Goal: Task Accomplishment & Management: Manage account settings

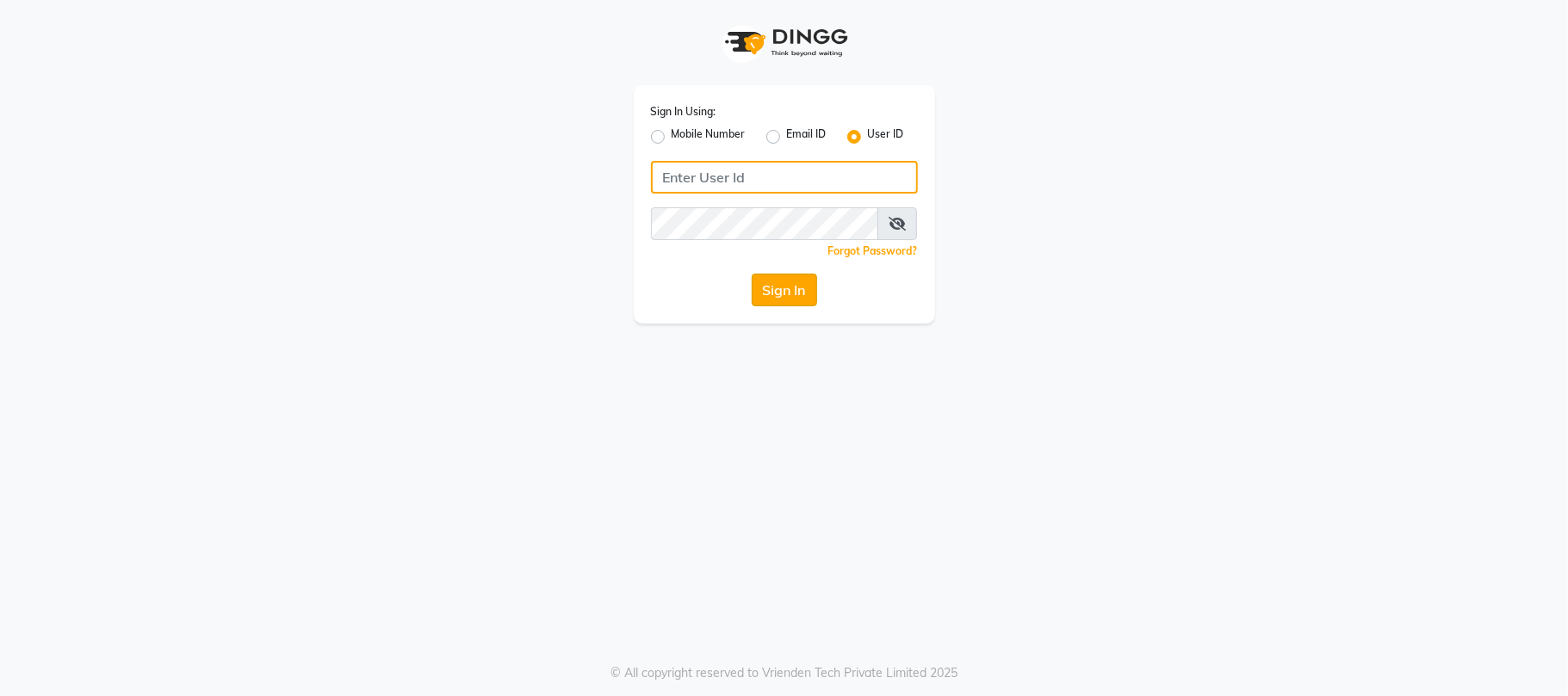
type input "simran"
click at [787, 284] on button "Sign In" at bounding box center [784, 289] width 65 height 33
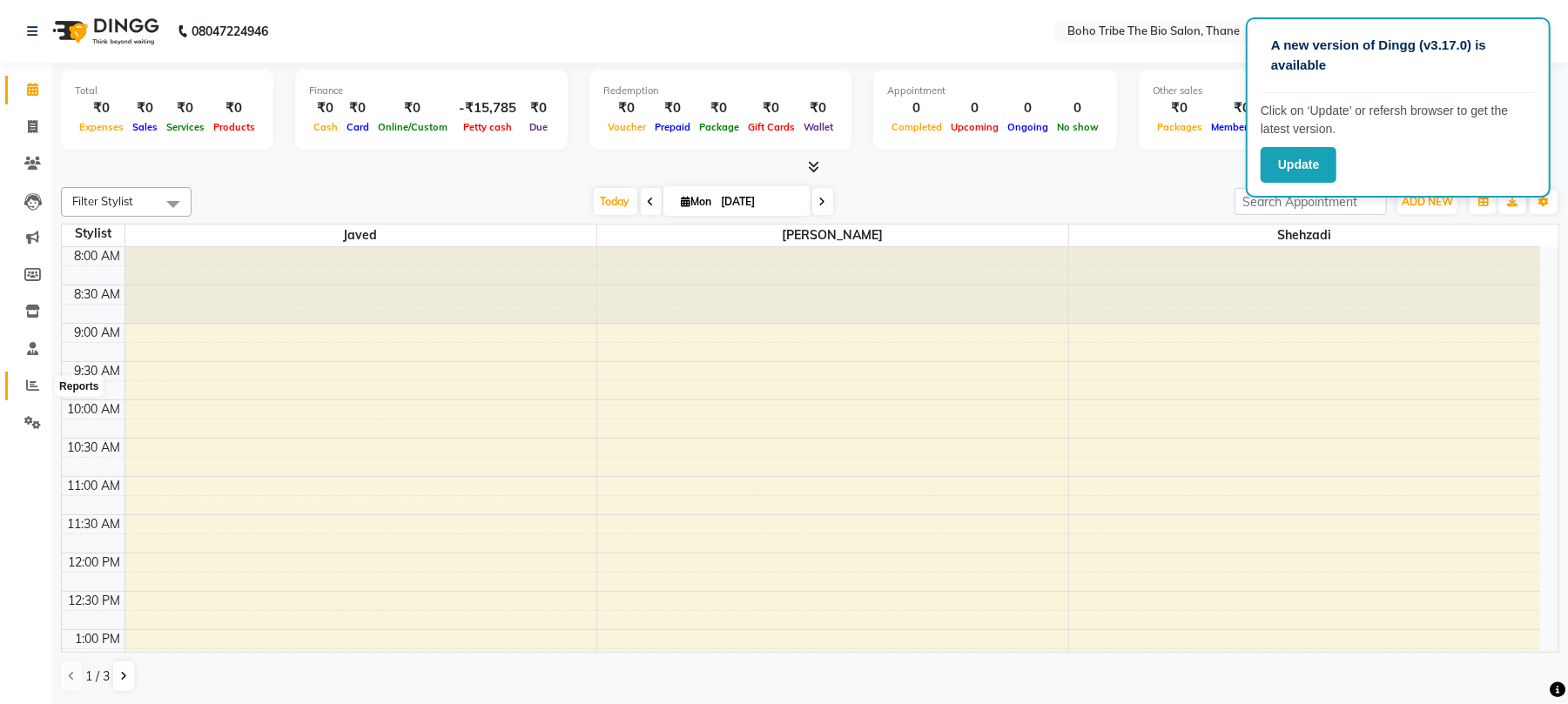
click at [32, 392] on icon at bounding box center [33, 385] width 13 height 13
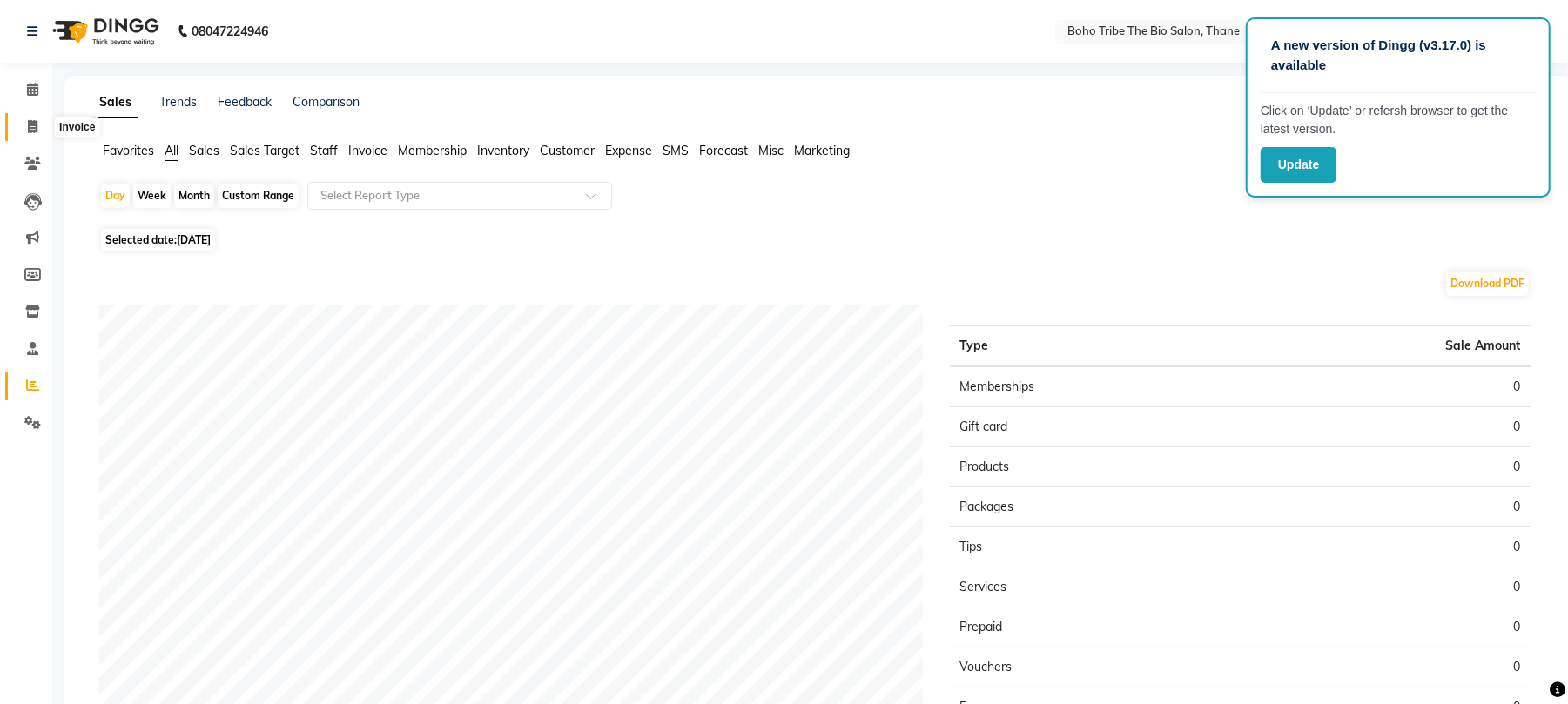
click at [34, 132] on icon at bounding box center [33, 127] width 10 height 13
select select "service"
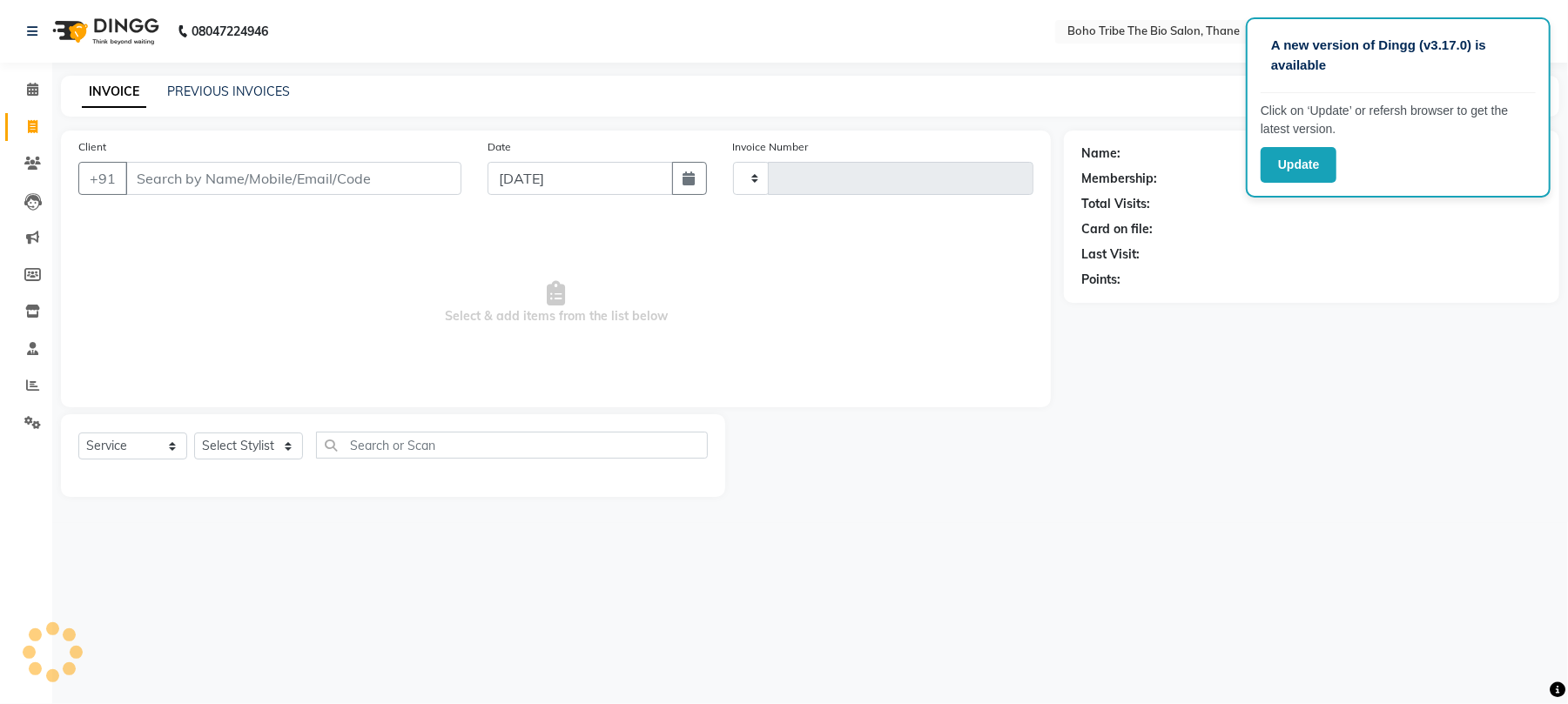
type input "0520"
select select "7406"
click at [332, 183] on input "Client" at bounding box center [295, 178] width 340 height 33
click at [293, 248] on span "Select & add items from the list below" at bounding box center [561, 303] width 967 height 174
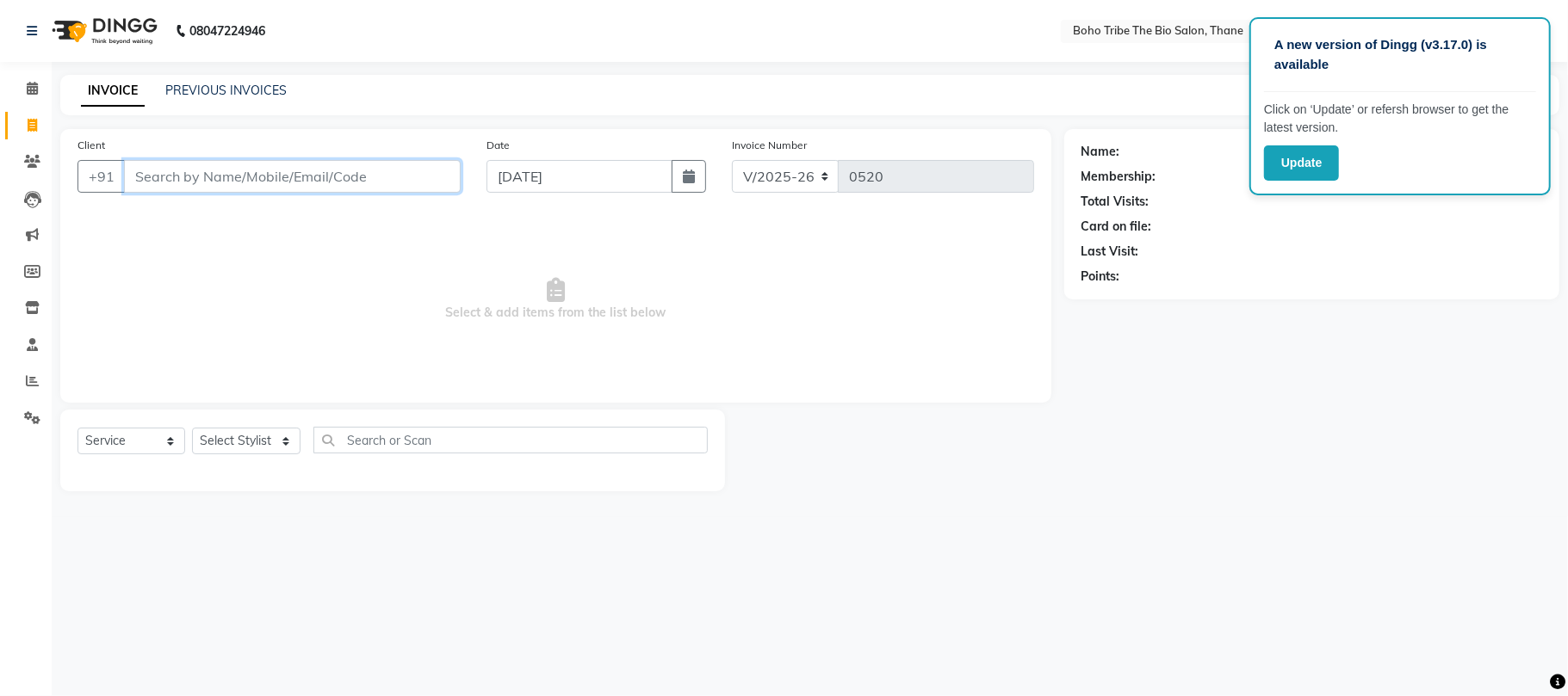
click at [356, 173] on input "Client" at bounding box center [292, 176] width 337 height 33
click at [1301, 165] on button "Update" at bounding box center [1300, 163] width 75 height 35
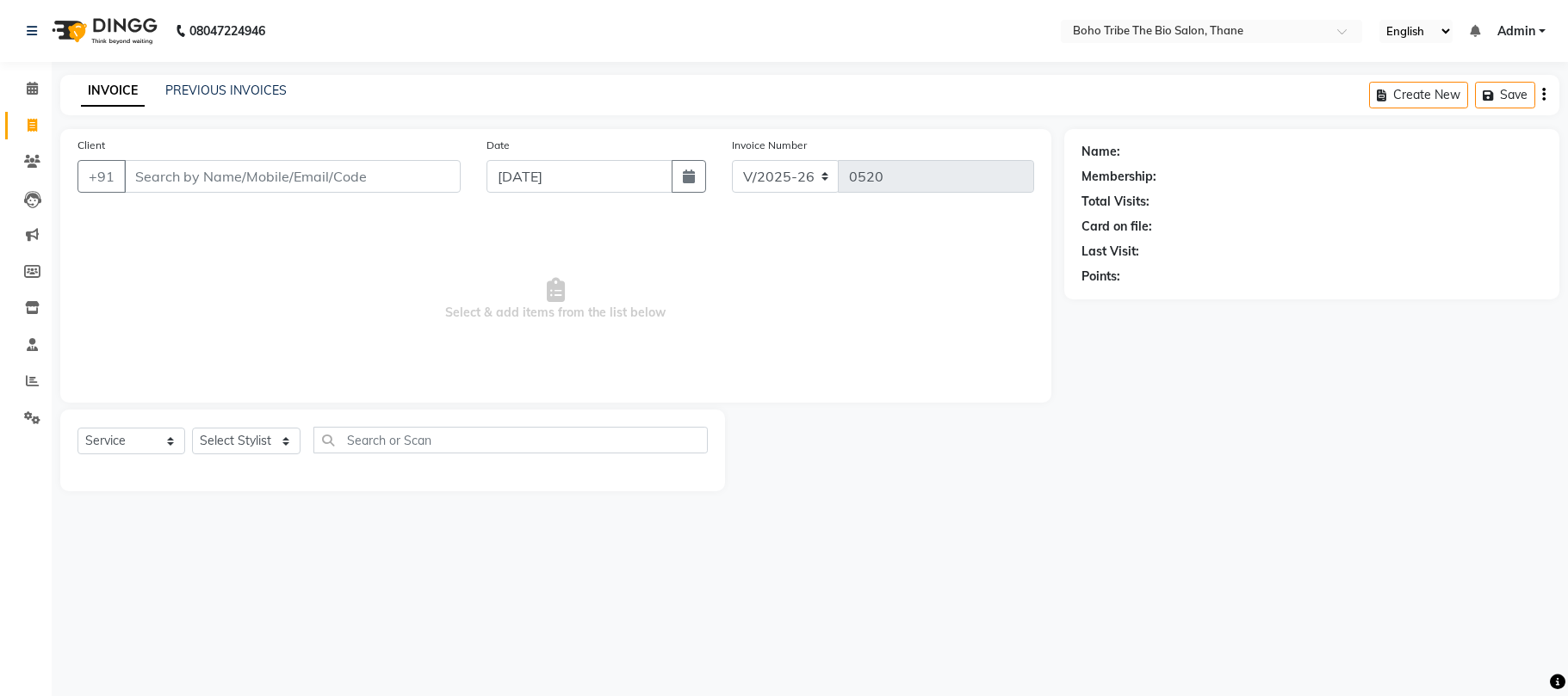
select select "7406"
select select "service"
click at [228, 91] on link "PREVIOUS INVOICES" at bounding box center [226, 90] width 121 height 15
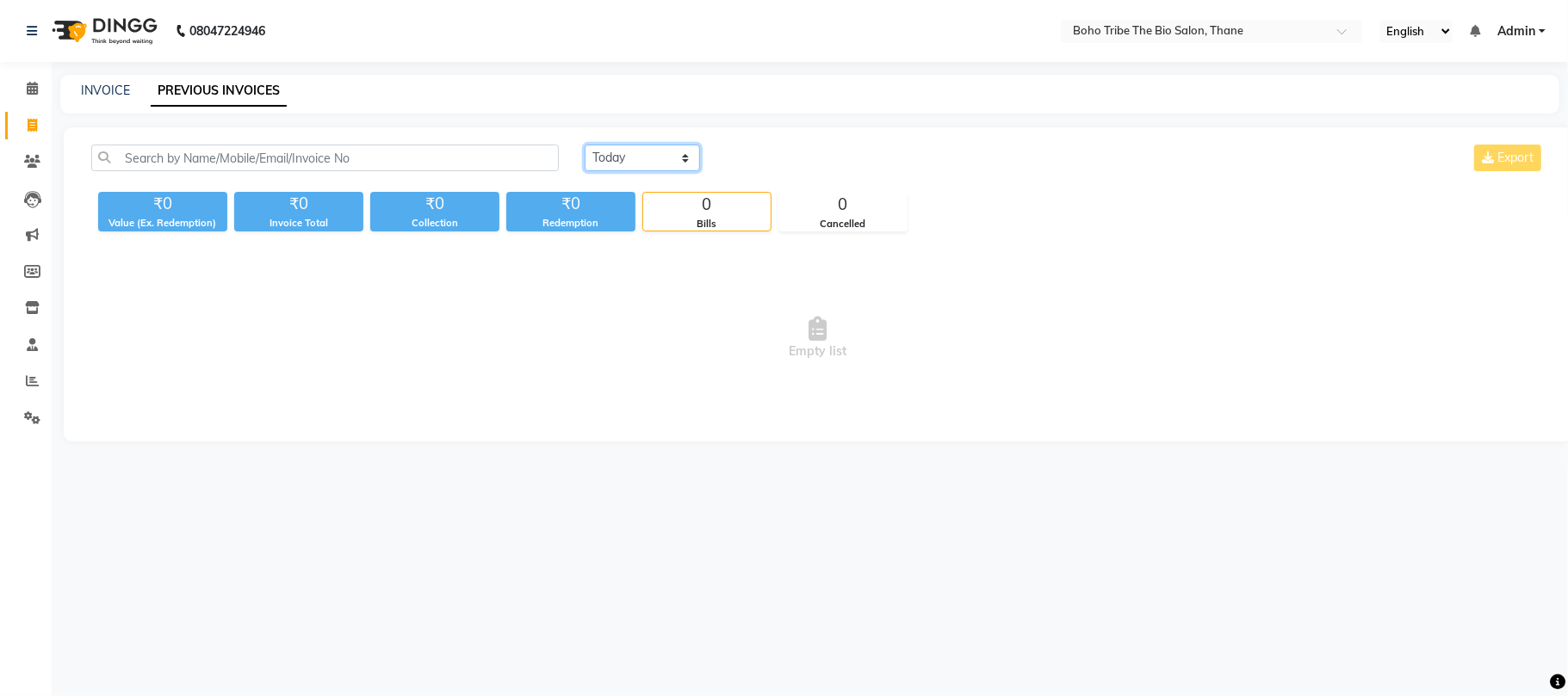
click at [678, 153] on select "Today Yesterday Custom Range" at bounding box center [642, 158] width 115 height 26
select select "range"
click at [584, 145] on select "Today Yesterday Custom Range" at bounding box center [642, 158] width 115 height 26
click at [754, 155] on input "01-09-2025" at bounding box center [782, 158] width 120 height 24
select select "9"
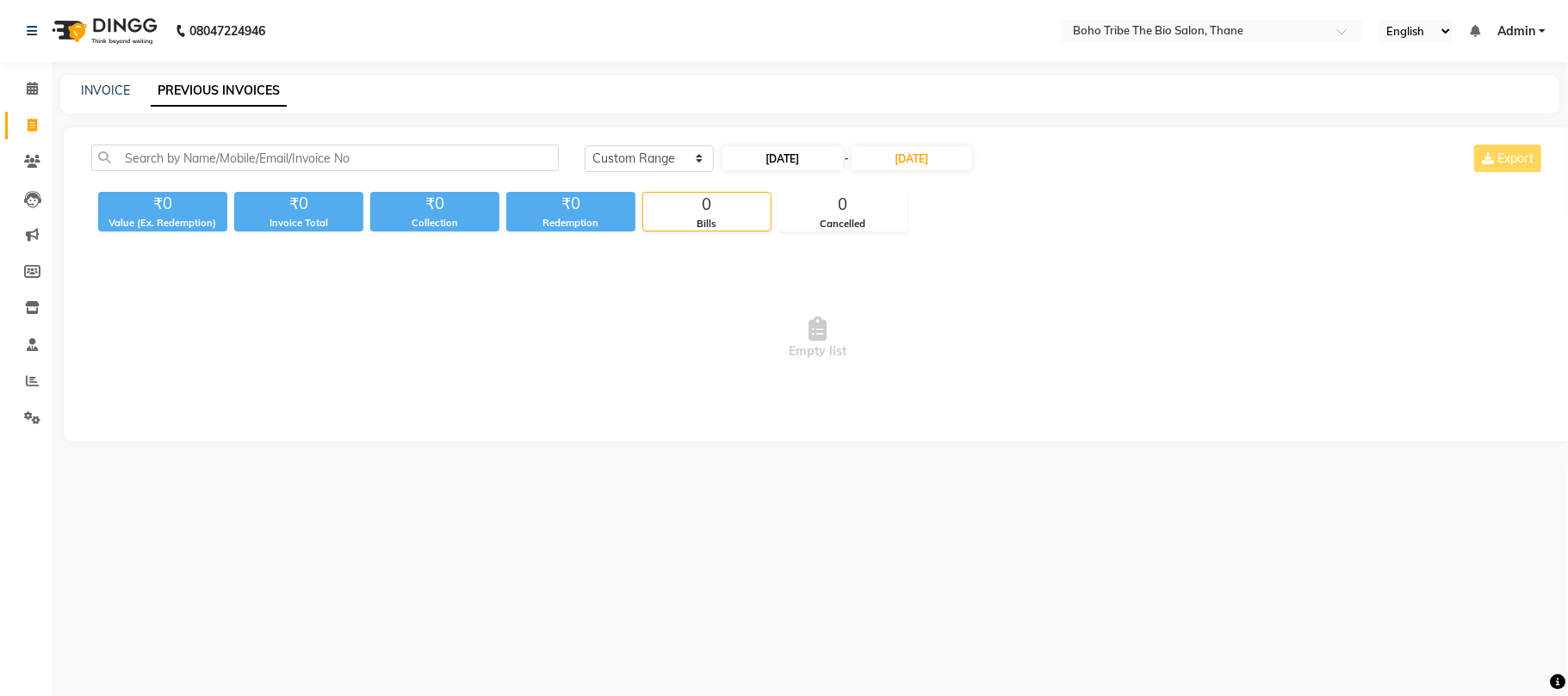
select select "2025"
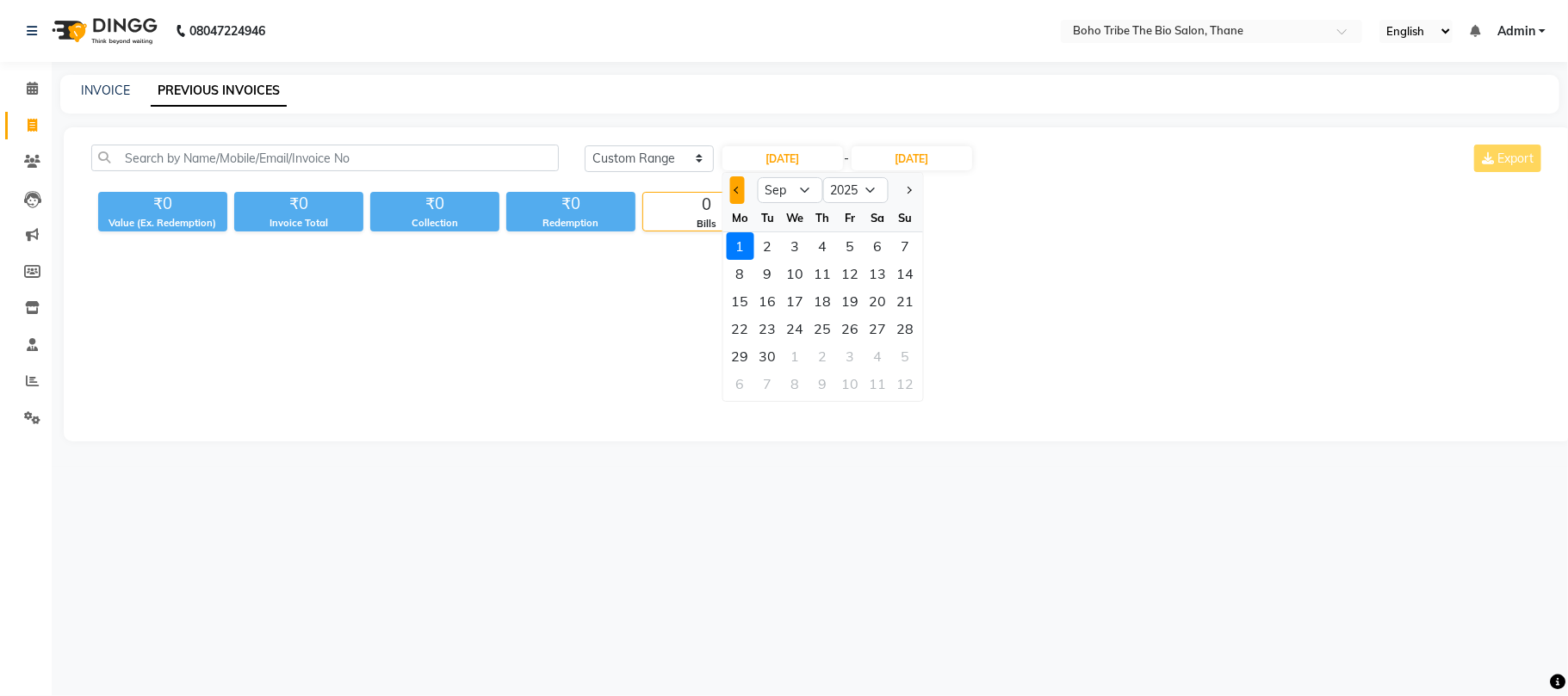
click at [731, 193] on button "Previous month" at bounding box center [736, 190] width 14 height 27
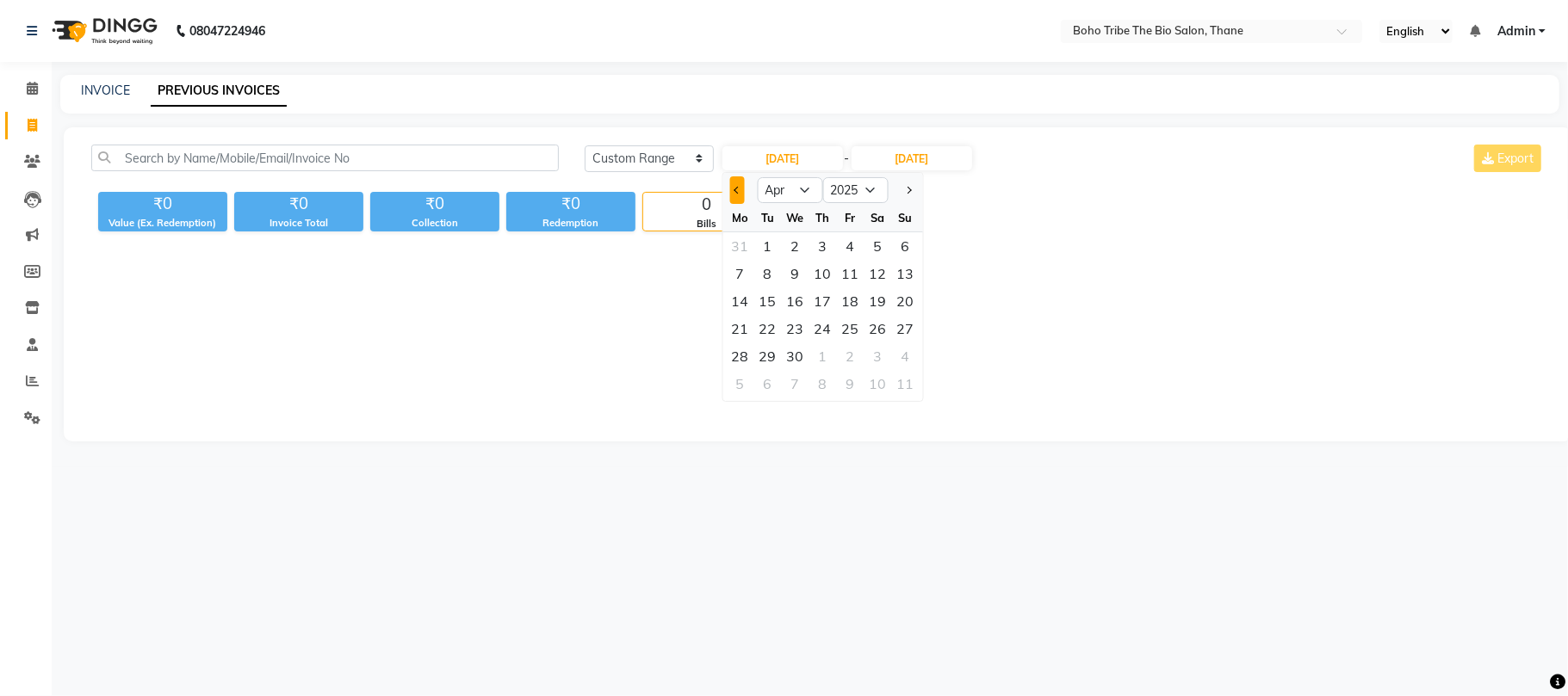
click at [731, 193] on button "Previous month" at bounding box center [736, 190] width 14 height 27
select select "2"
click at [930, 160] on input "[DATE]" at bounding box center [911, 158] width 120 height 24
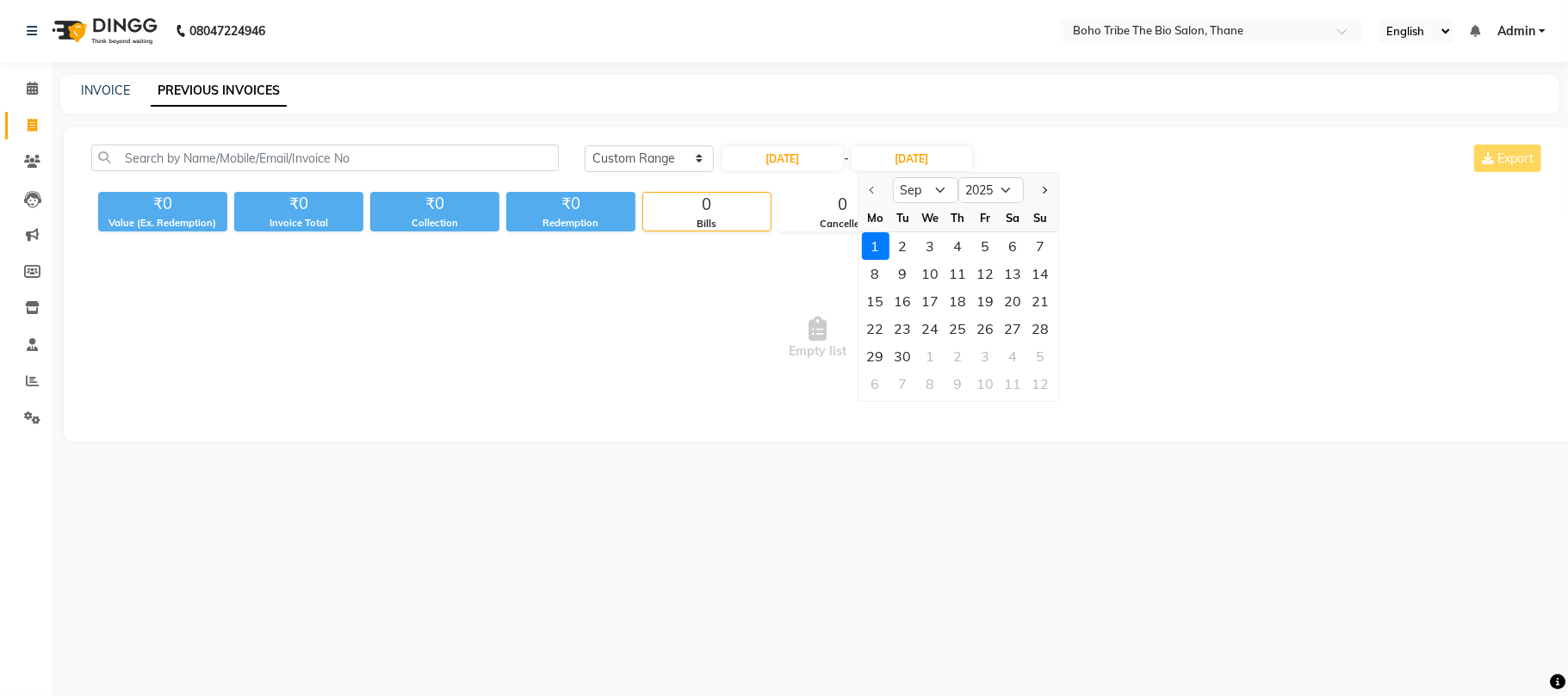
click at [871, 187] on div at bounding box center [876, 190] width 34 height 27
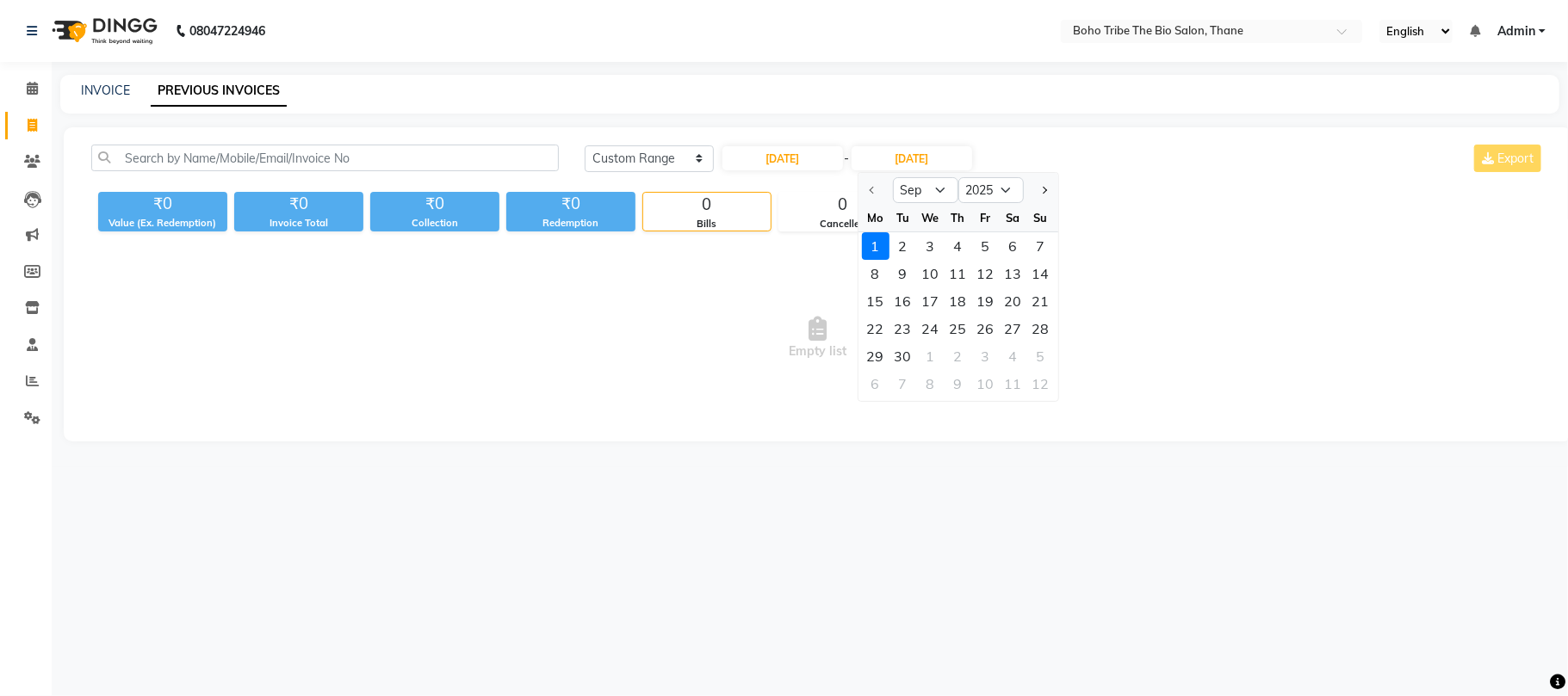
click at [871, 187] on div at bounding box center [876, 190] width 34 height 27
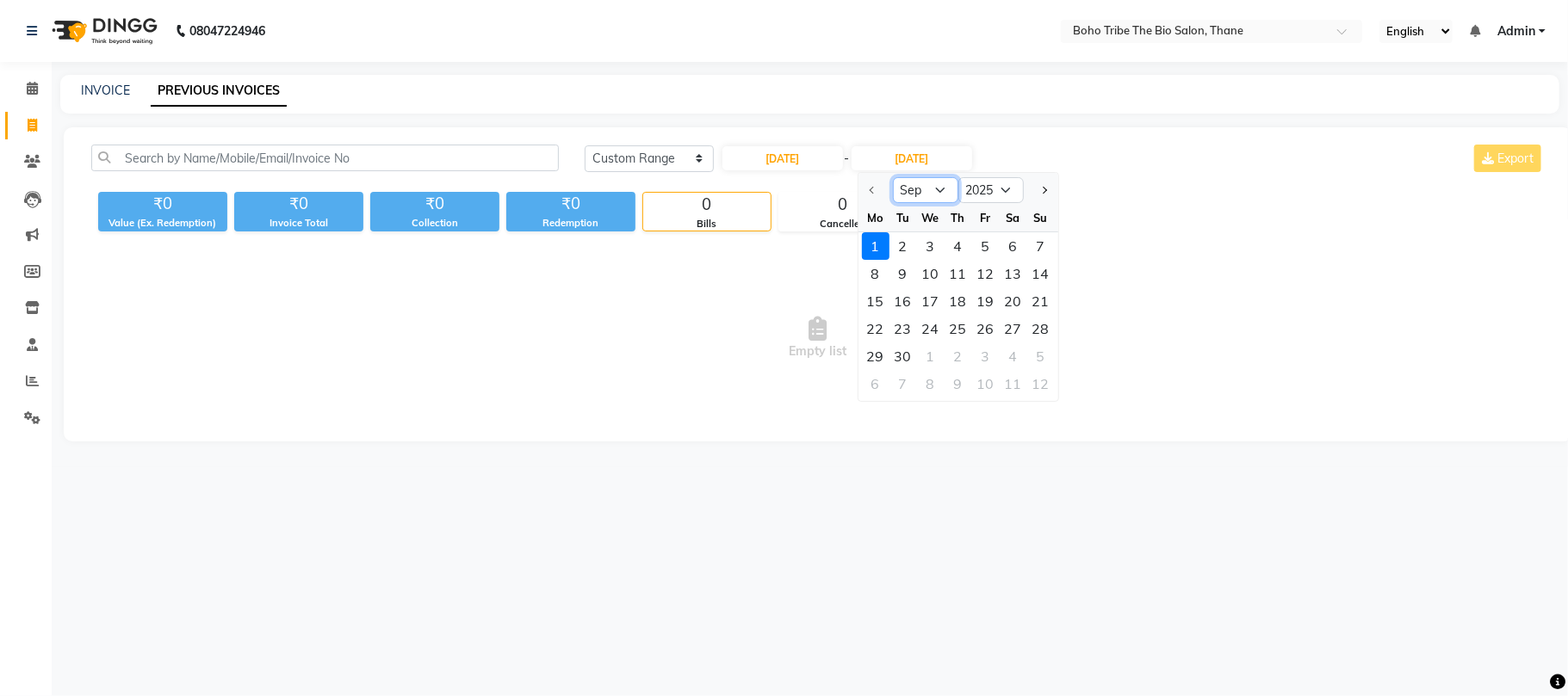
click at [938, 187] on select "Sep Oct Nov Dec" at bounding box center [925, 190] width 65 height 26
click at [942, 193] on select "Sep Oct Nov Dec" at bounding box center [925, 190] width 65 height 26
click at [869, 184] on div at bounding box center [876, 190] width 34 height 27
click at [950, 153] on input "01-09-2025" at bounding box center [911, 158] width 120 height 24
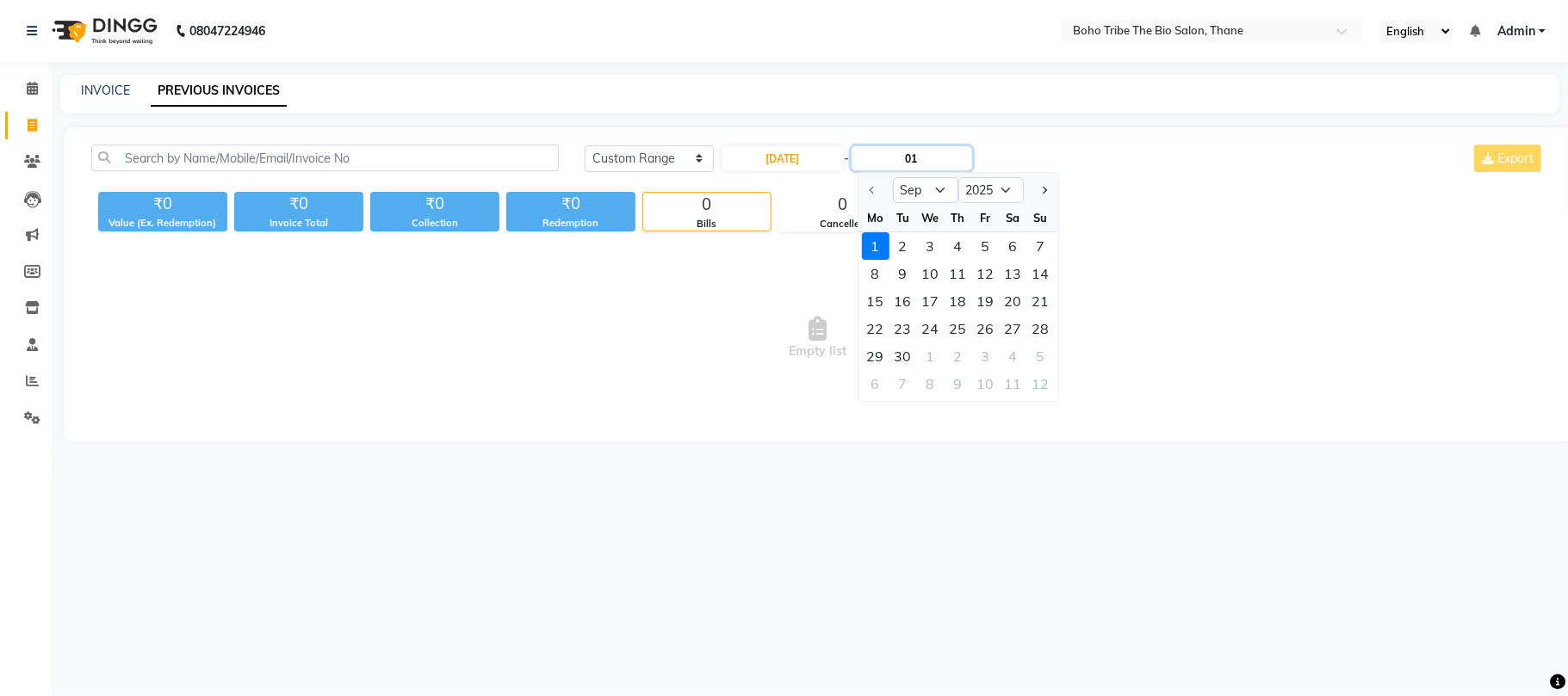
type input "0"
type input "f"
type input "20-02-2025"
click at [795, 156] on input "01-09-2025" at bounding box center [782, 158] width 120 height 24
select select "9"
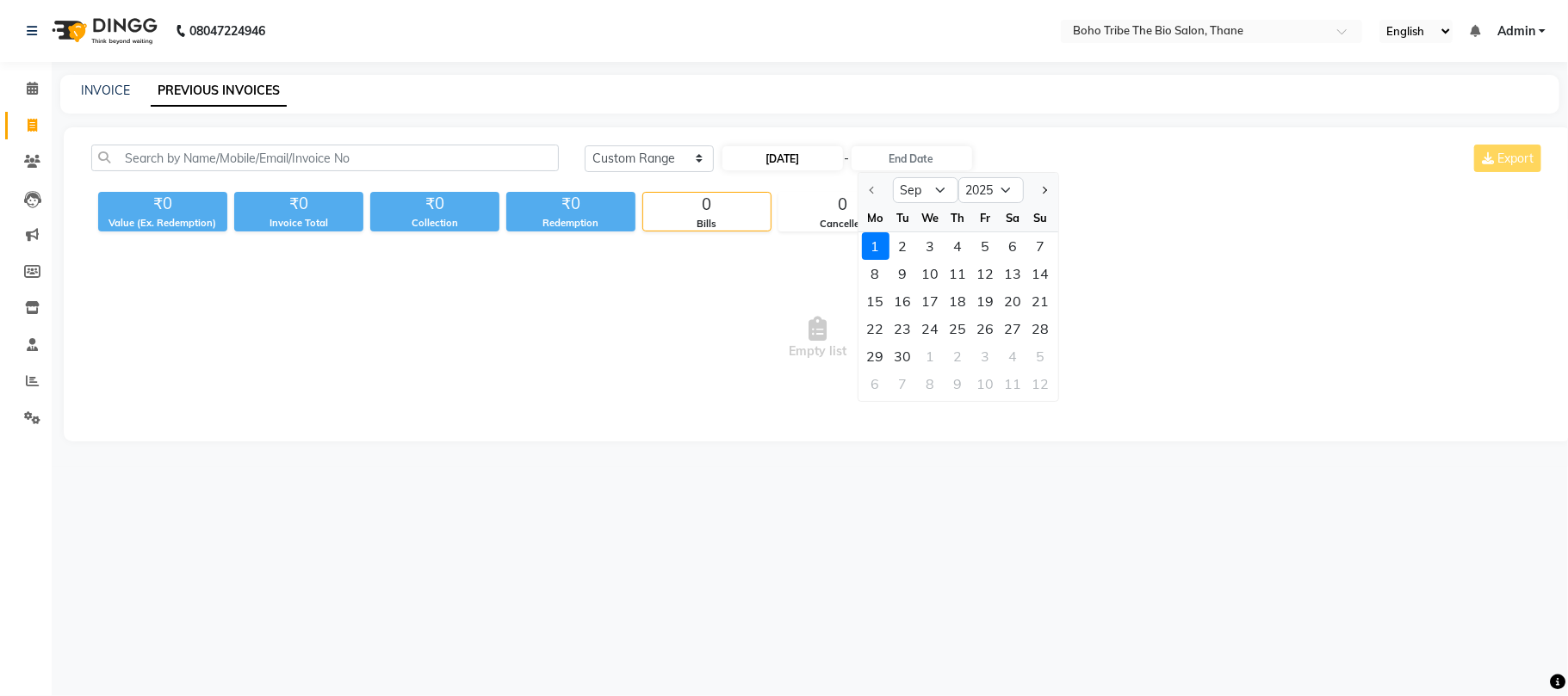
select select "2025"
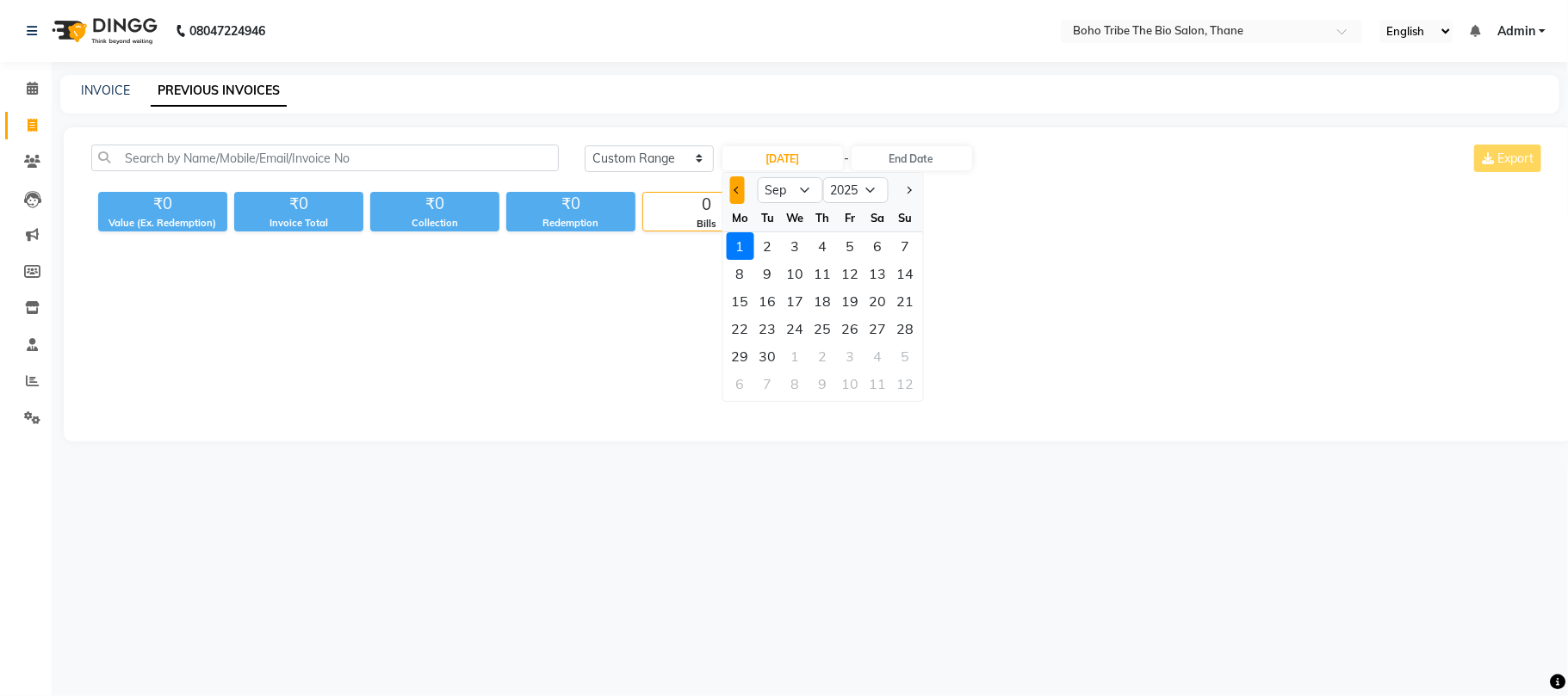
click at [735, 190] on span "Previous month" at bounding box center [737, 190] width 7 height 7
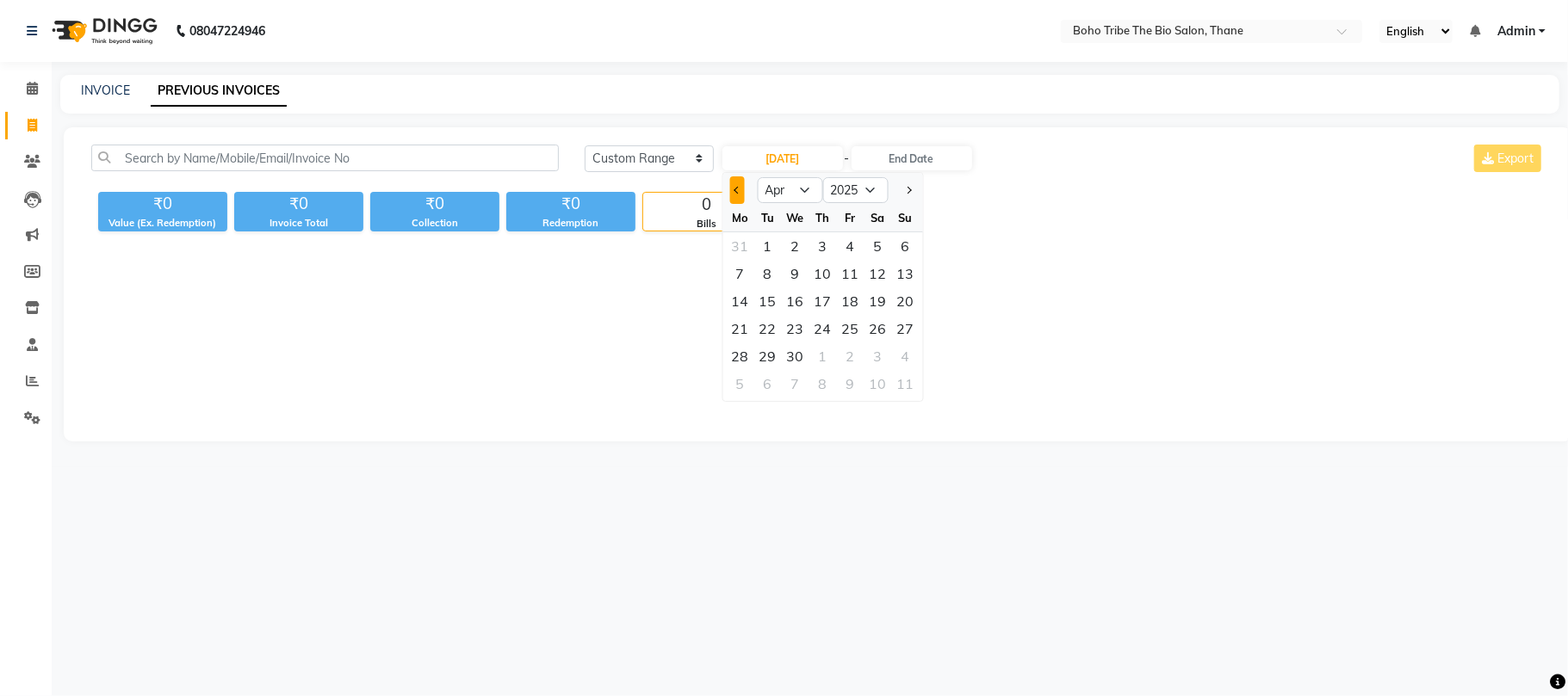
click at [735, 190] on span "Previous month" at bounding box center [737, 190] width 7 height 7
select select "2"
click at [882, 242] on div "1" at bounding box center [877, 246] width 27 height 27
type input "01-02-2025"
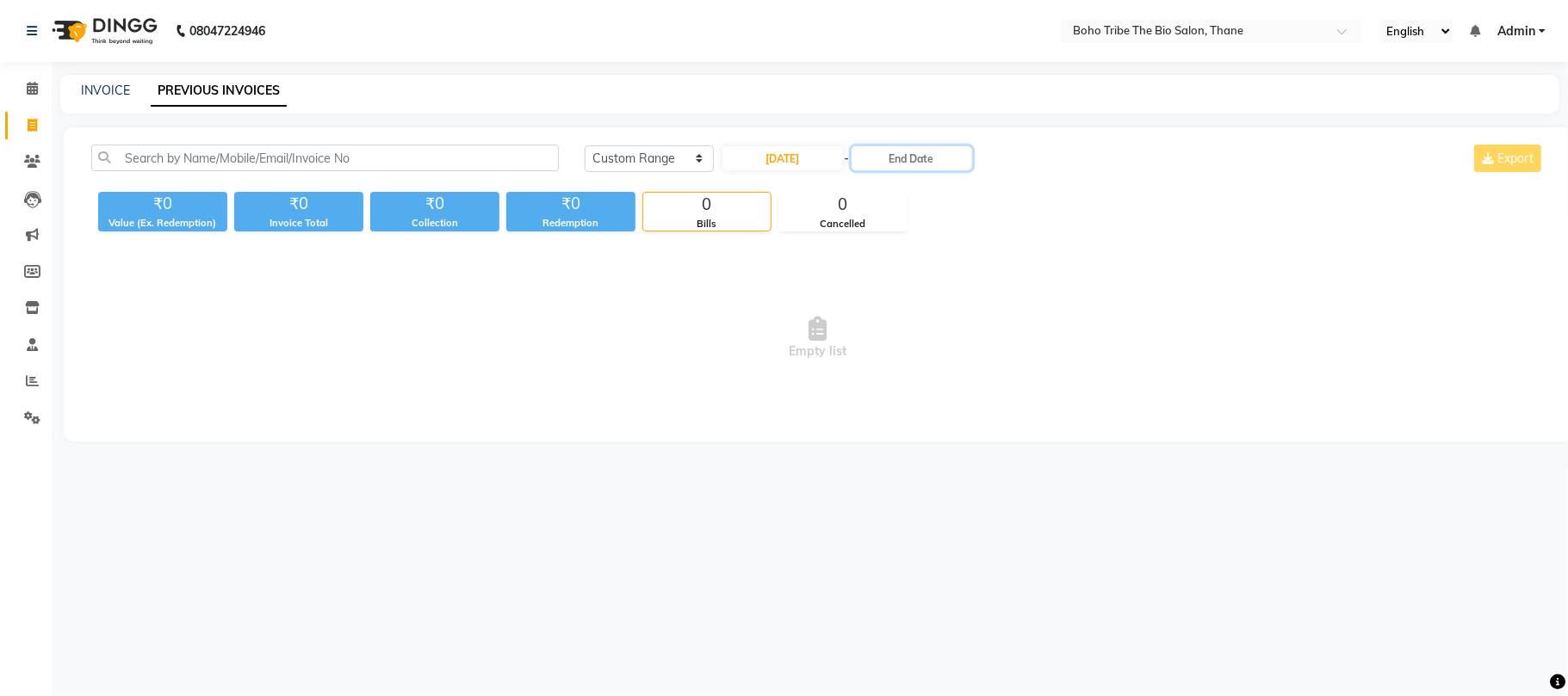
click at [931, 148] on input "text" at bounding box center [911, 158] width 120 height 24
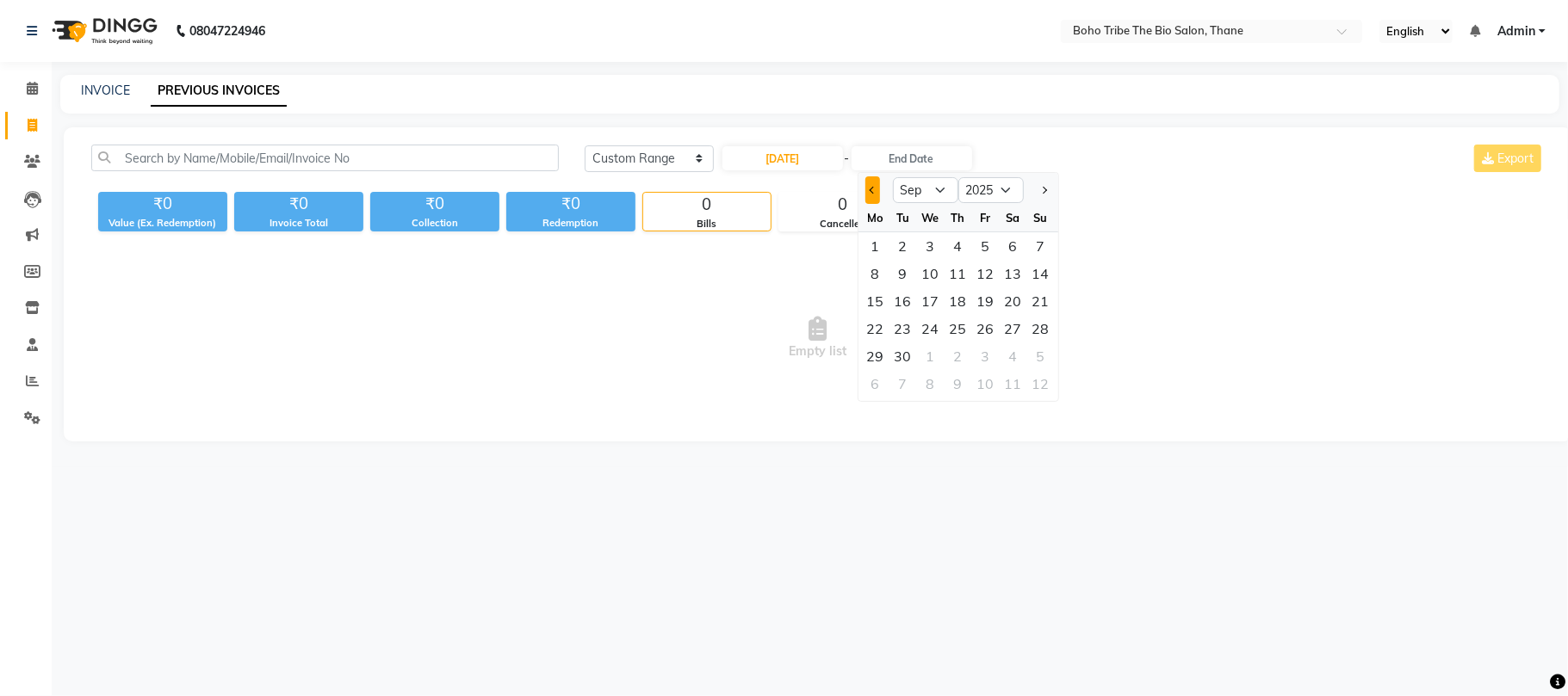
click at [869, 186] on button "Previous month" at bounding box center [872, 190] width 14 height 27
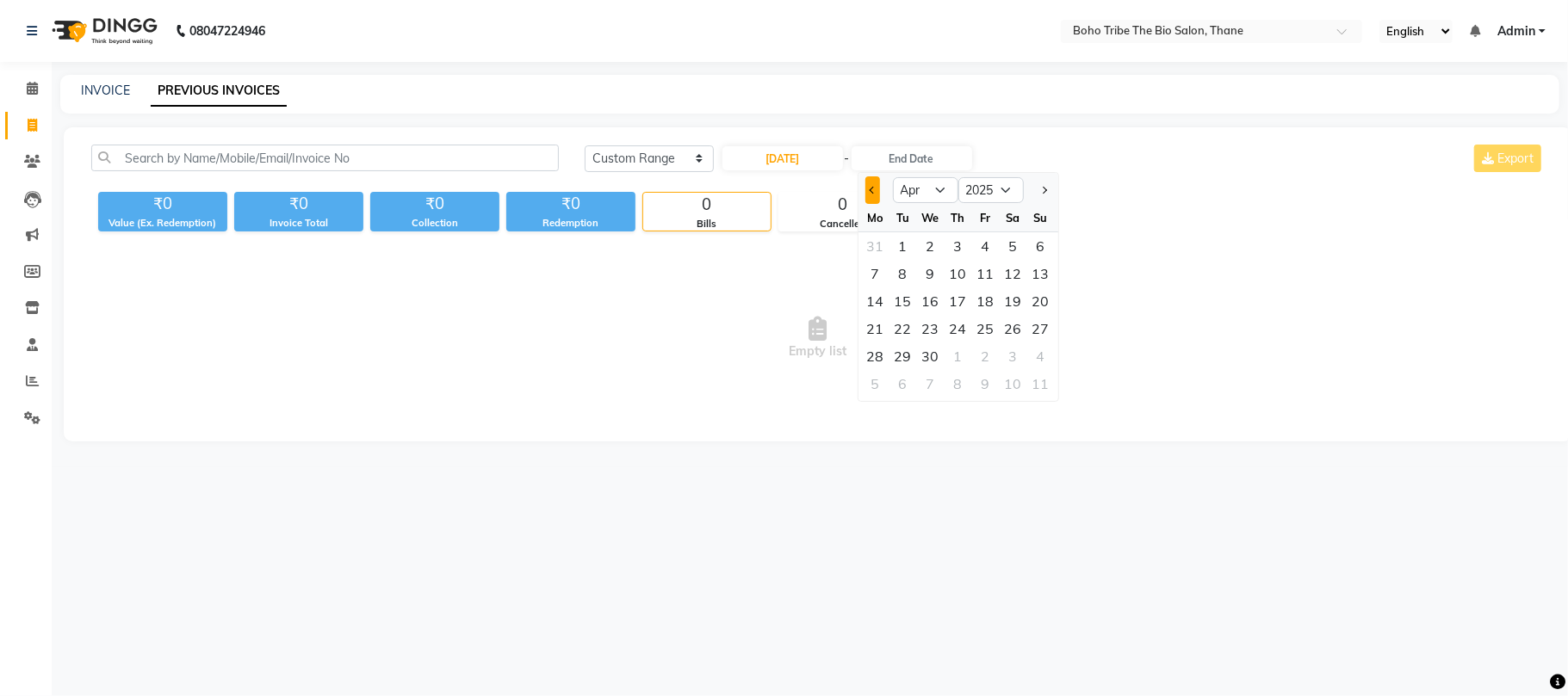
click at [869, 186] on button "Previous month" at bounding box center [872, 190] width 14 height 27
select select "2"
click at [869, 186] on div at bounding box center [876, 190] width 34 height 27
click at [984, 359] on div "28" at bounding box center [985, 356] width 27 height 27
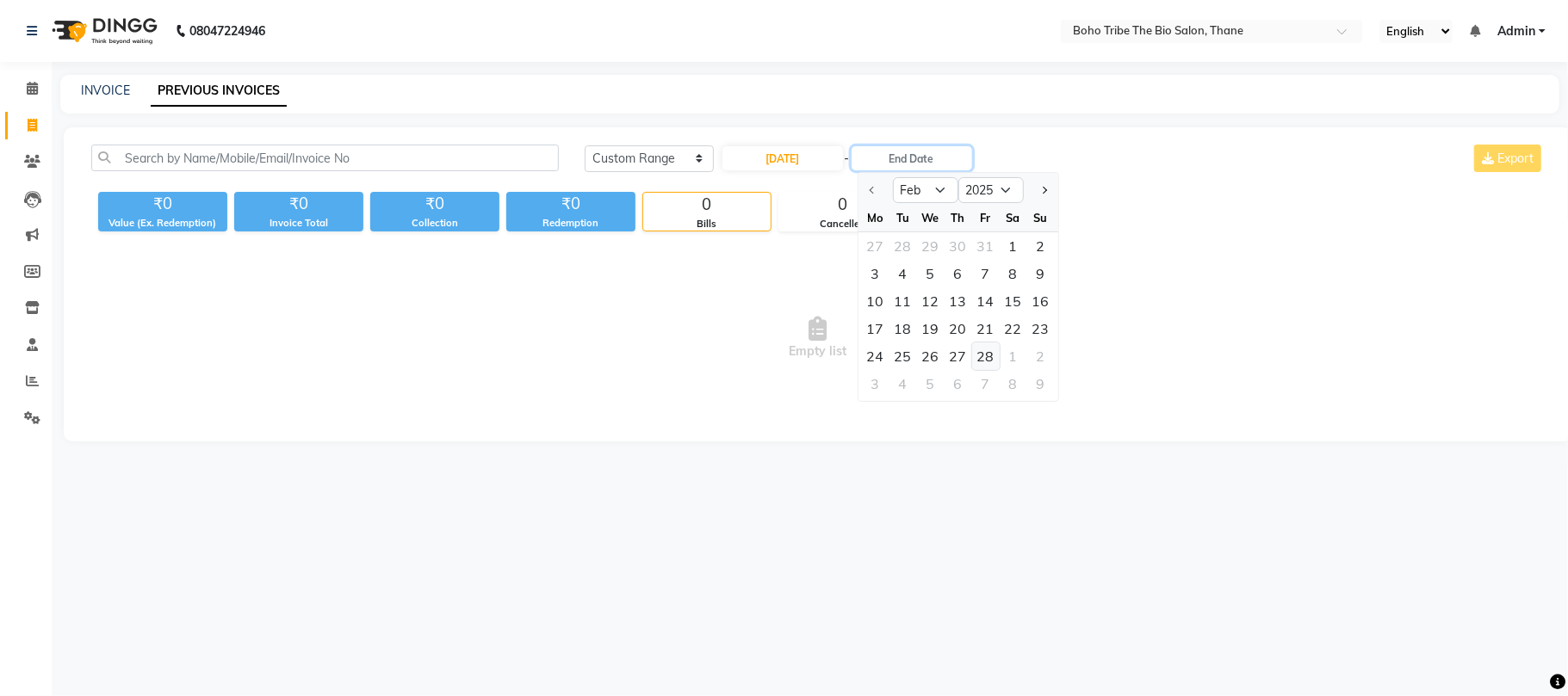
type input "28-02-2025"
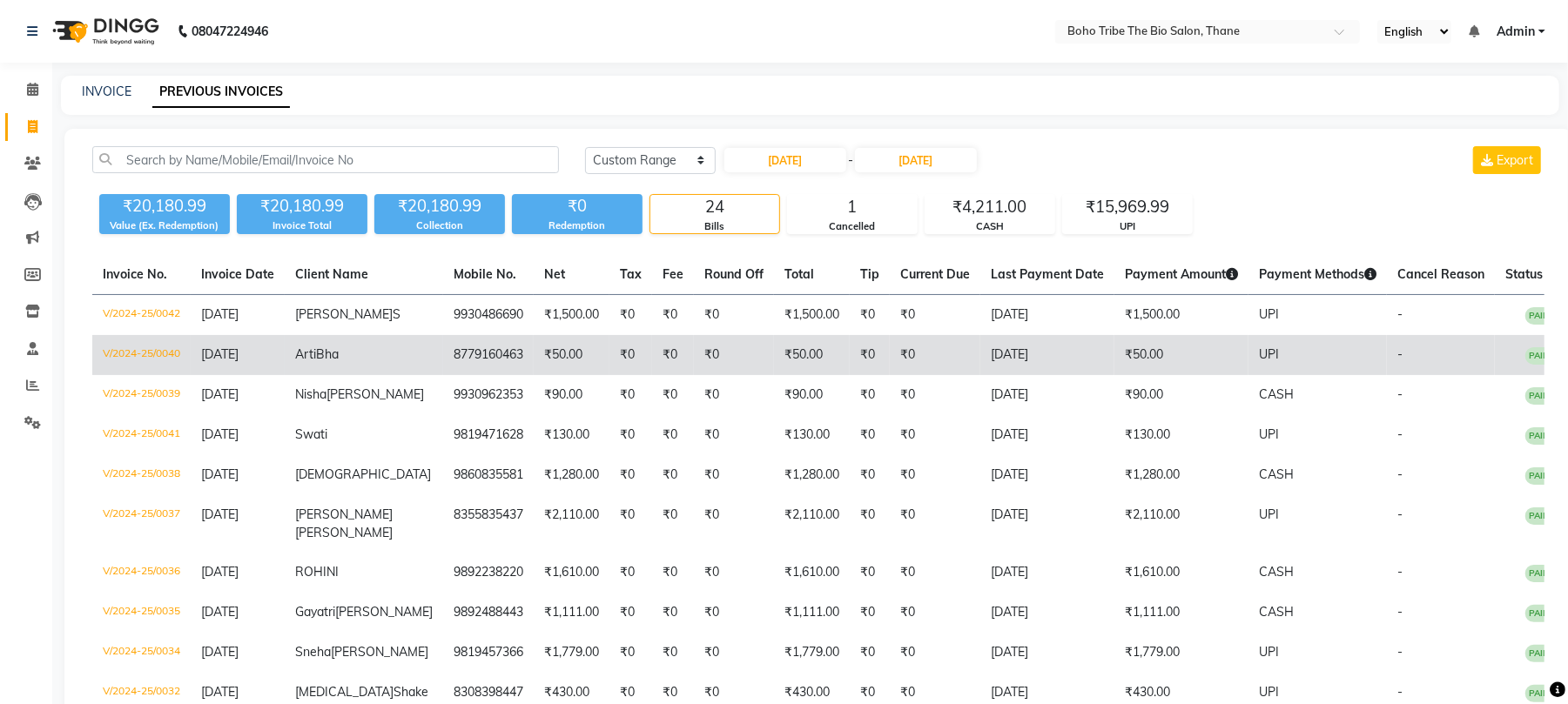
click at [446, 348] on td "8779160463" at bounding box center [488, 355] width 91 height 40
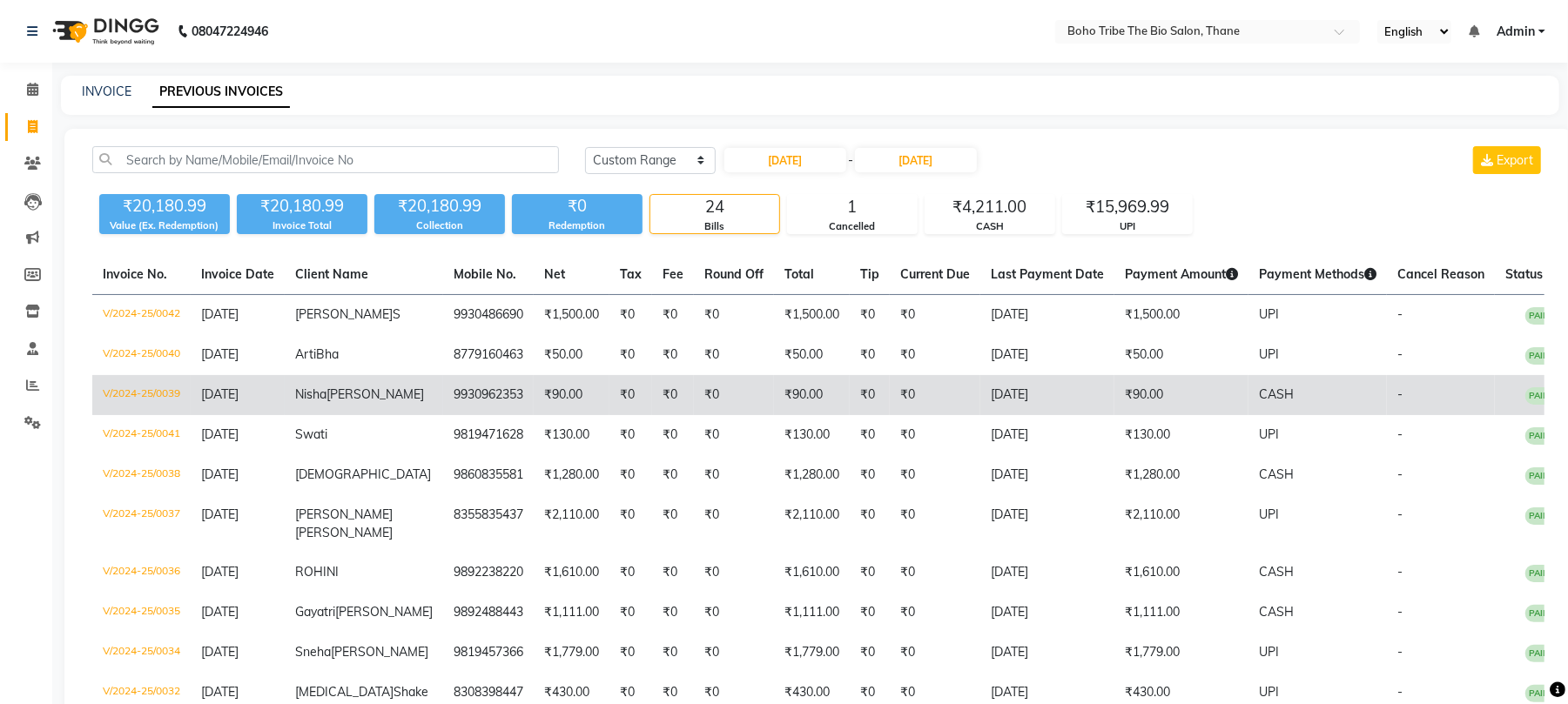
click at [443, 393] on td "9930962353" at bounding box center [488, 395] width 91 height 40
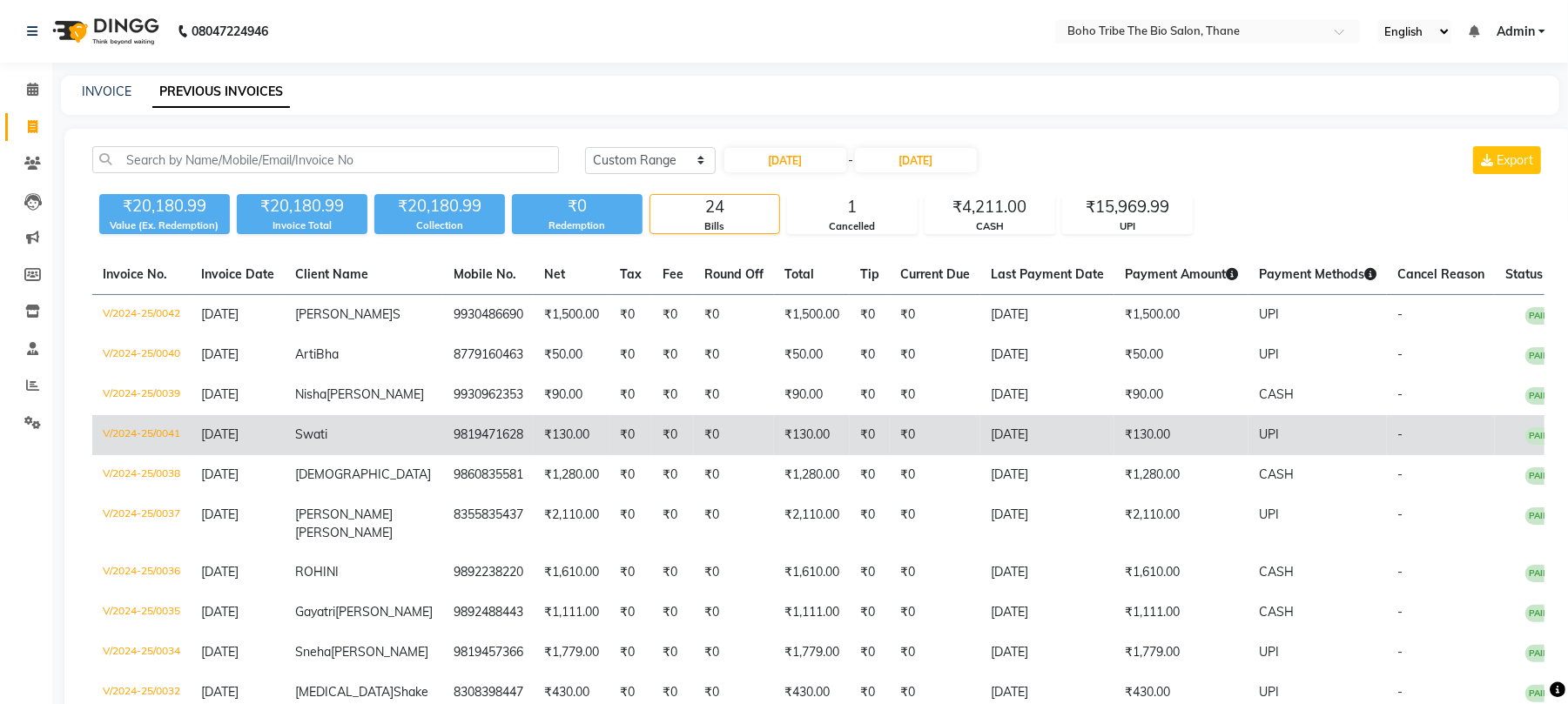
click at [327, 437] on span "Swati" at bounding box center [312, 434] width 33 height 15
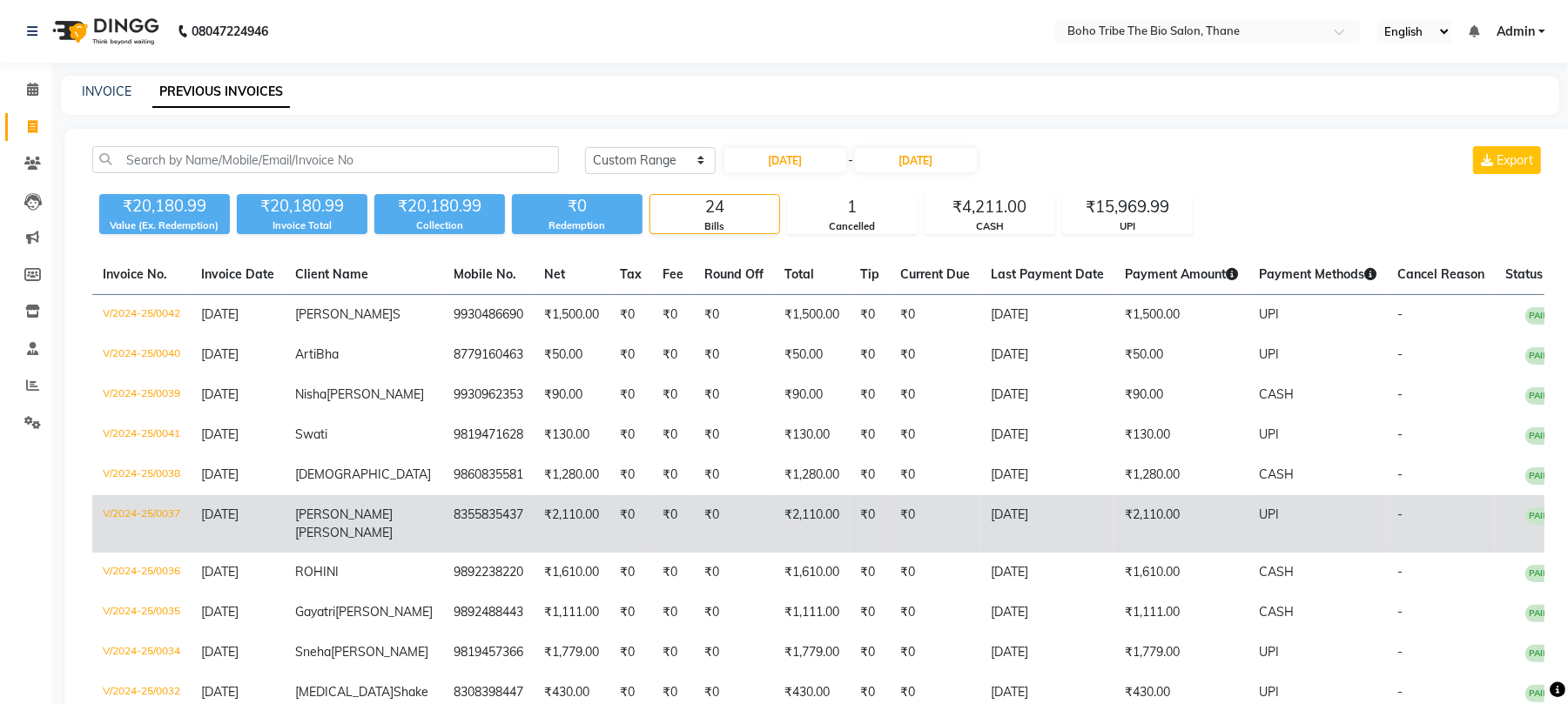
click at [333, 533] on span "sharma" at bounding box center [344, 533] width 98 height 15
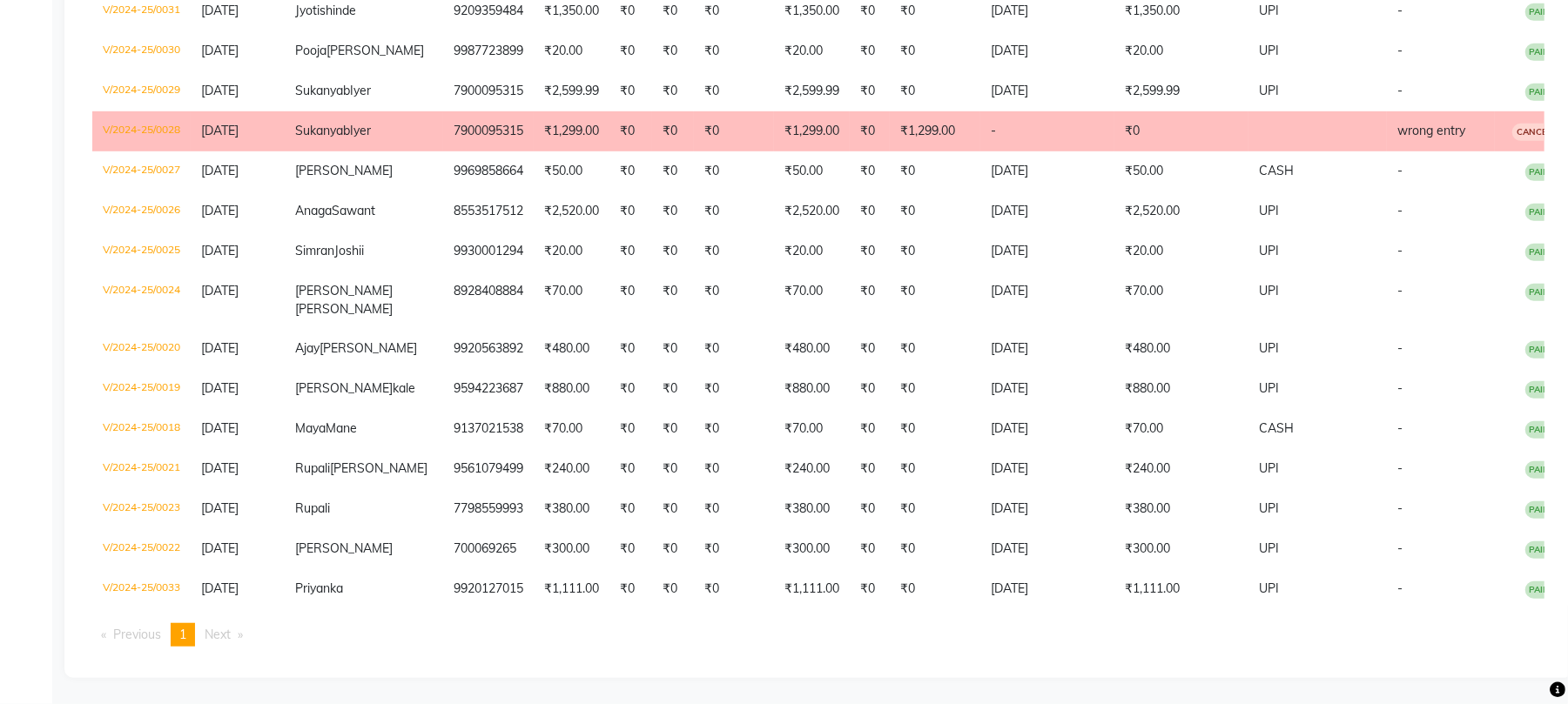
scroll to position [875, 0]
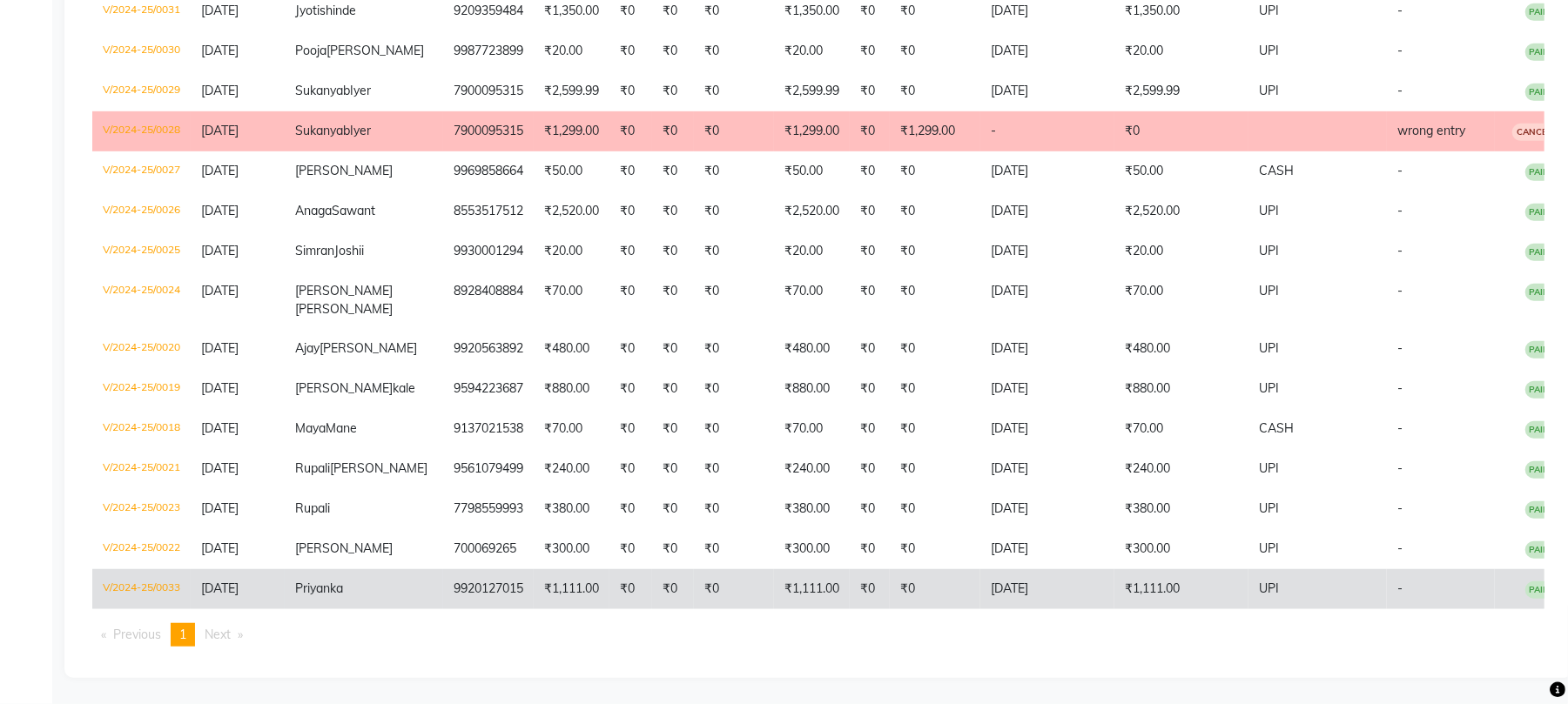
click at [338, 588] on span "Priyanka" at bounding box center [319, 588] width 48 height 15
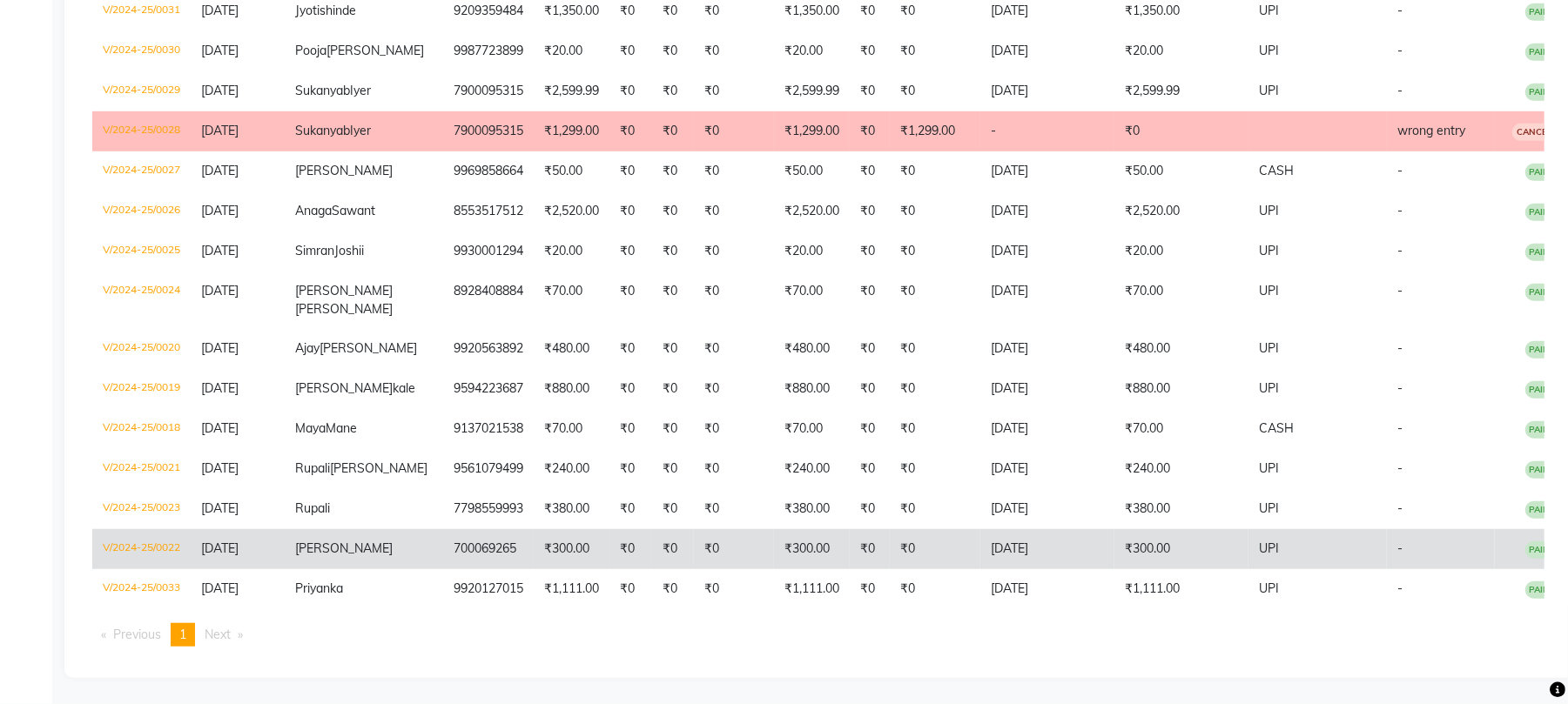
click at [342, 556] on span "Omkar" at bounding box center [344, 548] width 98 height 15
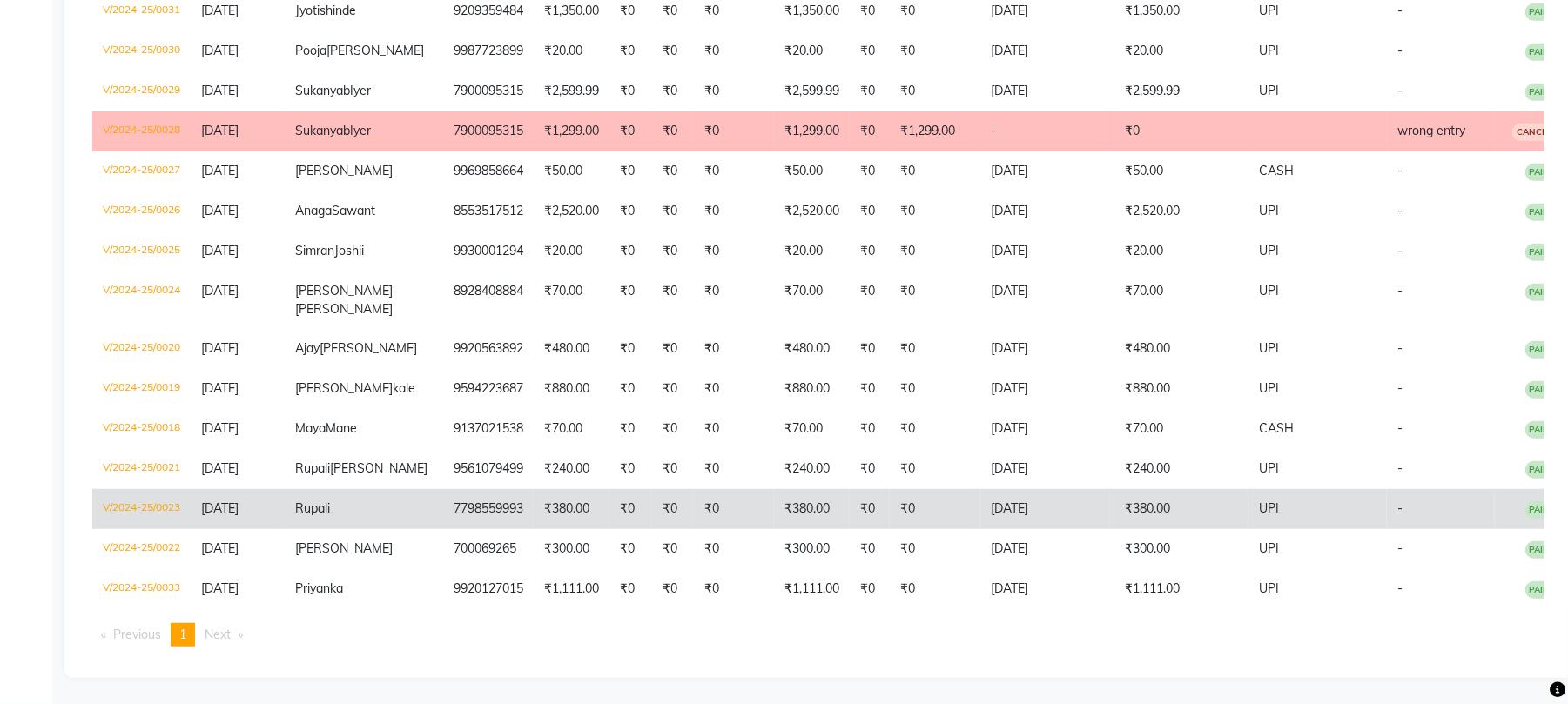
click at [330, 513] on span "Rupali" at bounding box center [313, 508] width 34 height 15
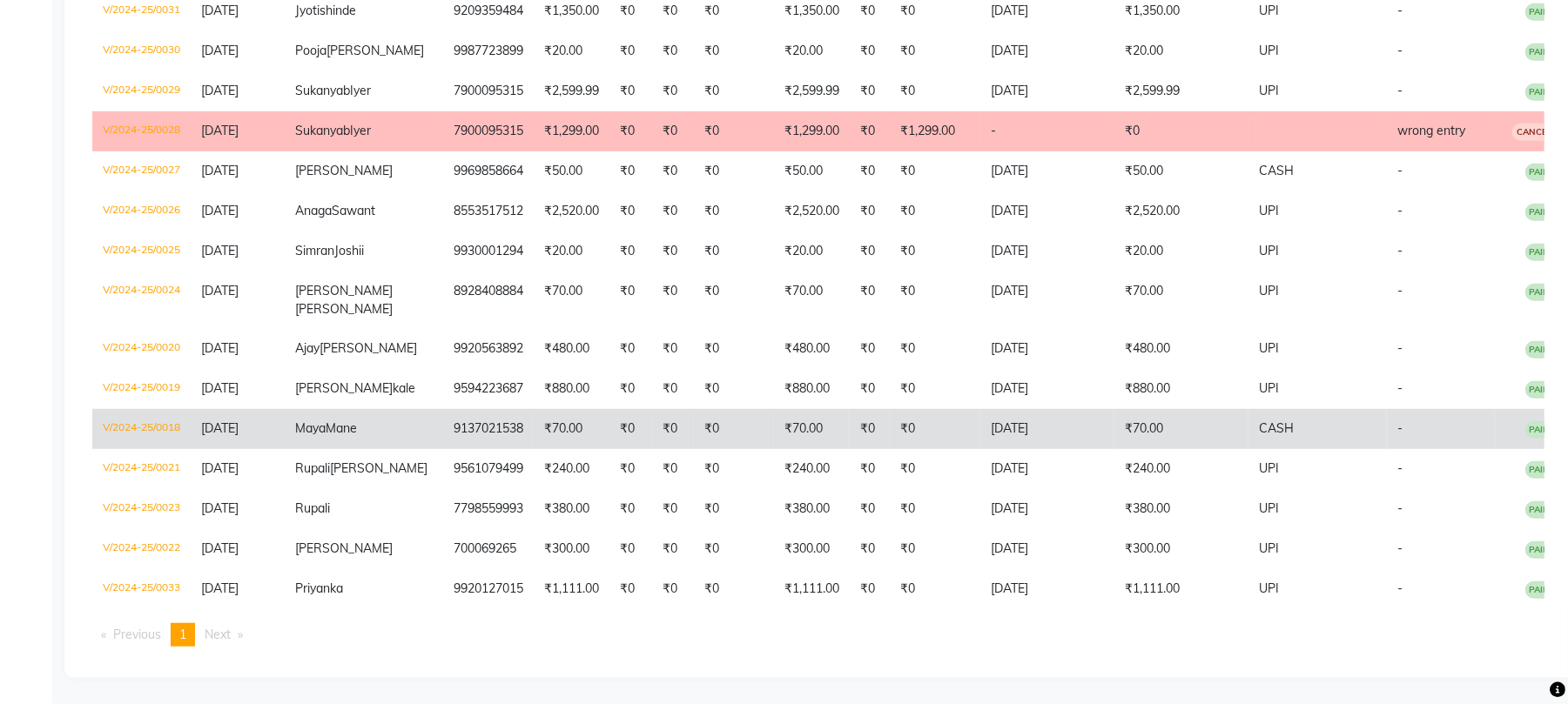
click at [468, 409] on td "9137021538" at bounding box center [488, 429] width 91 height 40
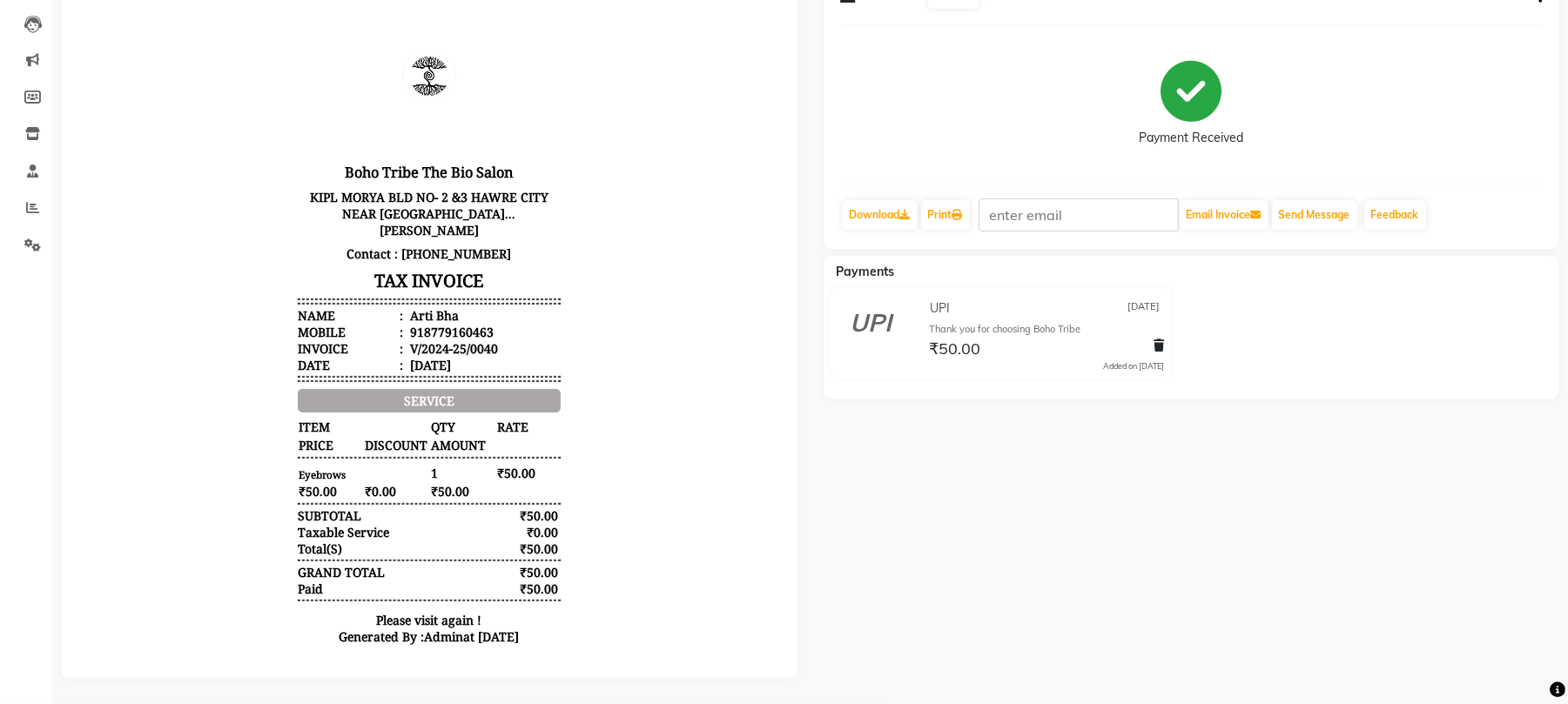
scroll to position [195, 0]
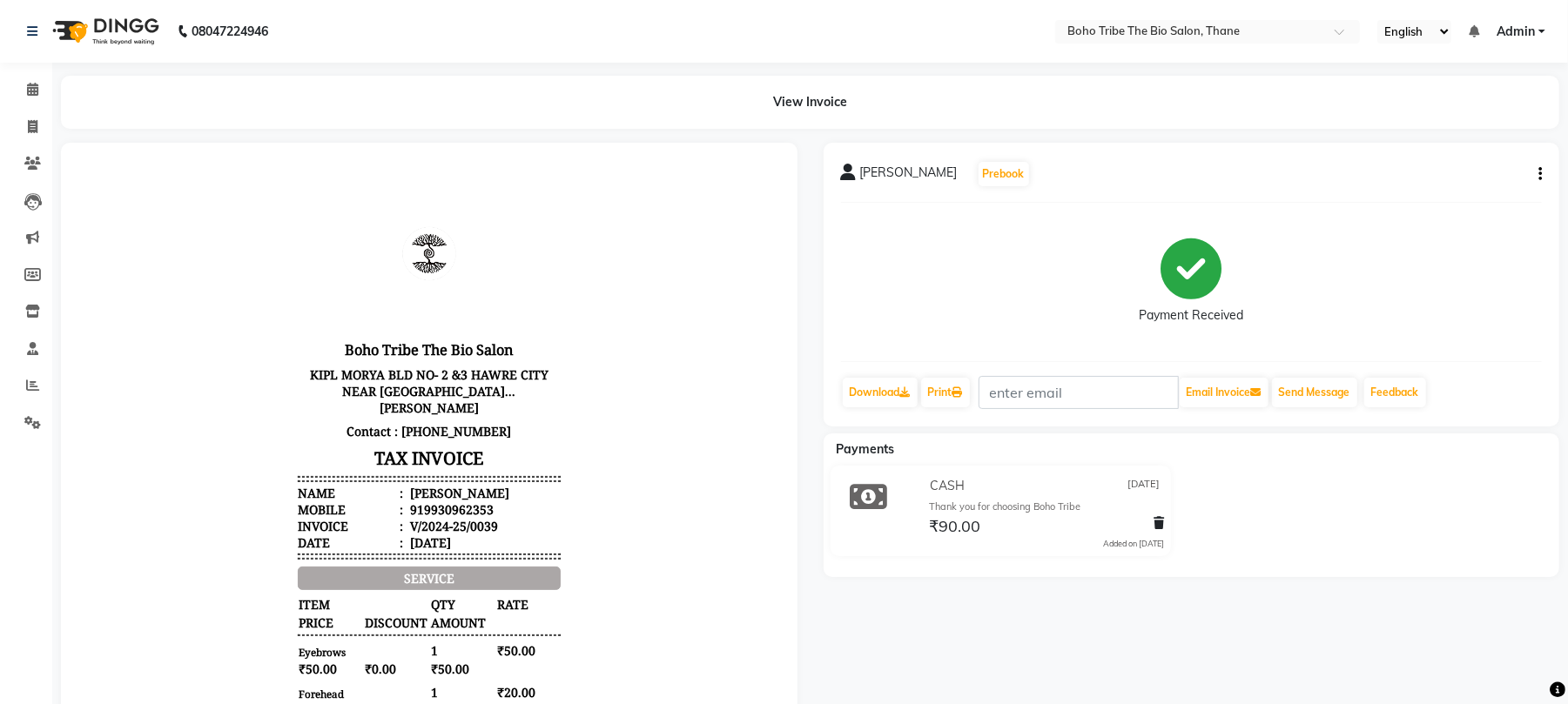
click at [423, 510] on div "919930962353" at bounding box center [448, 508] width 87 height 16
click at [1539, 175] on icon "button" at bounding box center [1540, 174] width 4 height 1
click at [1413, 187] on div "Edit Invoice" at bounding box center [1452, 195] width 120 height 22
select select "service"
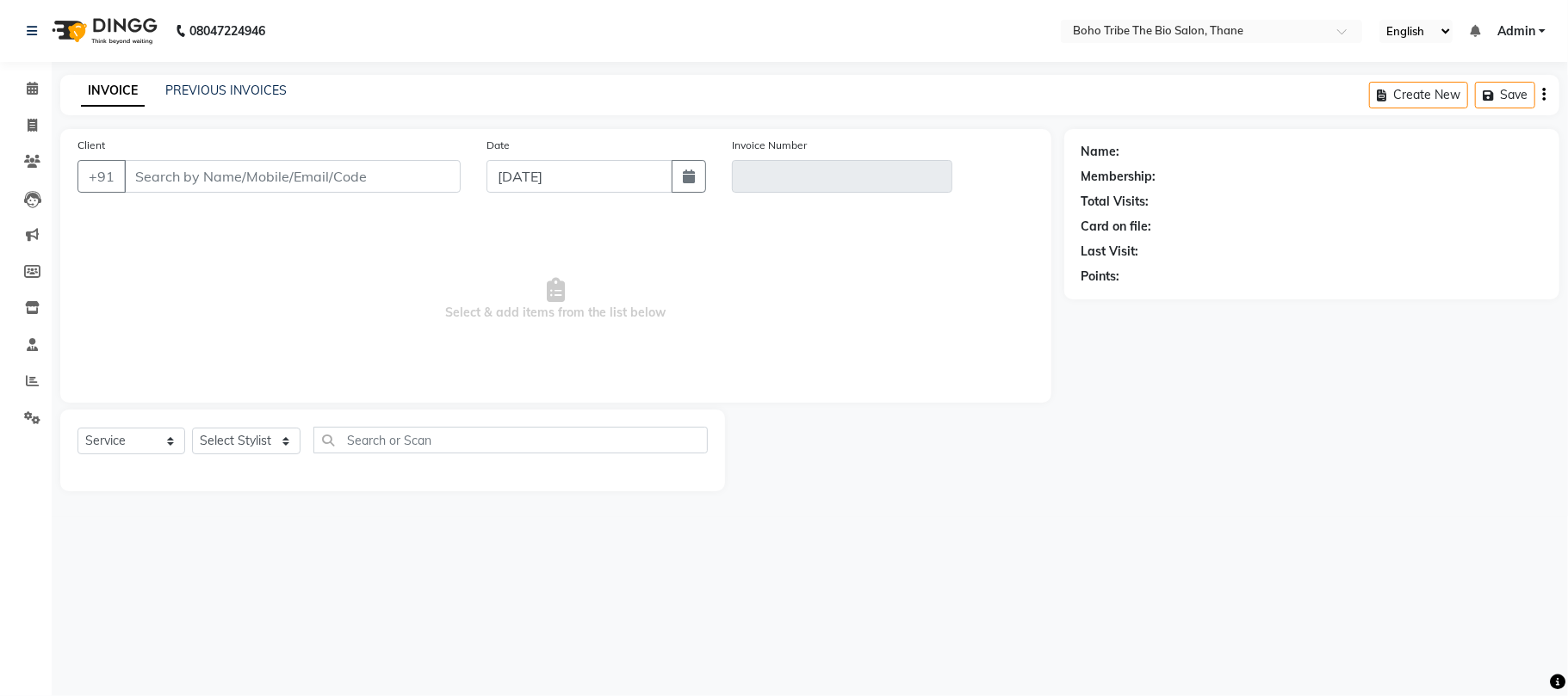
type input "9930962353"
type input "V/2024-25/0039"
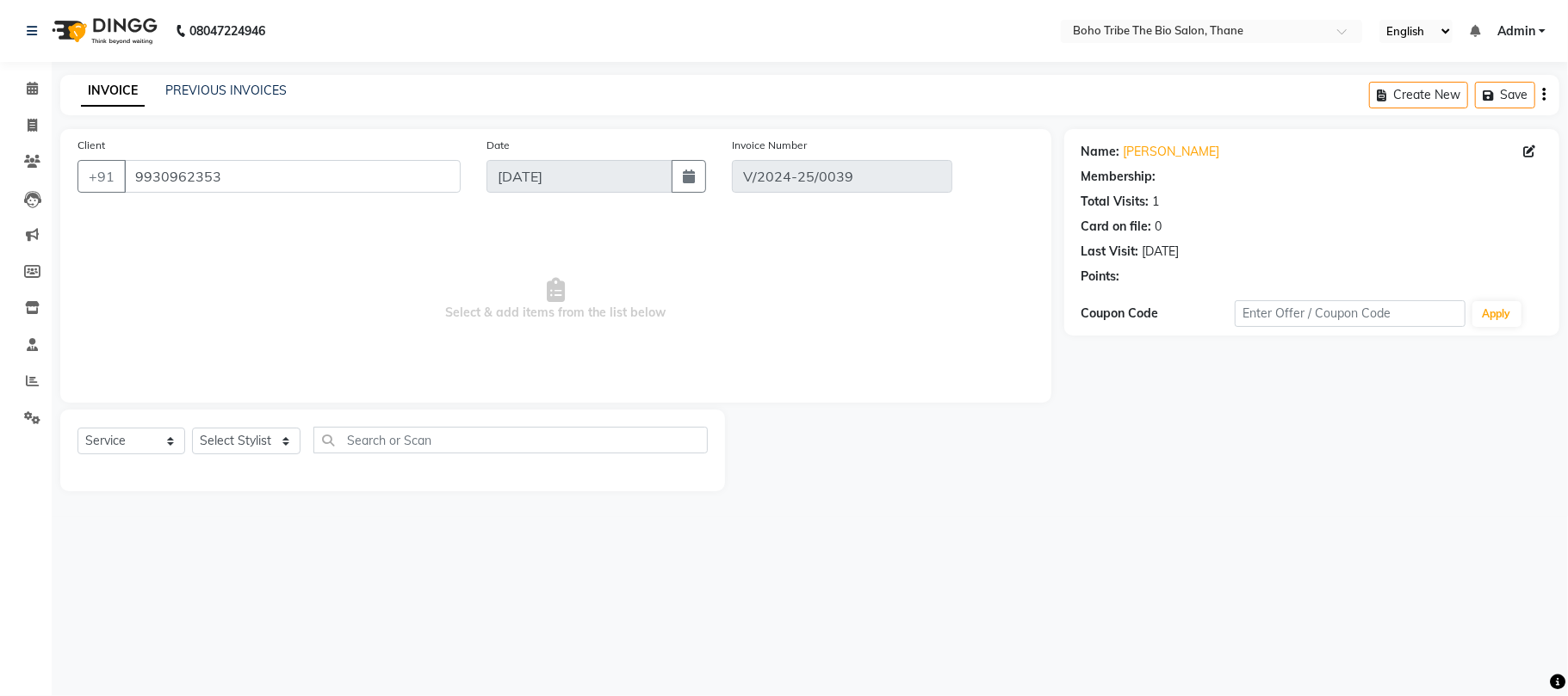
type input "[DATE]"
select select "select"
click at [1159, 149] on link "Nisha Singh" at bounding box center [1172, 151] width 96 height 18
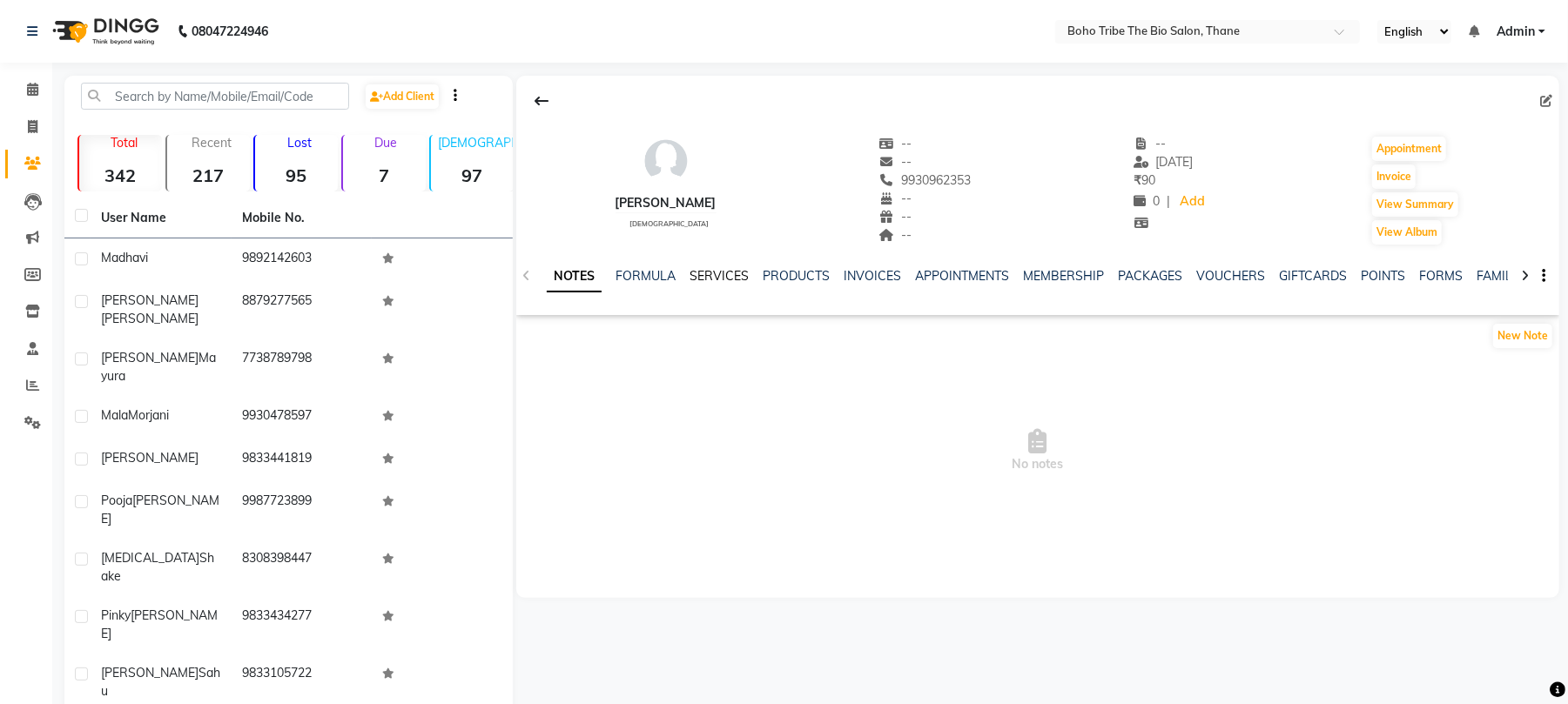
click at [717, 274] on link "SERVICES" at bounding box center [719, 275] width 59 height 15
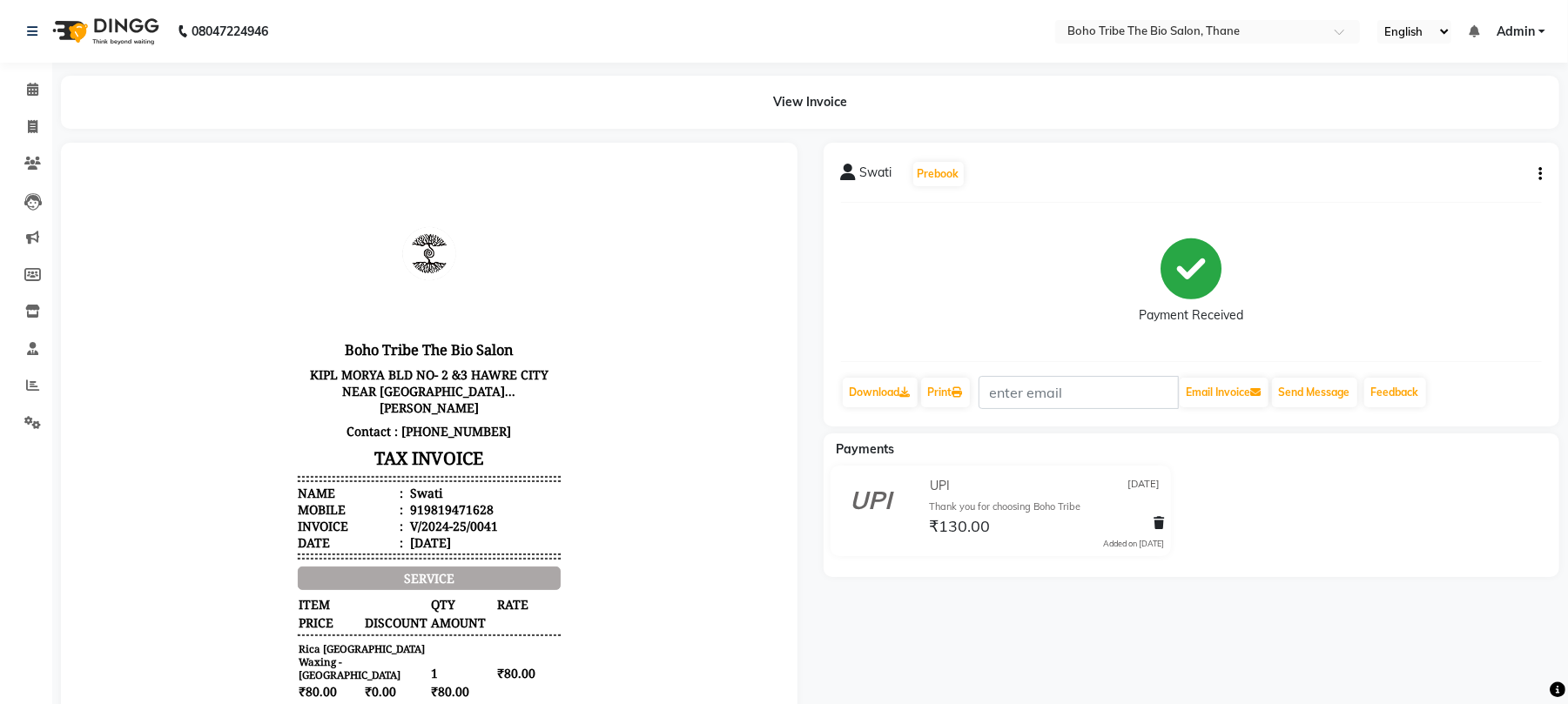
click at [1535, 168] on button "button" at bounding box center [1535, 174] width 11 height 18
click at [1423, 195] on div "Edit Invoice" at bounding box center [1452, 195] width 120 height 22
select select "service"
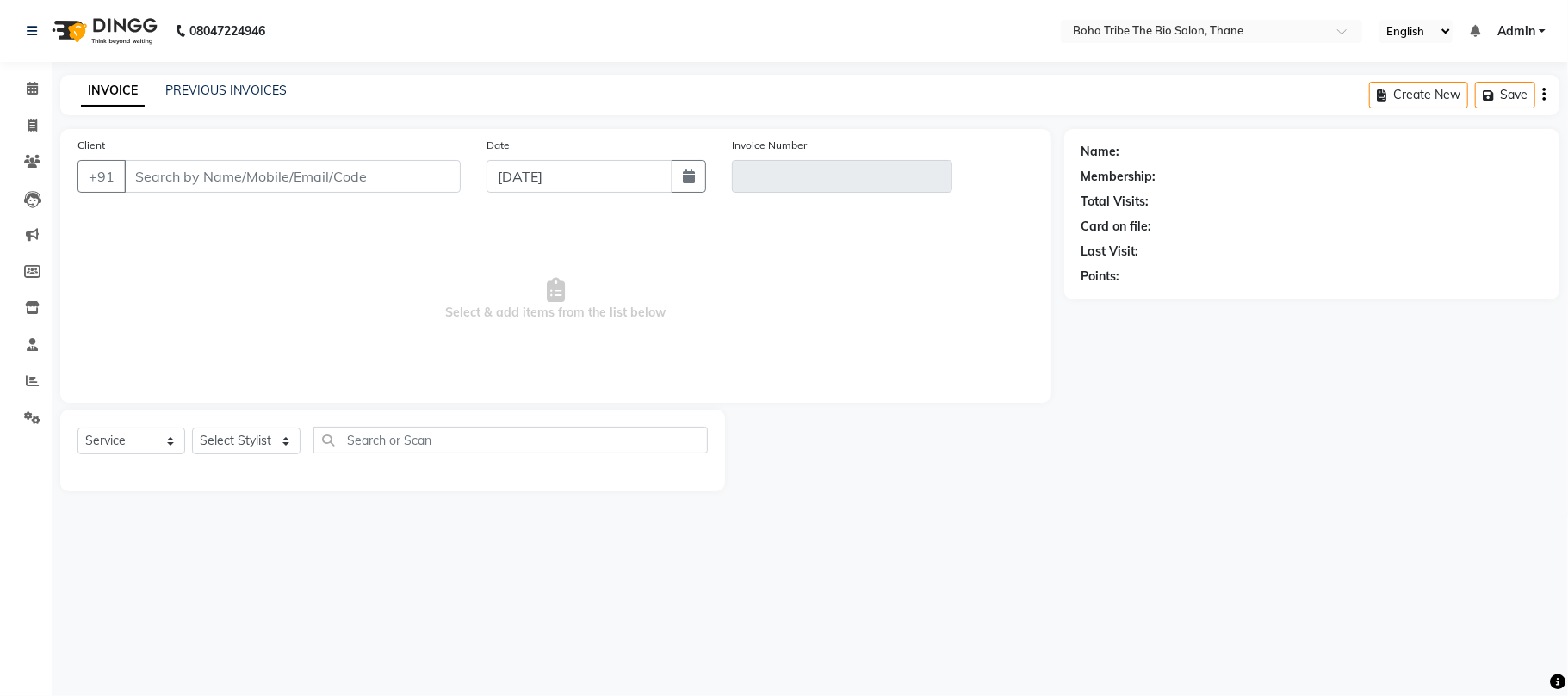
type input "9819471628"
type input "V/2024-25/0041"
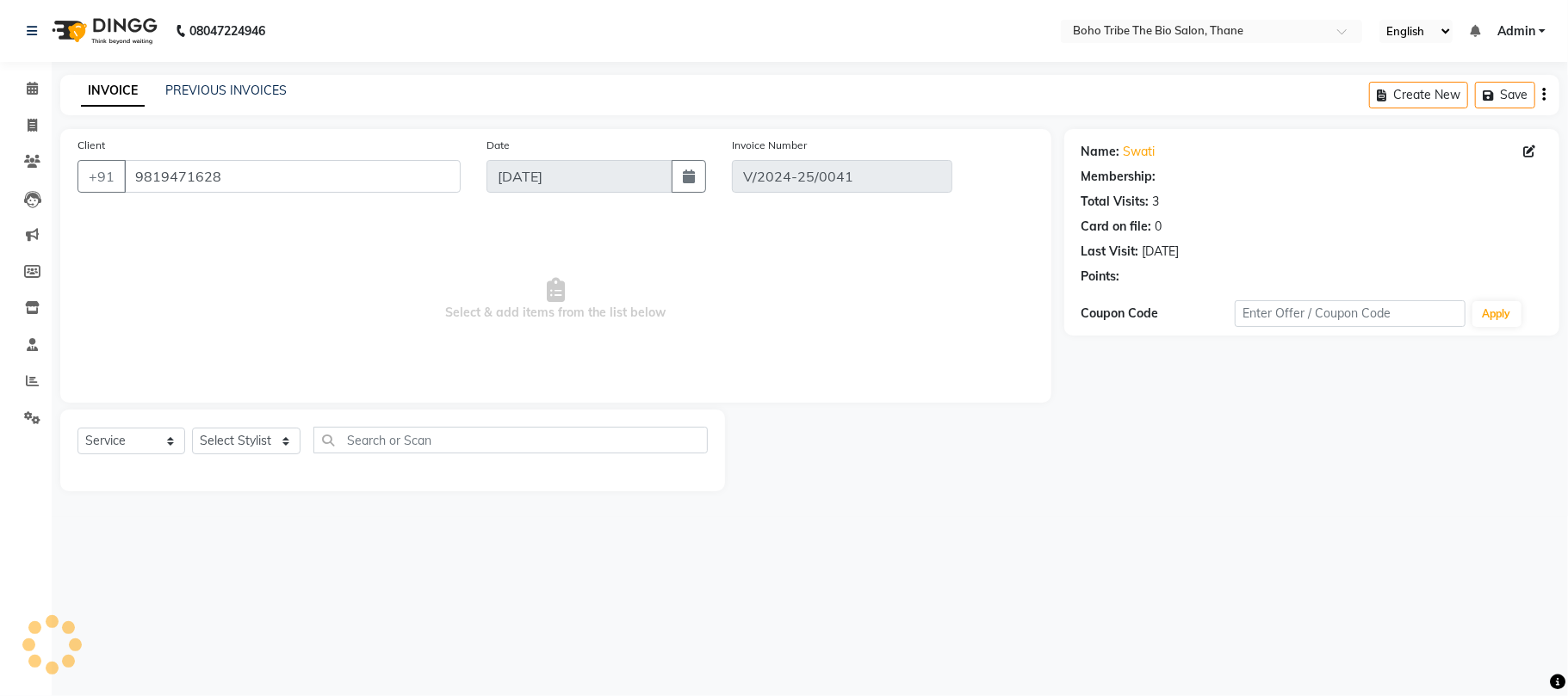
type input "[DATE]"
select select "select"
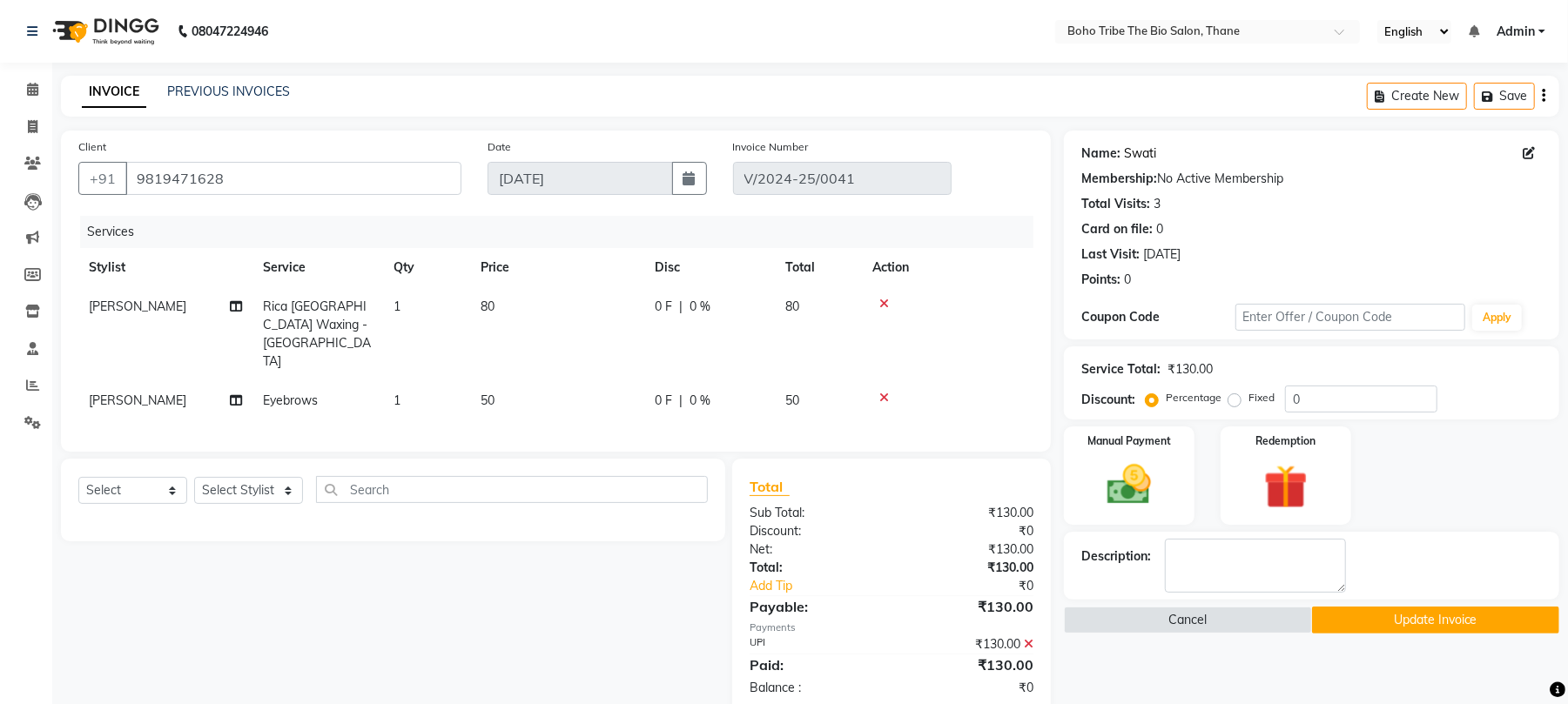
click at [1131, 147] on link "Swati" at bounding box center [1140, 153] width 33 height 18
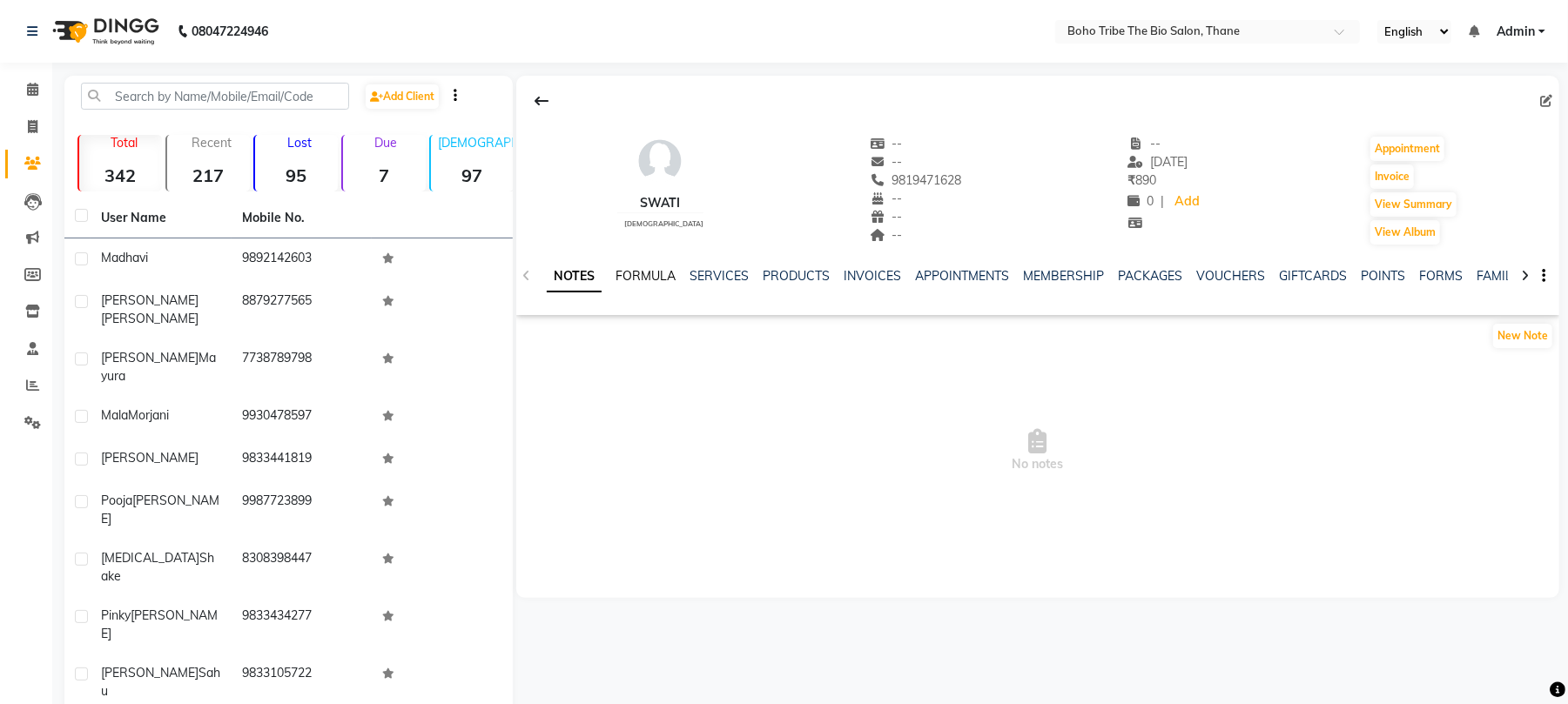
click at [641, 270] on link "FORMULA" at bounding box center [645, 275] width 60 height 15
click at [713, 266] on div "NOTES FORMULA SERVICES PRODUCTS INVOICES APPOINTMENTS MEMBERSHIP PACKAGES VOUCH…" at bounding box center [1037, 276] width 1043 height 60
click at [719, 270] on link "SERVICES" at bounding box center [717, 275] width 59 height 15
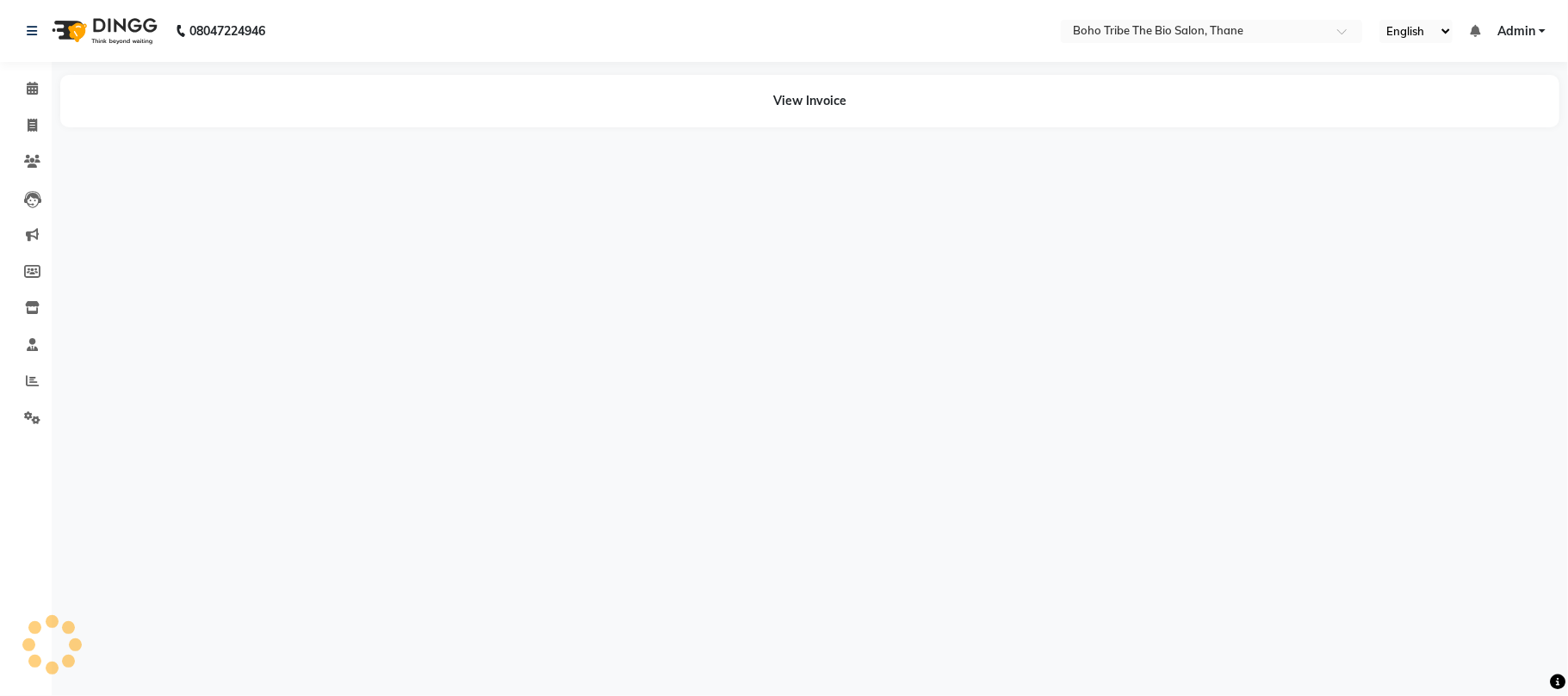
select select "en"
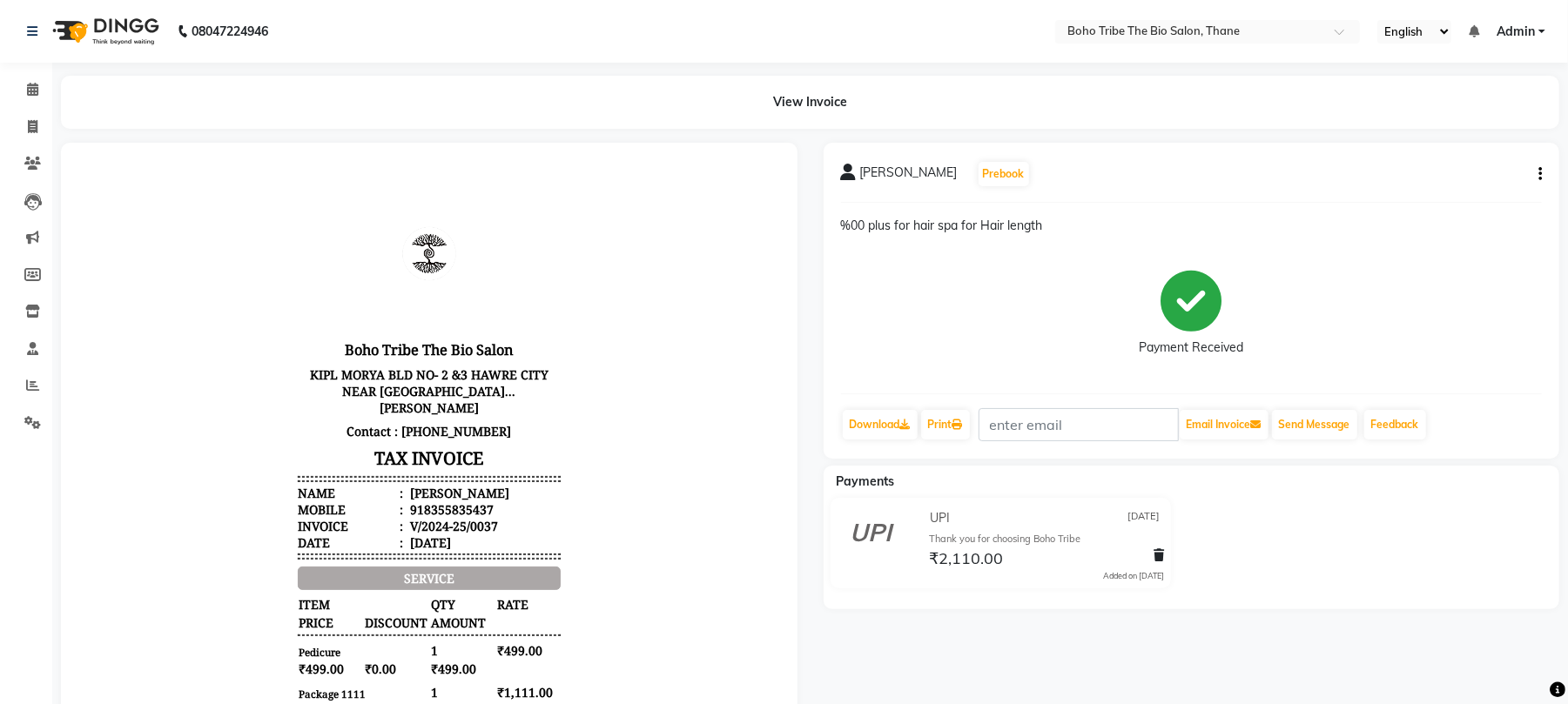
click at [1535, 172] on button "button" at bounding box center [1535, 174] width 11 height 18
click at [1452, 191] on div "Edit Invoice" at bounding box center [1452, 195] width 120 height 22
select select "service"
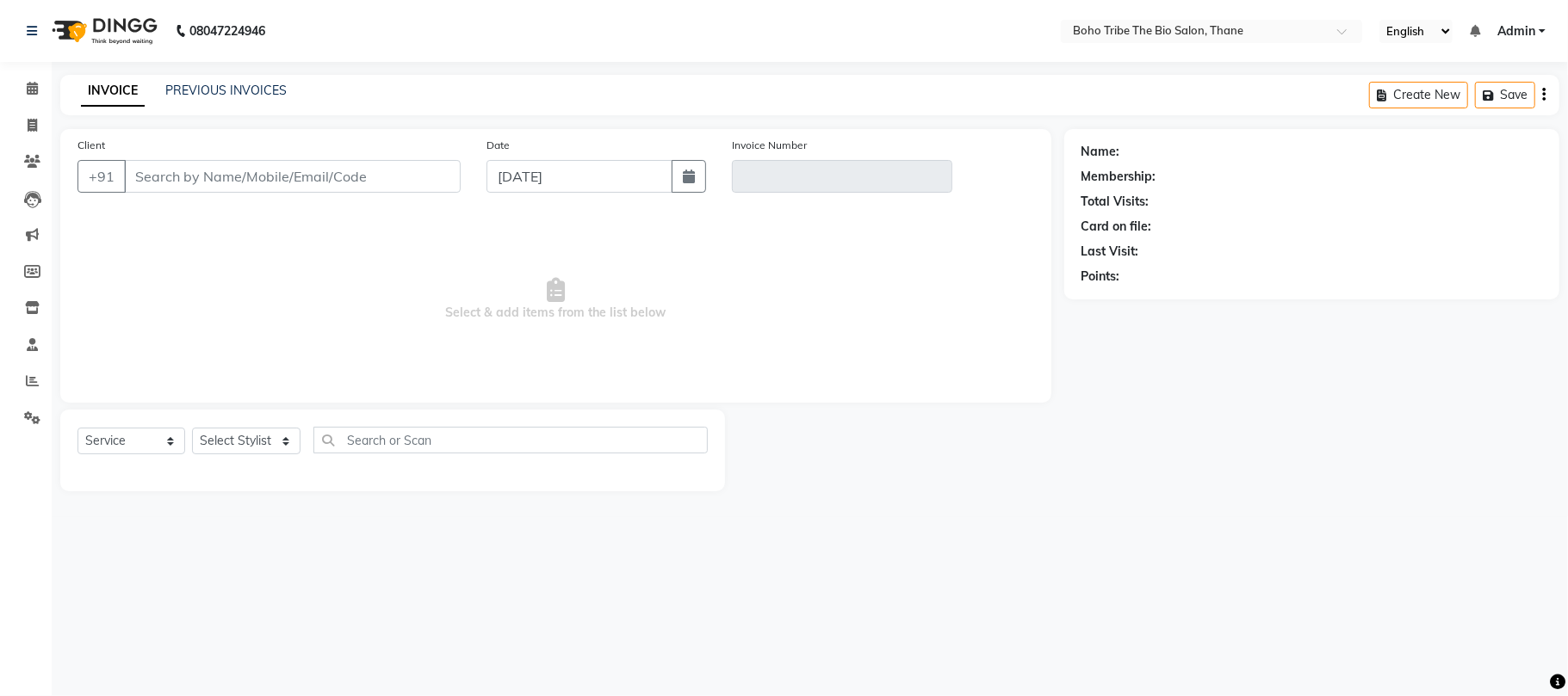
type input "8355835437"
type input "V/2024-25/0037"
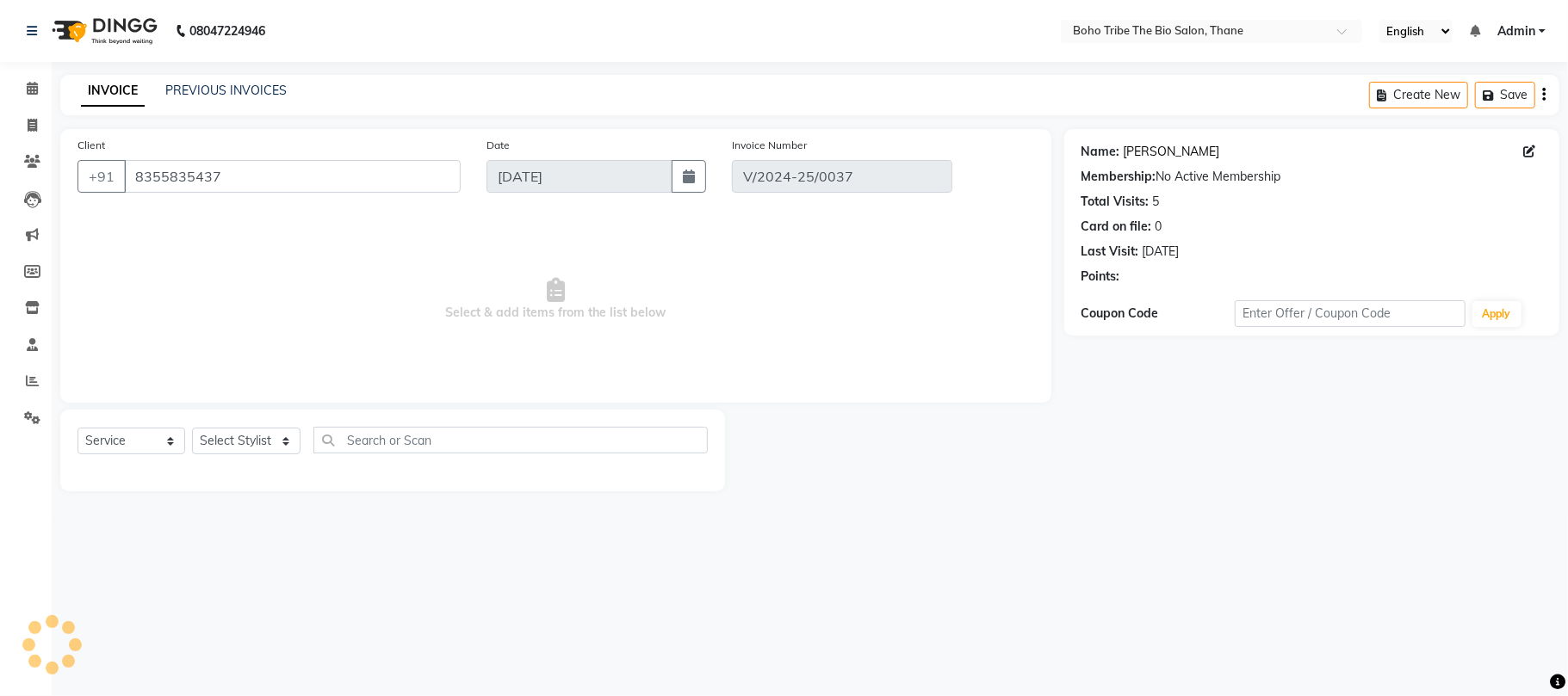
type input "[DATE]"
select select "select"
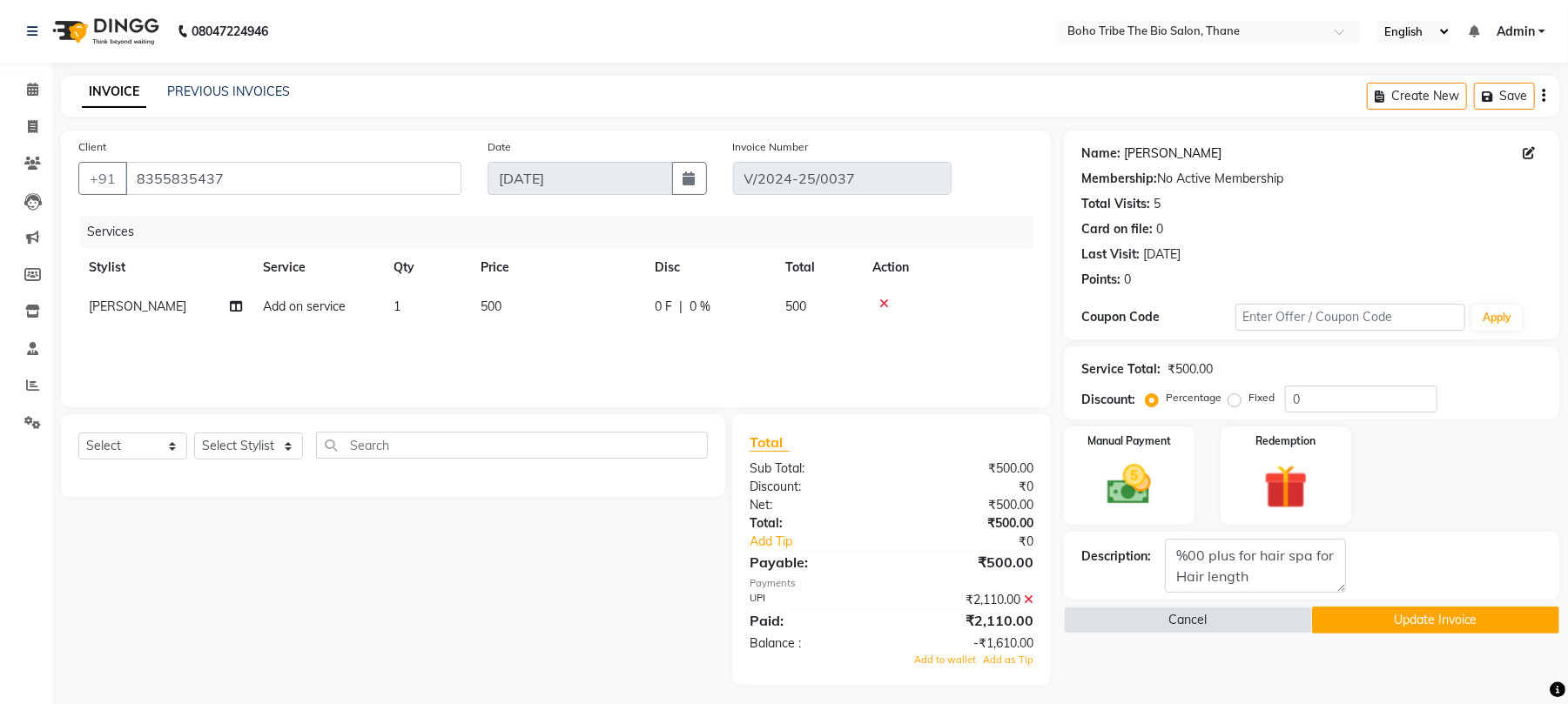
click at [1177, 157] on link "Namita Sharma" at bounding box center [1172, 153] width 98 height 18
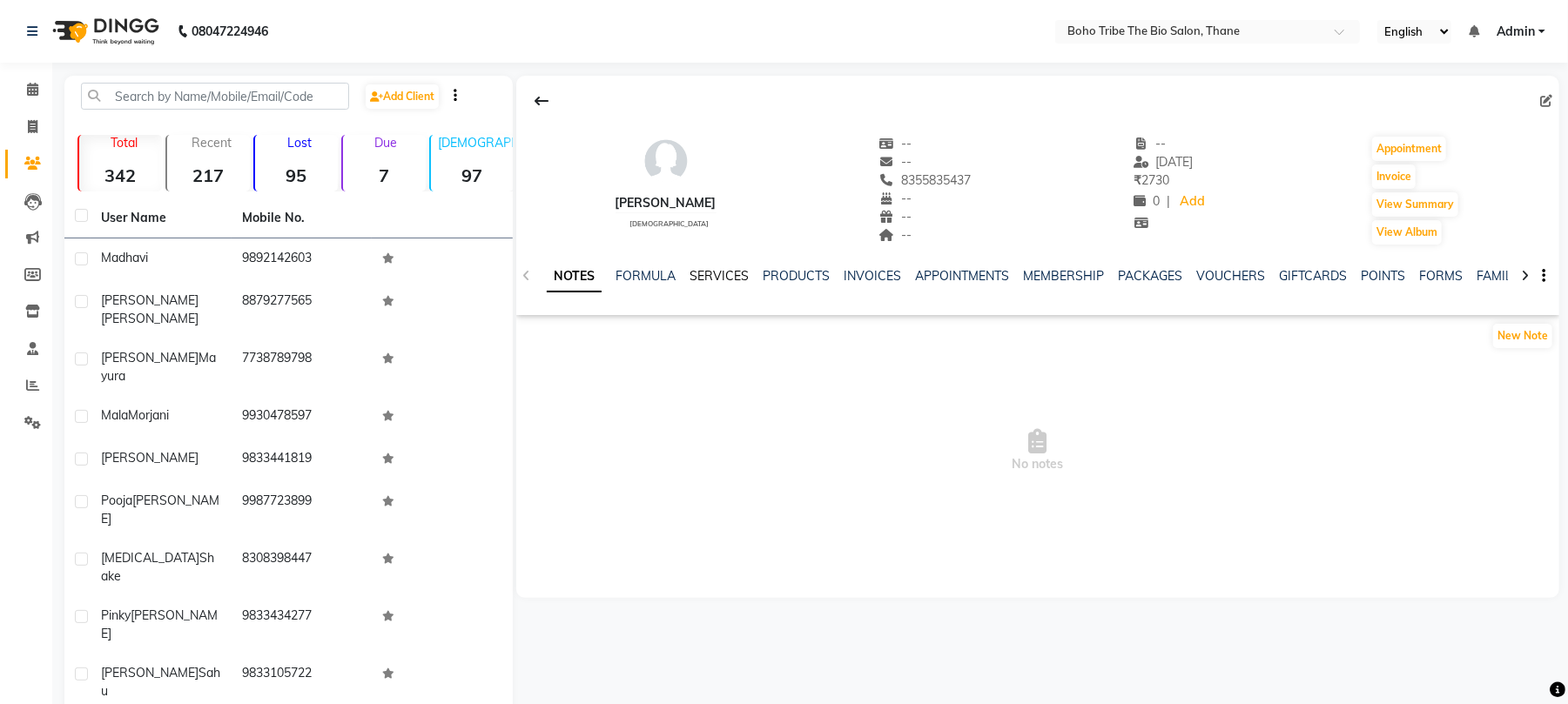
click at [714, 268] on link "SERVICES" at bounding box center [719, 275] width 59 height 15
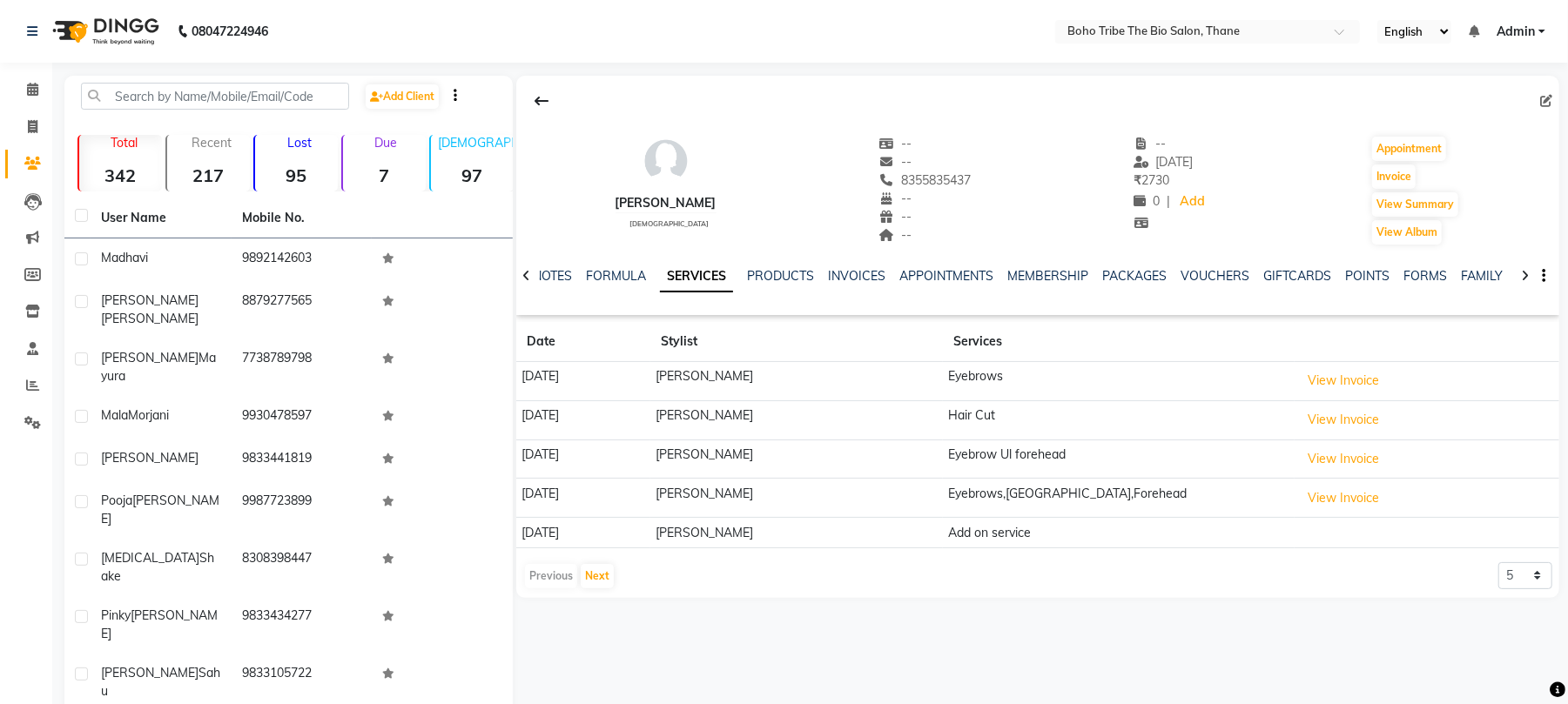
click at [1007, 534] on td "Add on service" at bounding box center [1119, 534] width 352 height 31
click at [594, 573] on button "Next" at bounding box center [597, 576] width 33 height 24
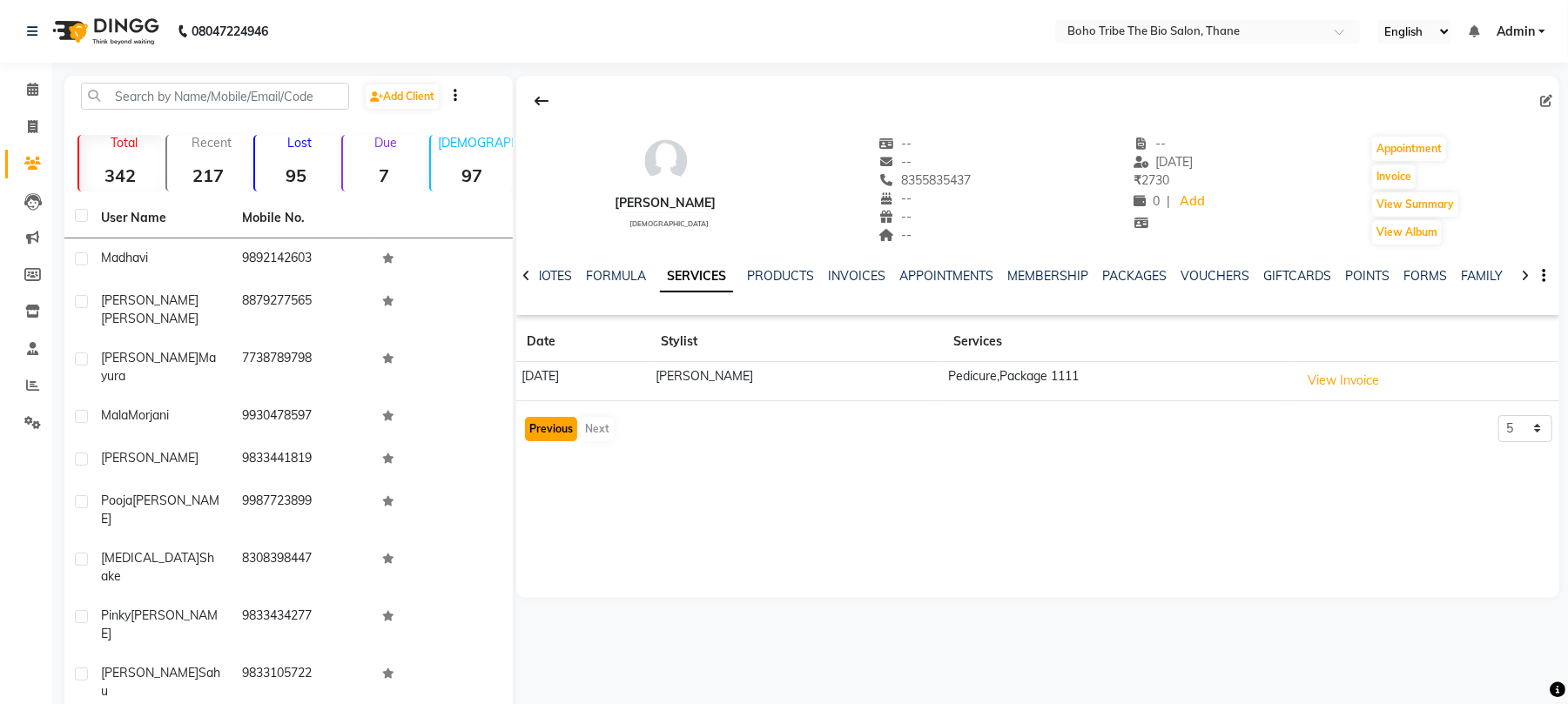
click at [549, 422] on button "Previous" at bounding box center [551, 429] width 53 height 24
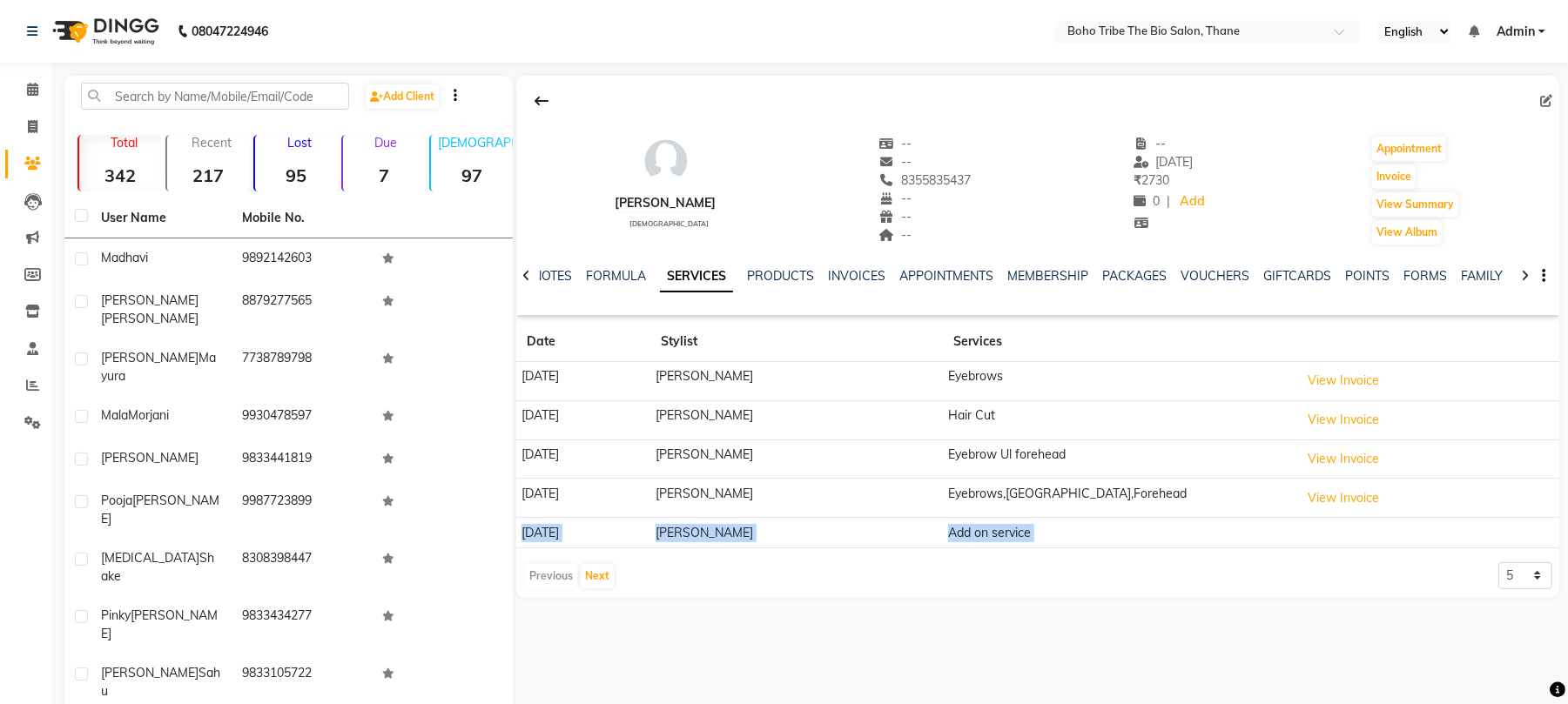
drag, startPoint x: 1313, startPoint y: 519, endPoint x: 962, endPoint y: 621, distance: 365.5
click at [962, 621] on div "[PERSON_NAME] [DEMOGRAPHIC_DATA] -- -- 8355835437 -- -- -- -- [DATE] ₹ 2730 0 |…" at bounding box center [1035, 447] width 1046 height 742
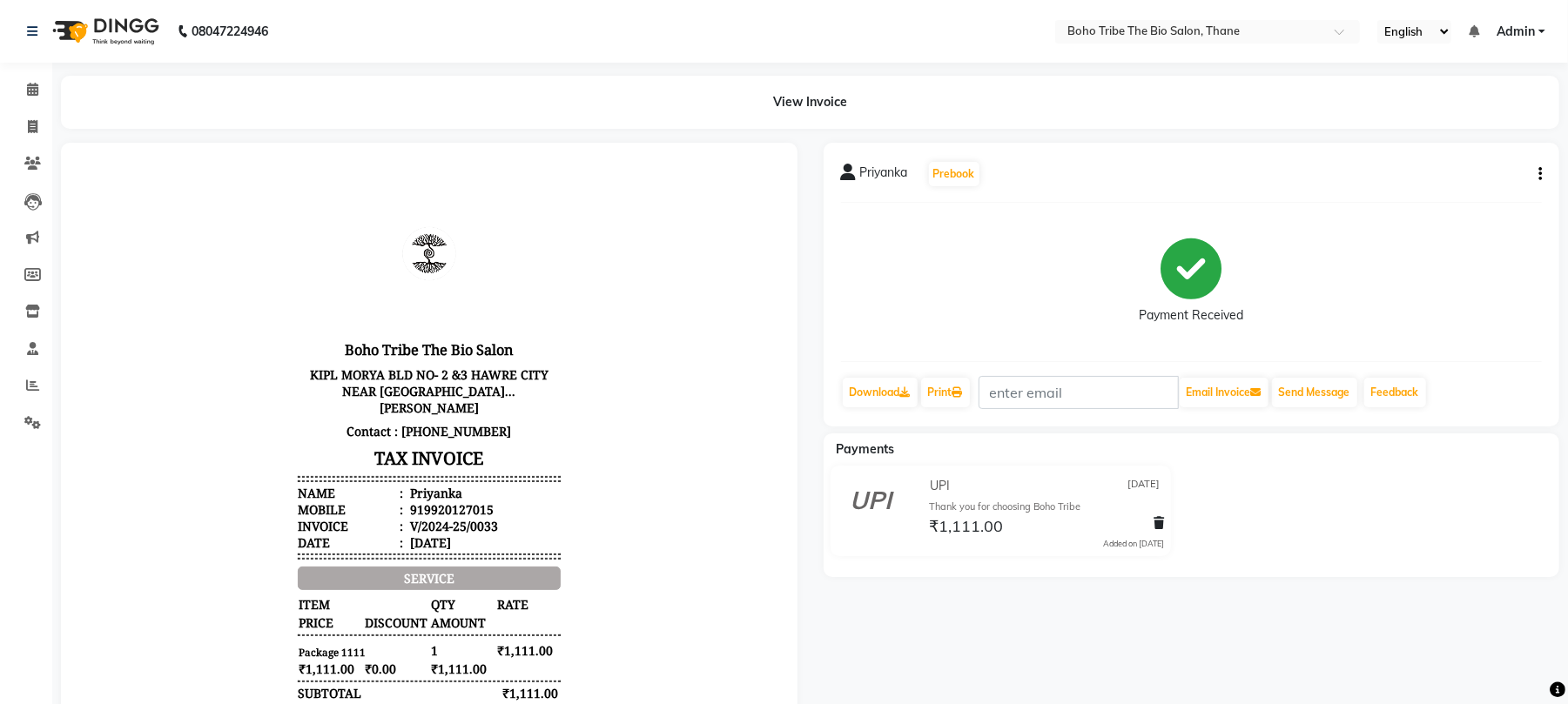
click at [1539, 174] on icon "button" at bounding box center [1540, 174] width 4 height 1
click at [1417, 189] on div "Edit Invoice" at bounding box center [1452, 195] width 120 height 22
select select "service"
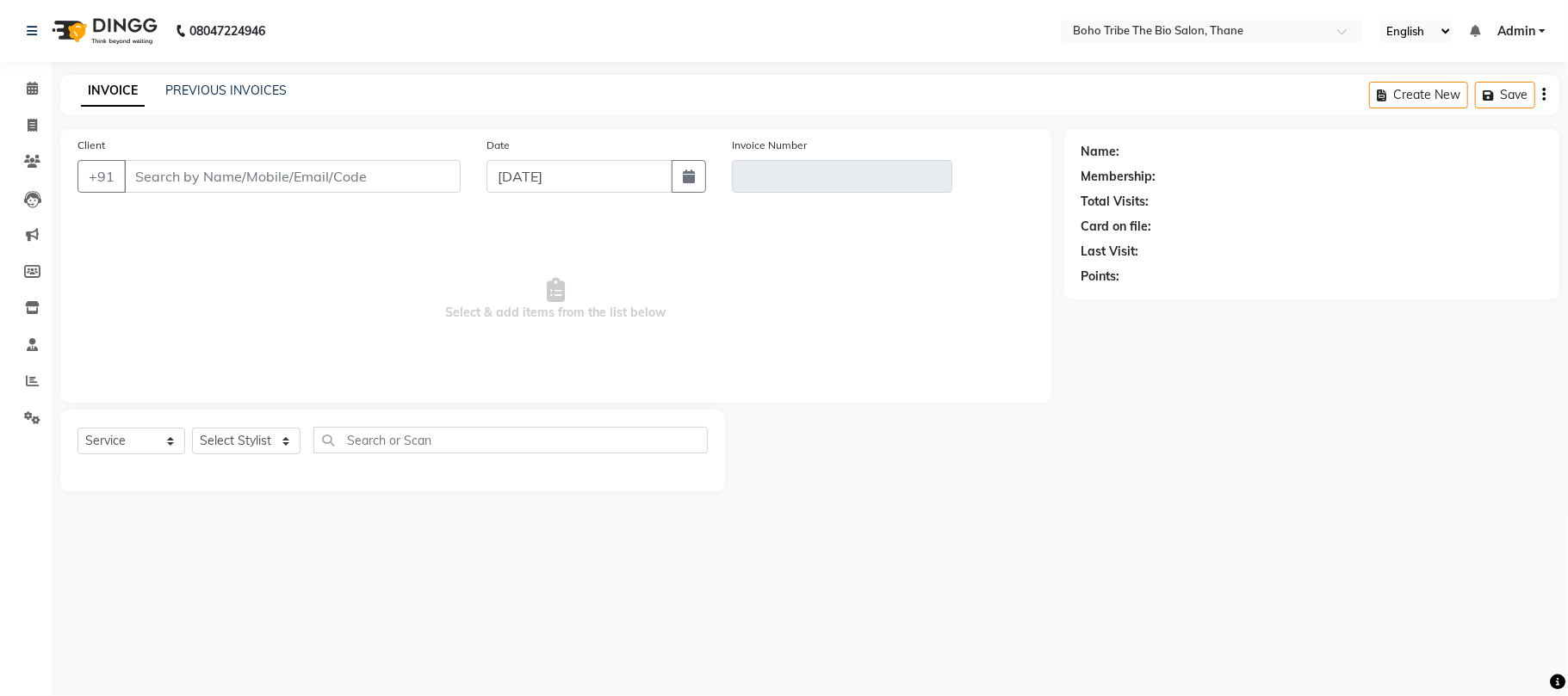
type input "9920127015"
type input "V/2024-25/0033"
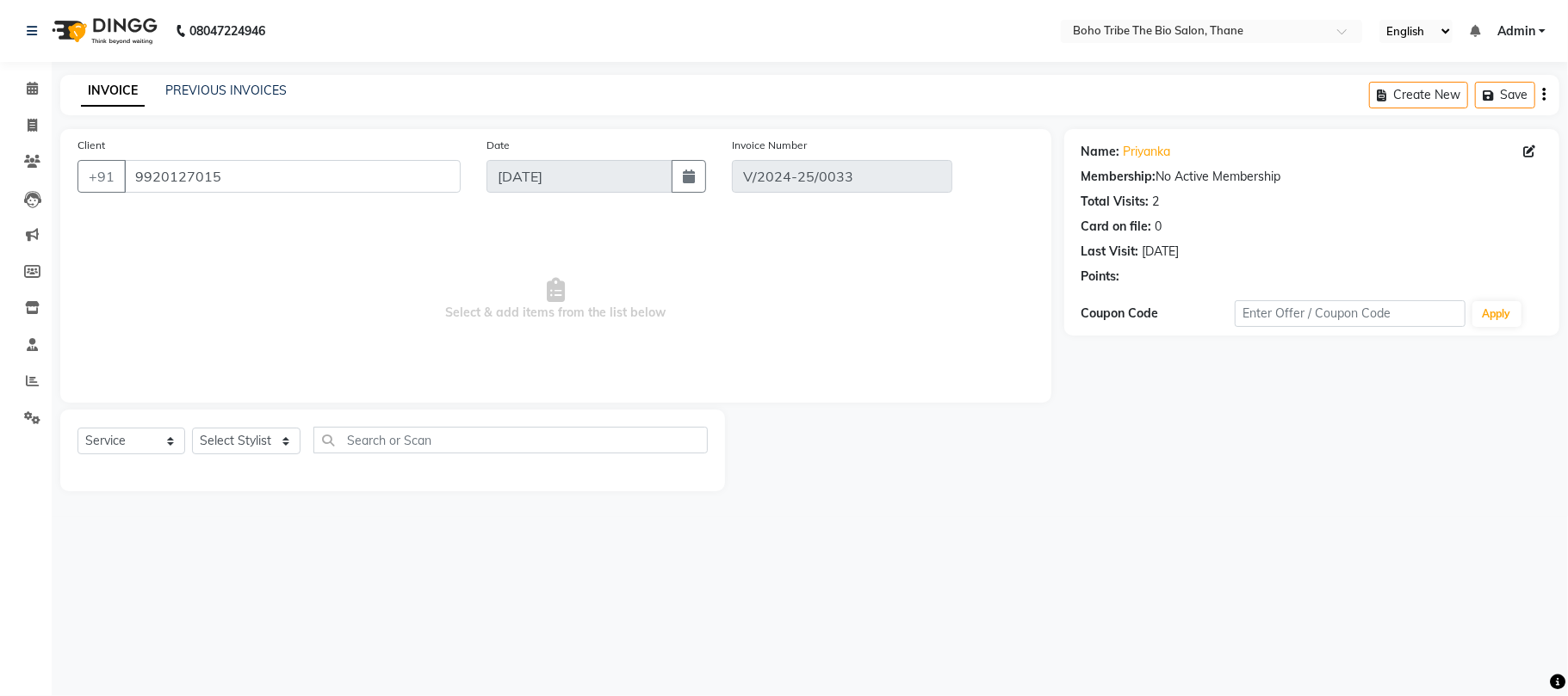
type input "04-02-2025"
select select "select"
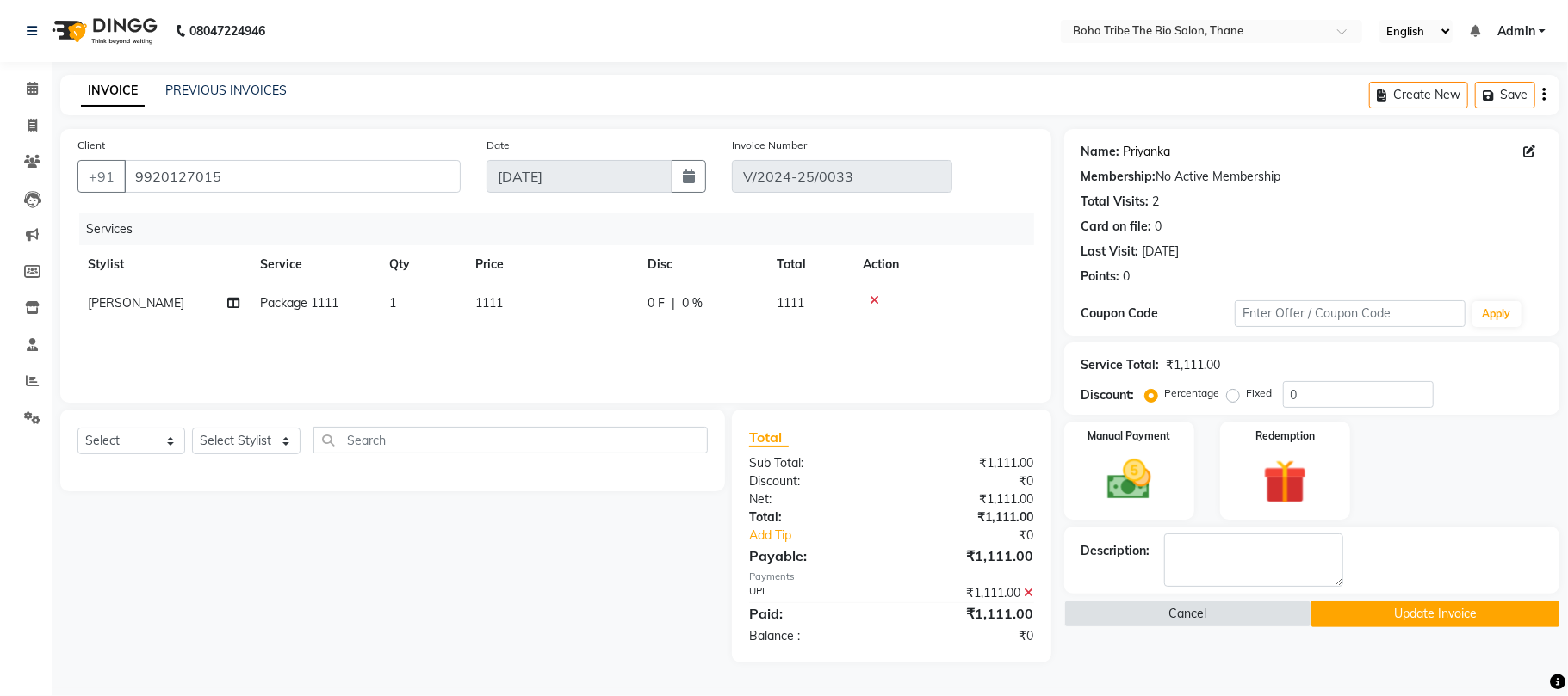
click at [1140, 149] on link "Priyanka" at bounding box center [1147, 151] width 47 height 18
click at [1530, 152] on icon at bounding box center [1528, 151] width 12 height 12
select select "female"
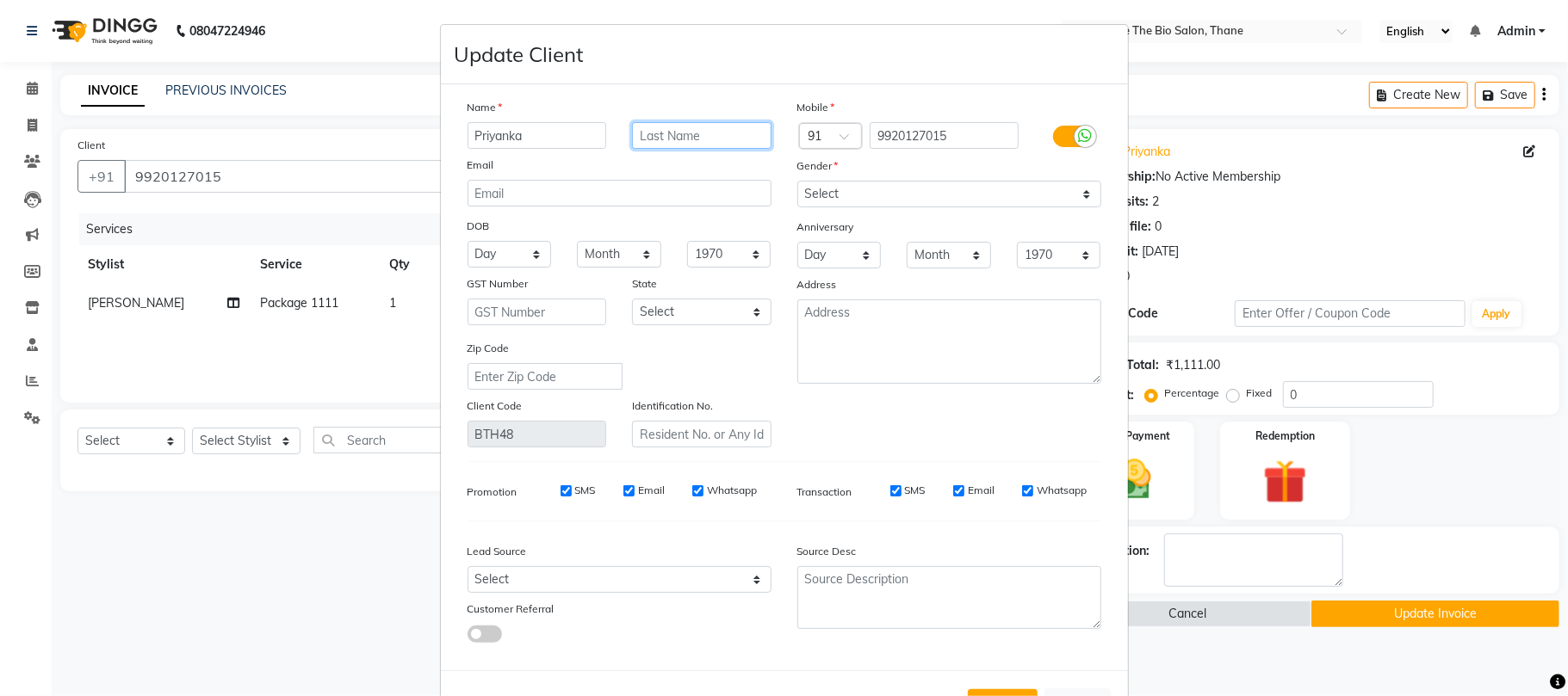
click at [676, 134] on input "text" at bounding box center [701, 135] width 139 height 26
type input "Kipl*"
click at [983, 689] on button "Update" at bounding box center [1002, 705] width 70 height 31
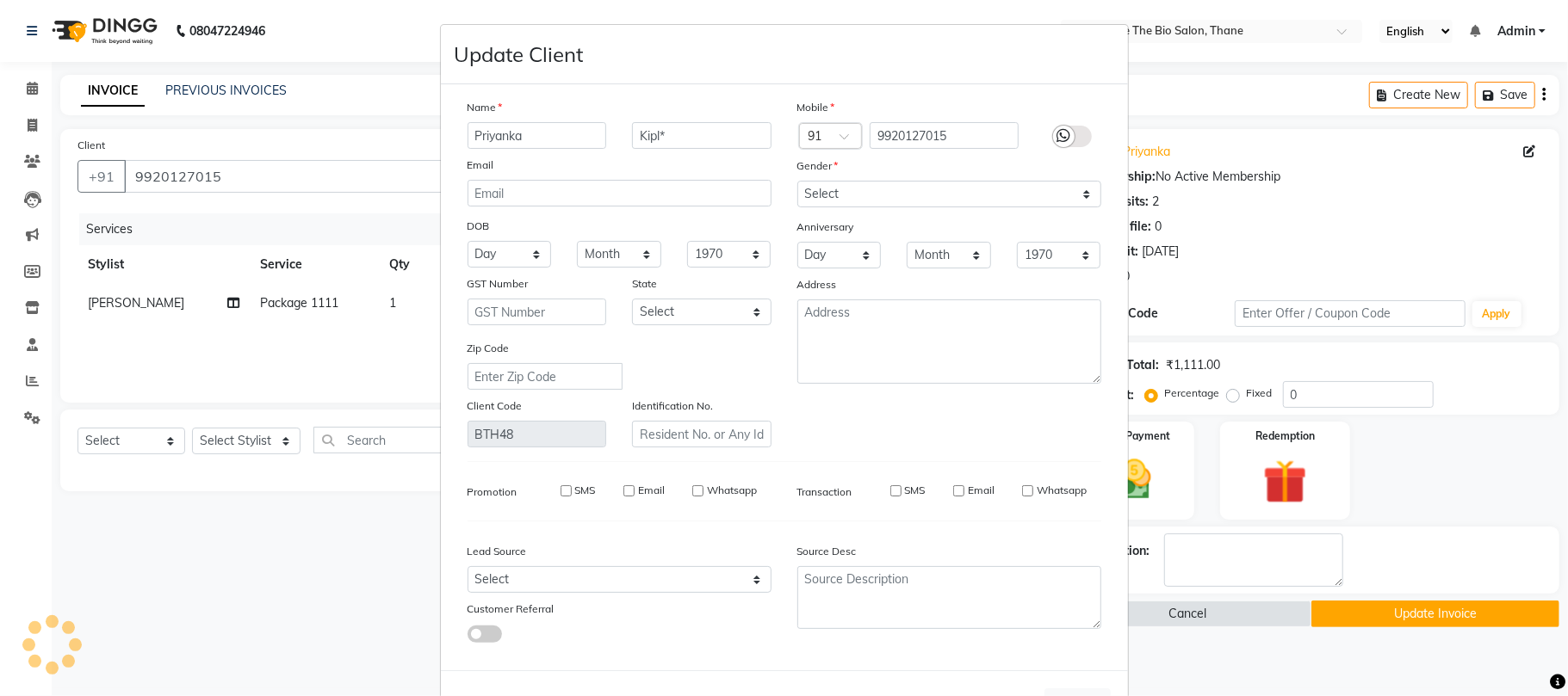
select select
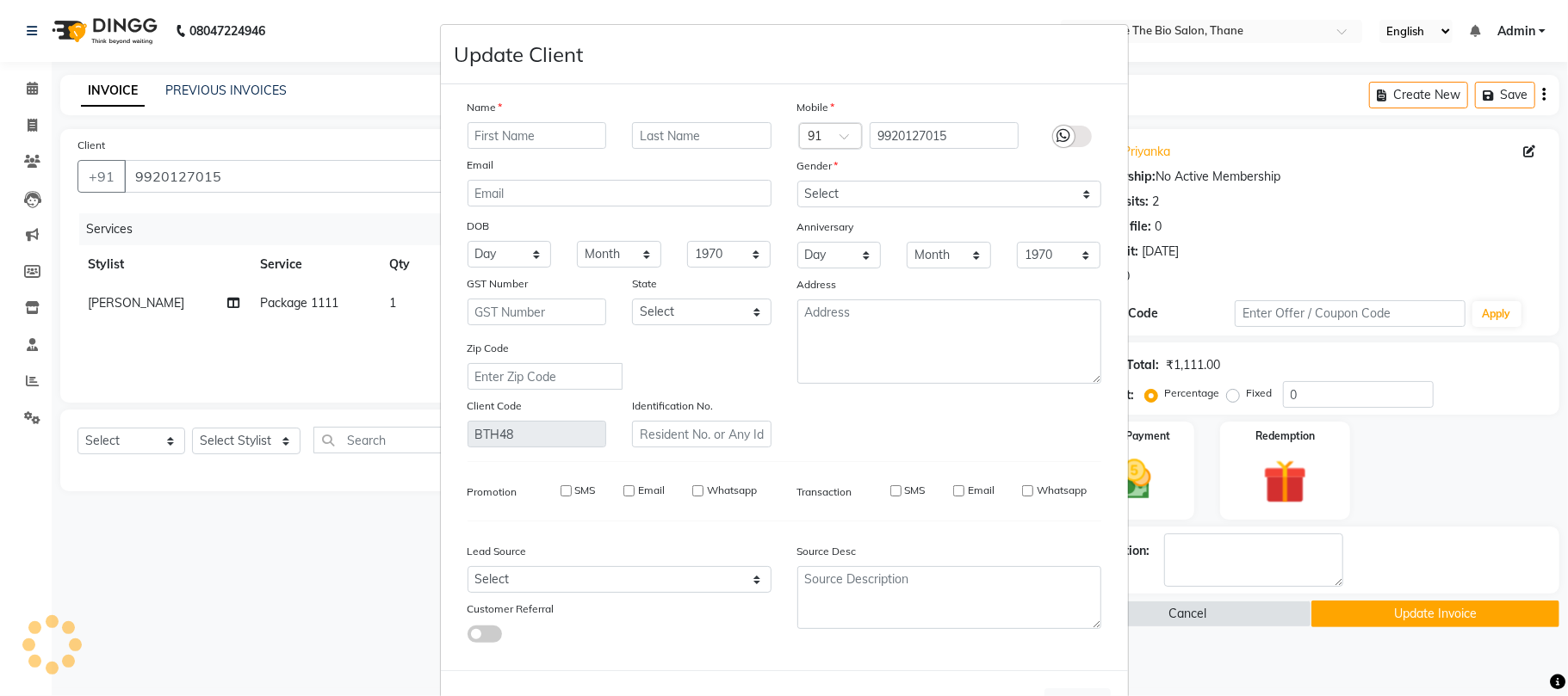
select select
checkbox input "false"
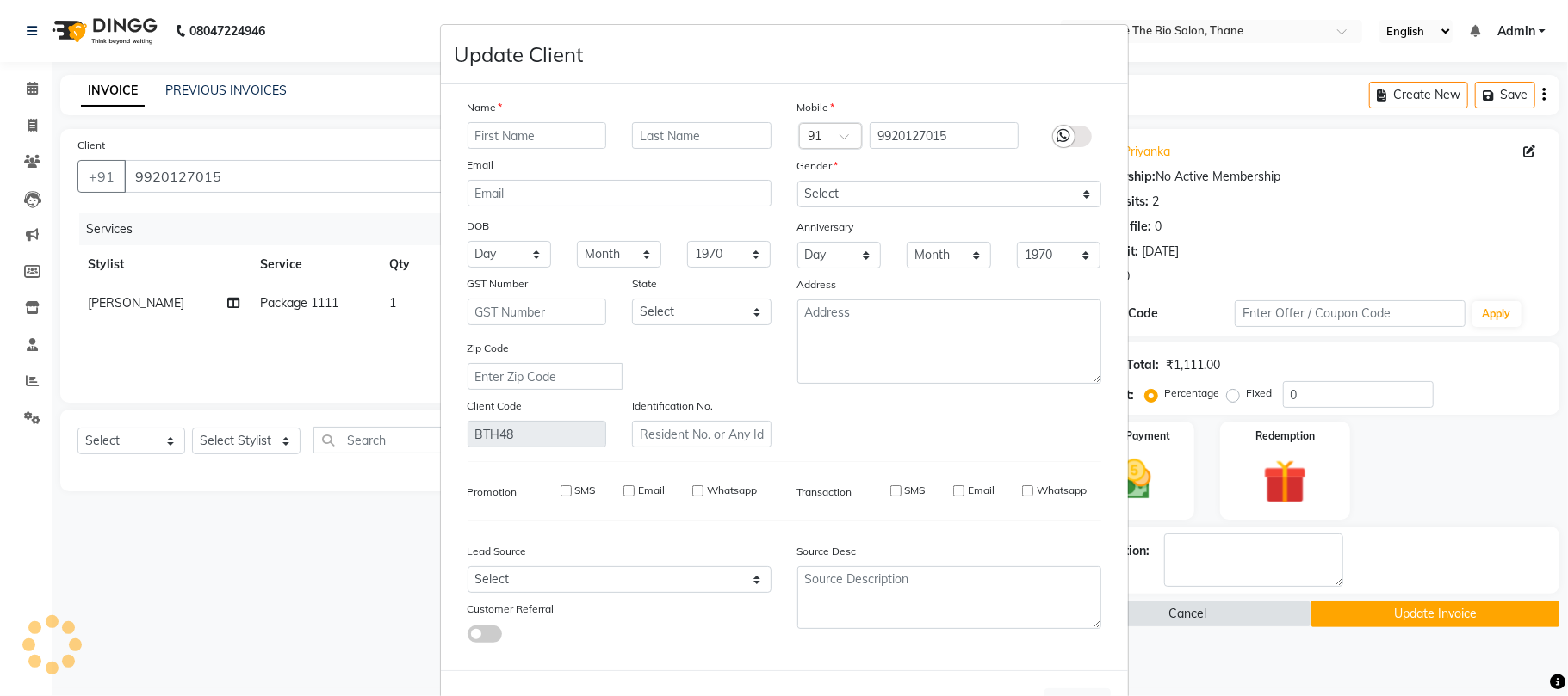
checkbox input "false"
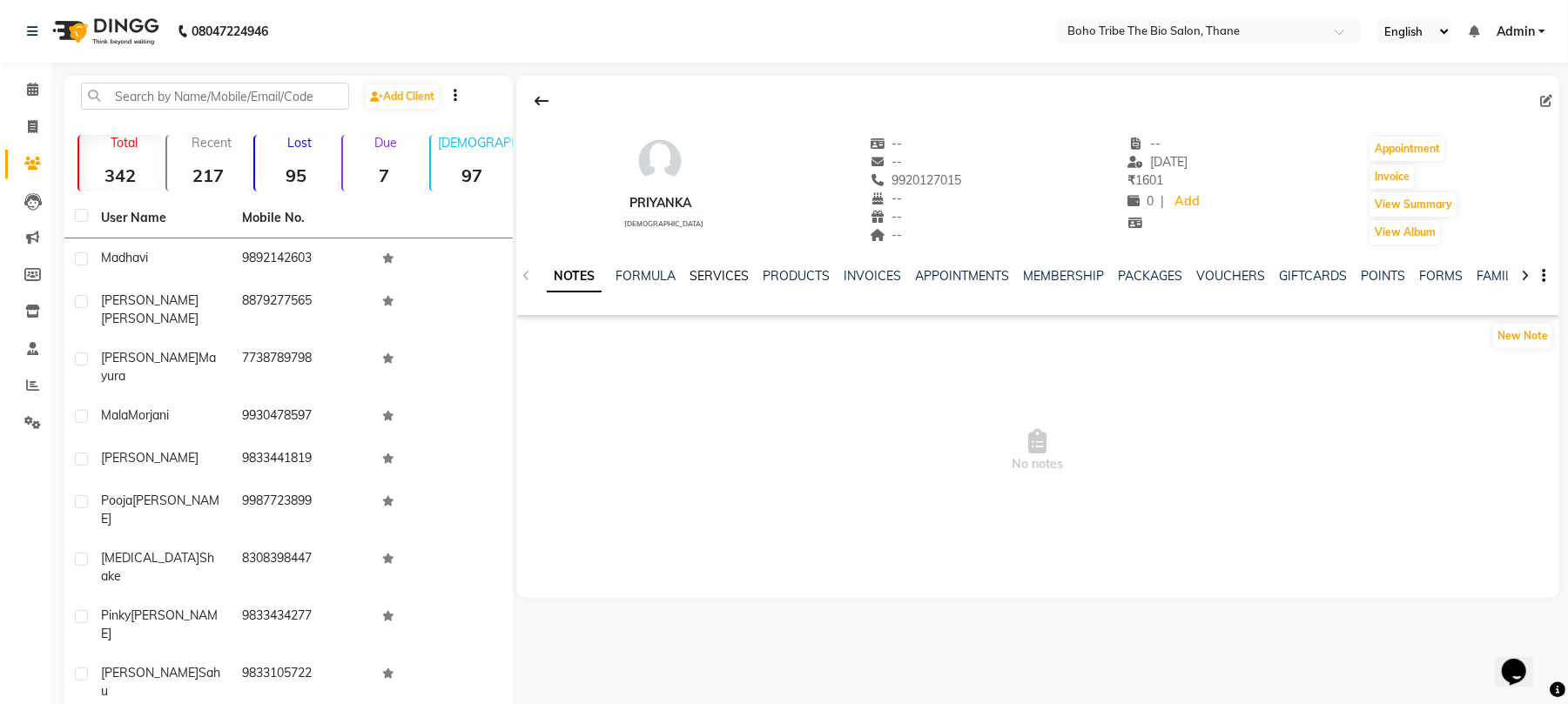
click at [718, 276] on link "SERVICES" at bounding box center [719, 275] width 59 height 15
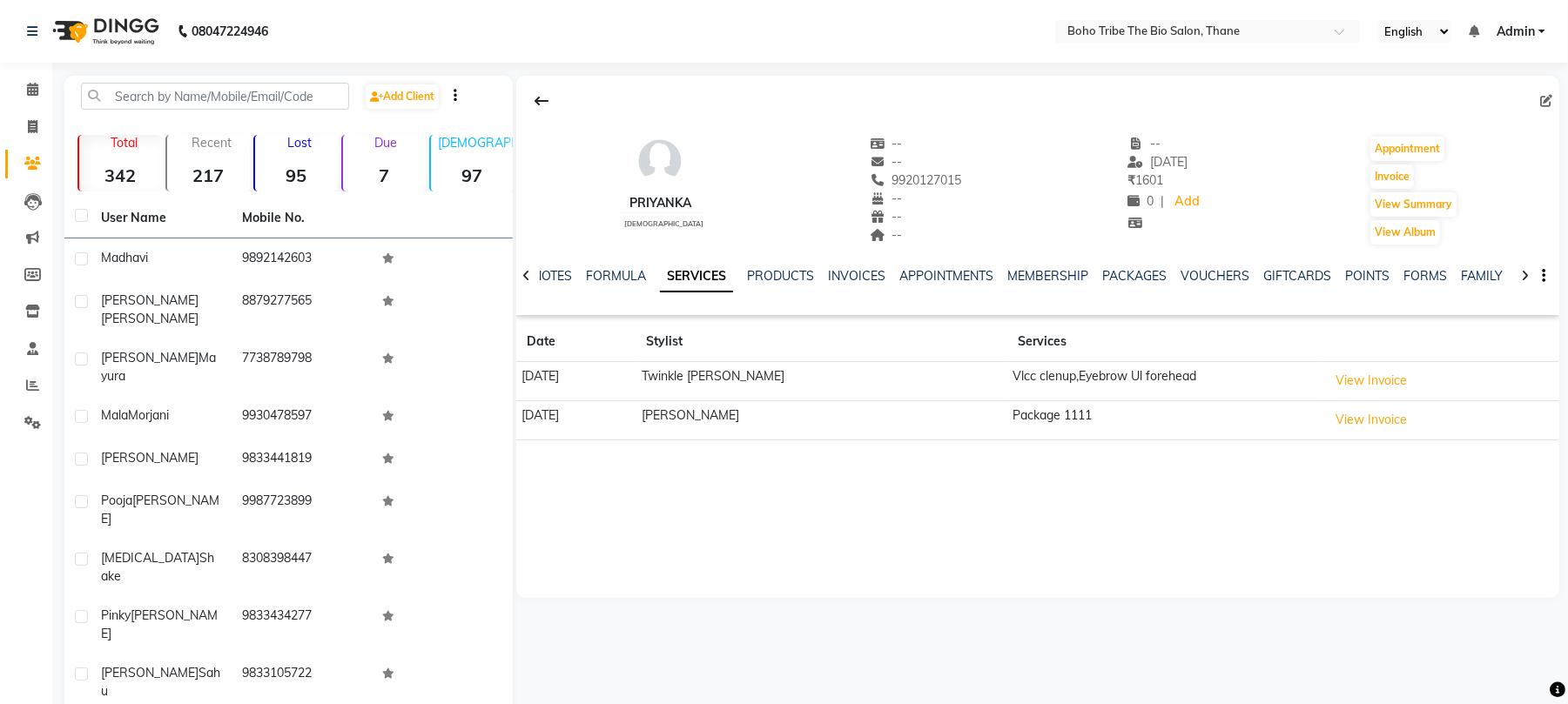
click at [1041, 367] on td "Vlcc clenup,Eyebrow Ul forehead" at bounding box center [1165, 382] width 316 height 39
click at [1408, 175] on button "Invoice" at bounding box center [1392, 176] width 44 height 24
select select "7406"
select select "service"
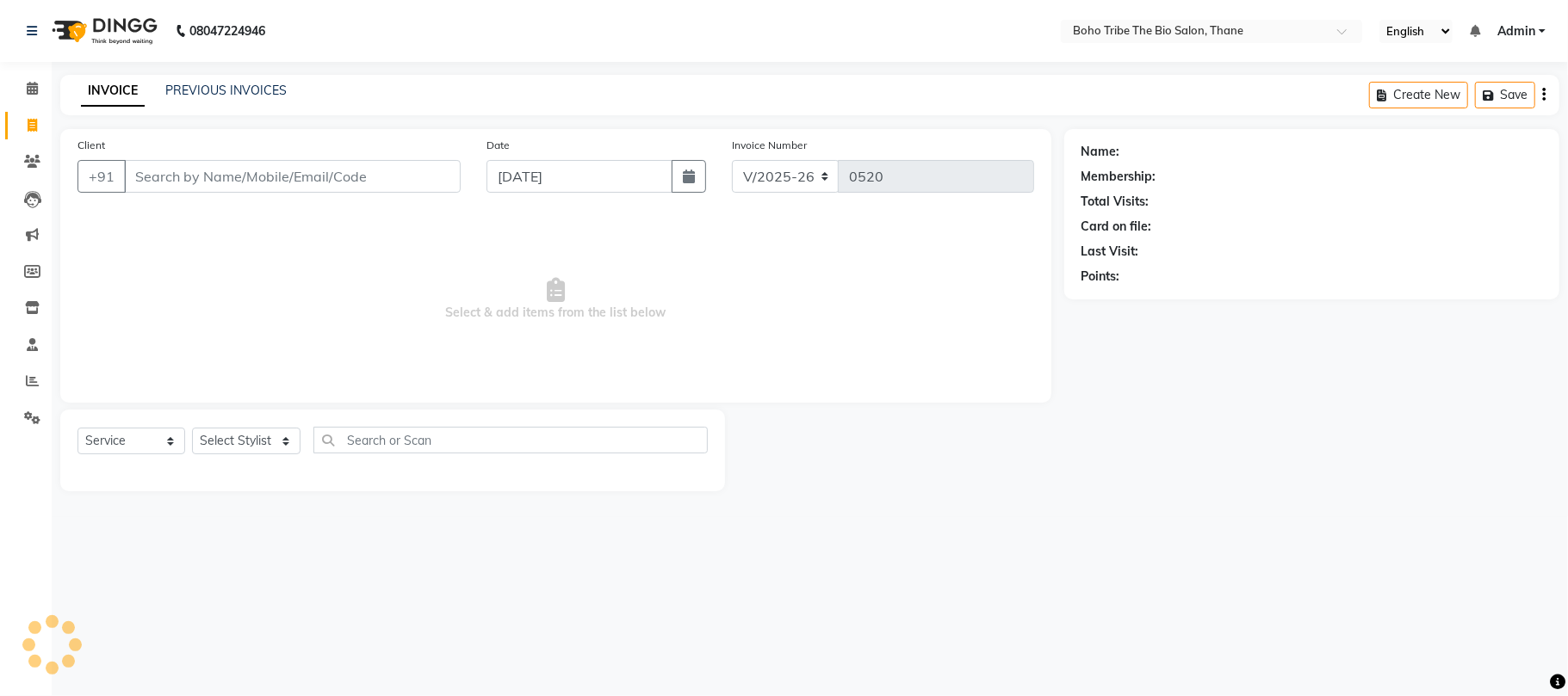
type input "9920127015"
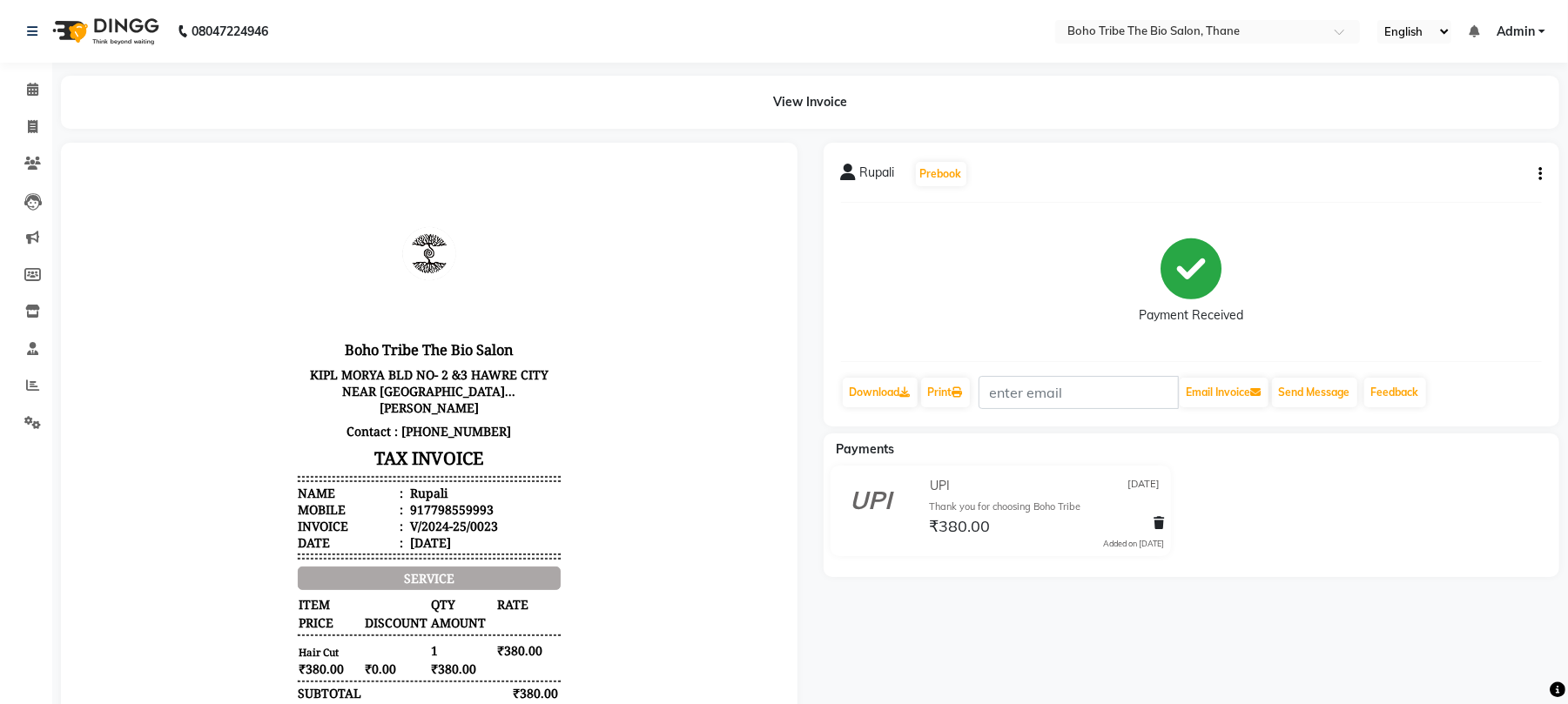
click at [1544, 172] on div "[PERSON_NAME] Prebook Payment Received Download Print Email Invoice Send Messag…" at bounding box center [1191, 284] width 736 height 284
click at [1540, 174] on icon "button" at bounding box center [1540, 174] width 4 height 1
click at [1422, 189] on div "Edit Invoice" at bounding box center [1452, 195] width 120 height 22
select select "service"
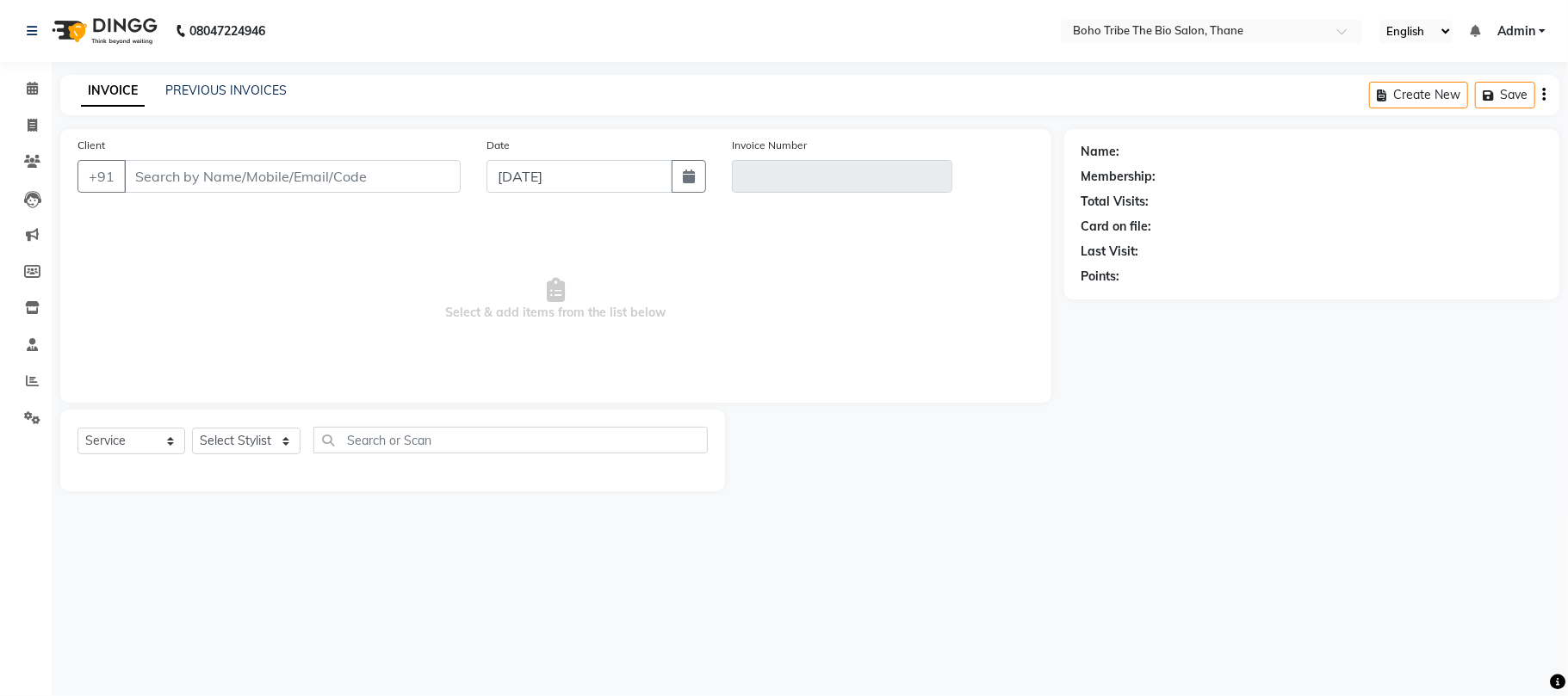
type input "7798559993"
type input "V/2024-25/0023"
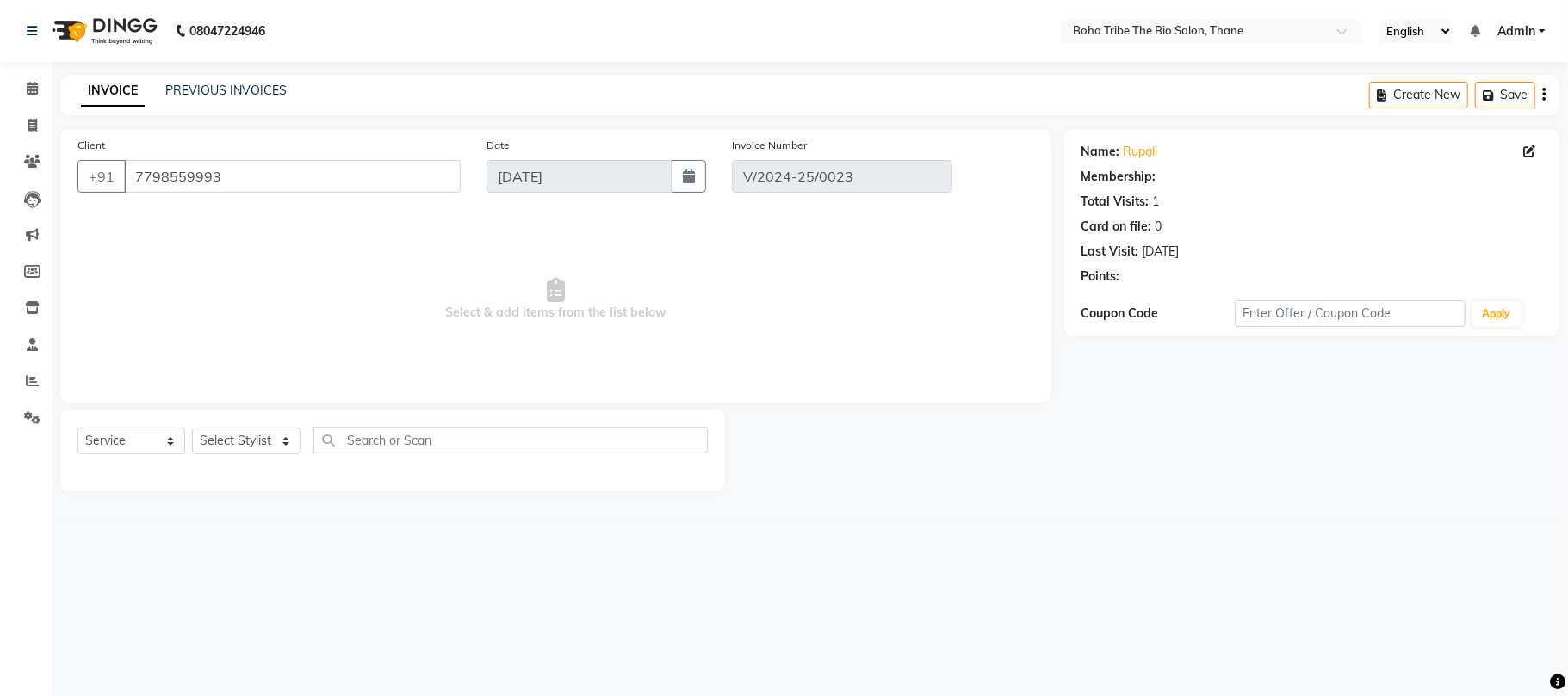
type input "[DATE]"
select select "select"
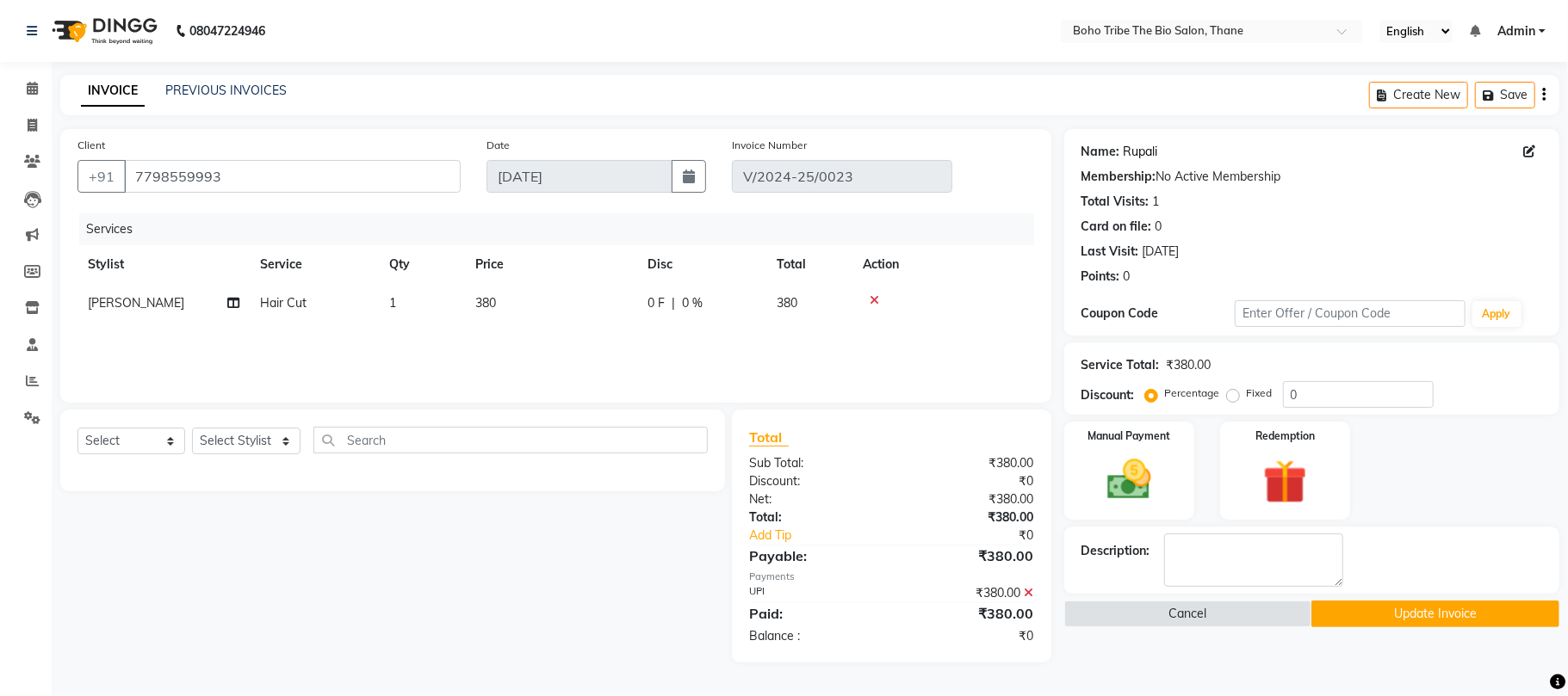
click at [1154, 151] on link "Rupali" at bounding box center [1141, 151] width 34 height 18
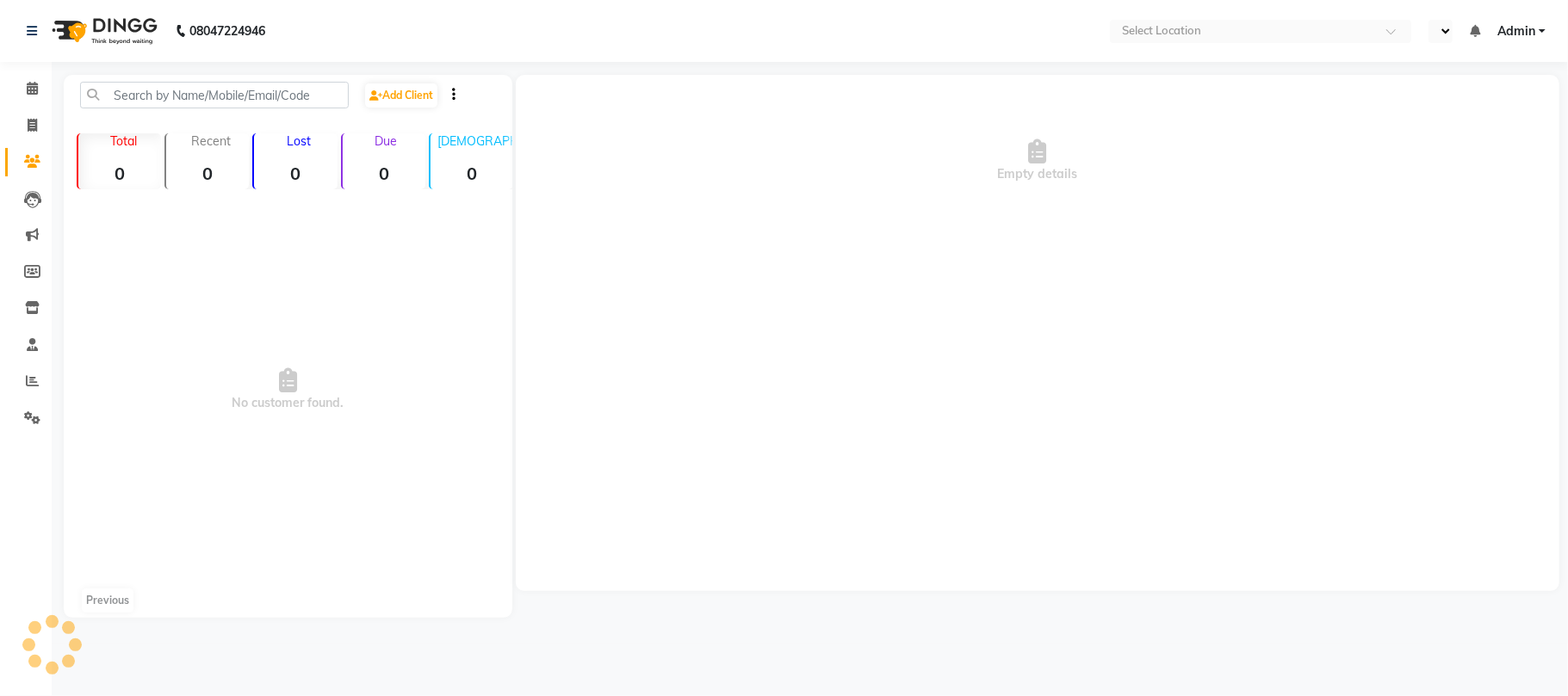
select select "en"
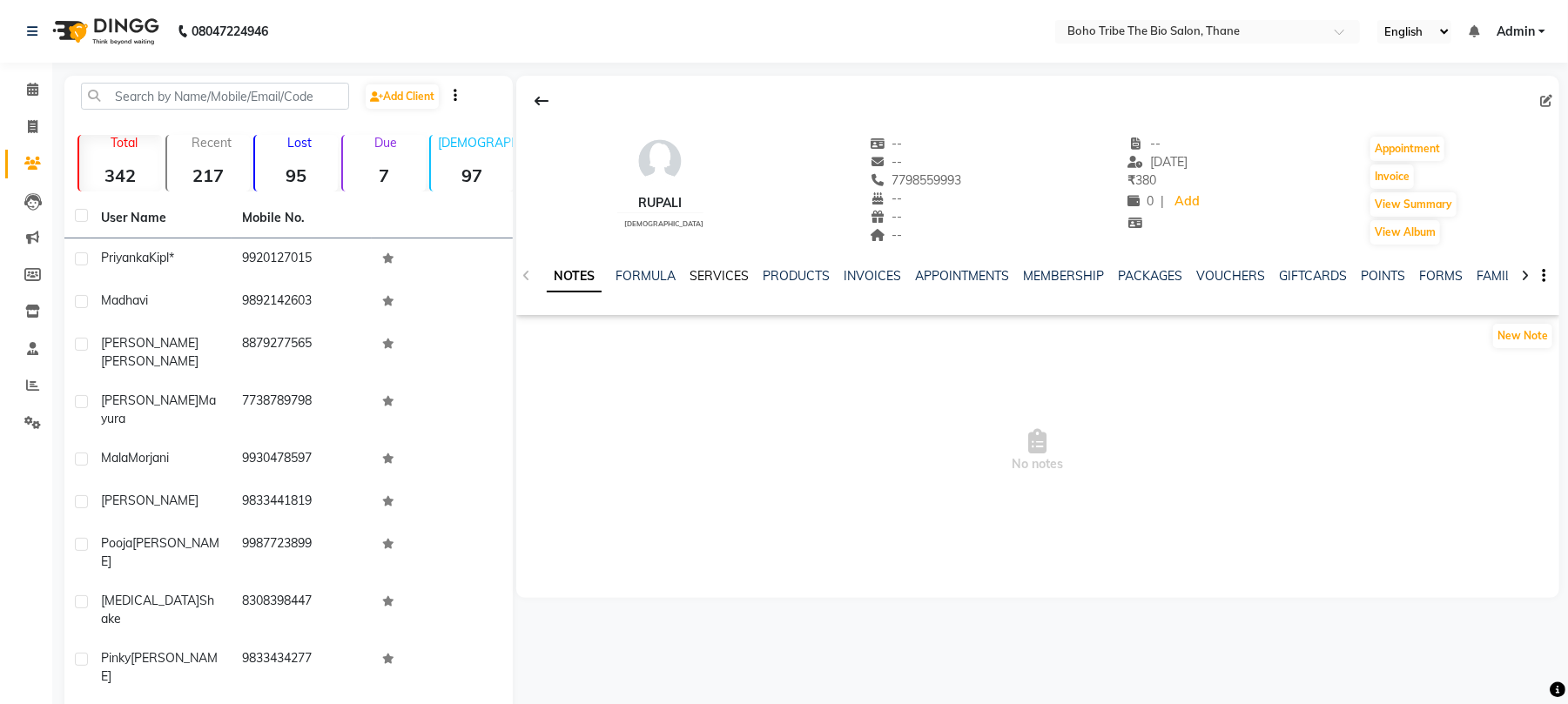
click at [718, 278] on link "SERVICES" at bounding box center [719, 275] width 59 height 15
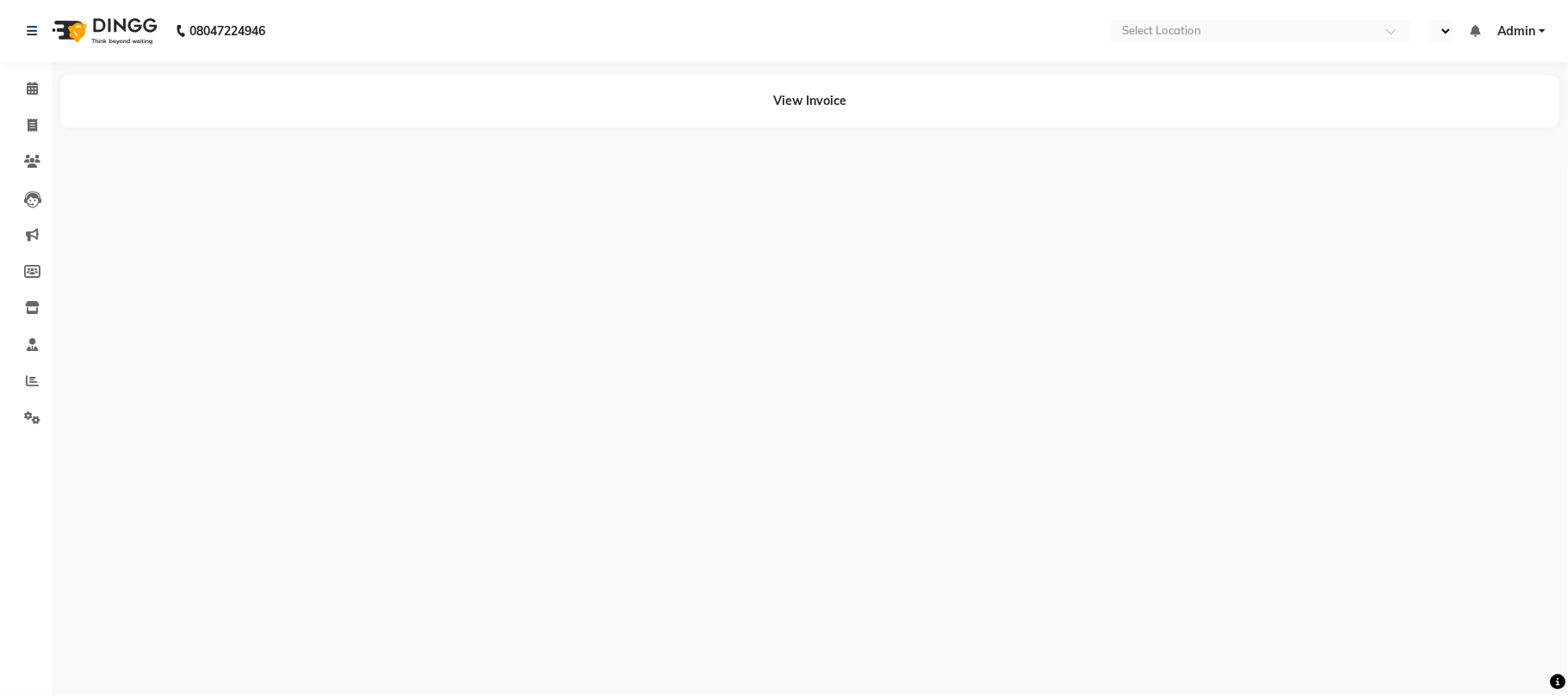
select select "en"
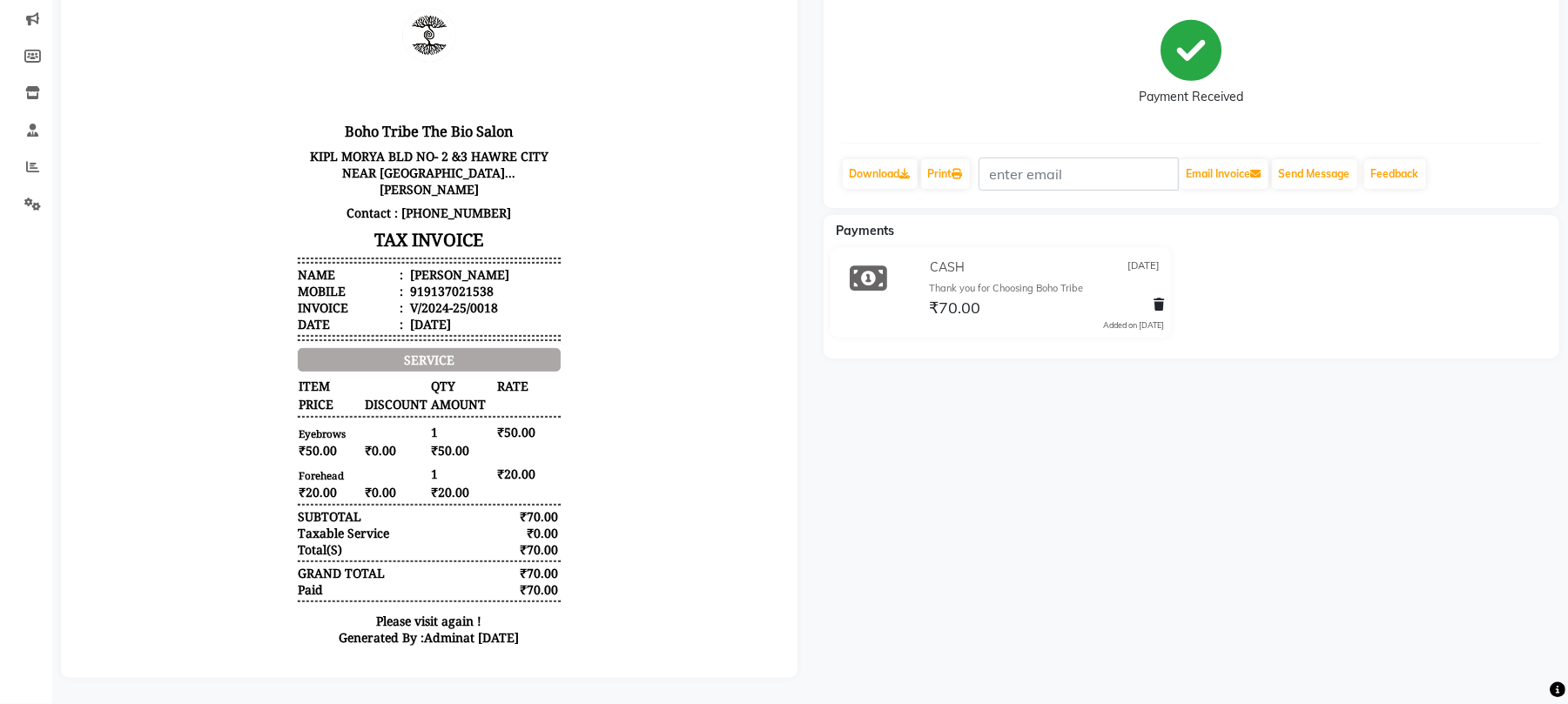
scroll to position [235, 0]
